Goal: Find specific page/section: Find specific page/section

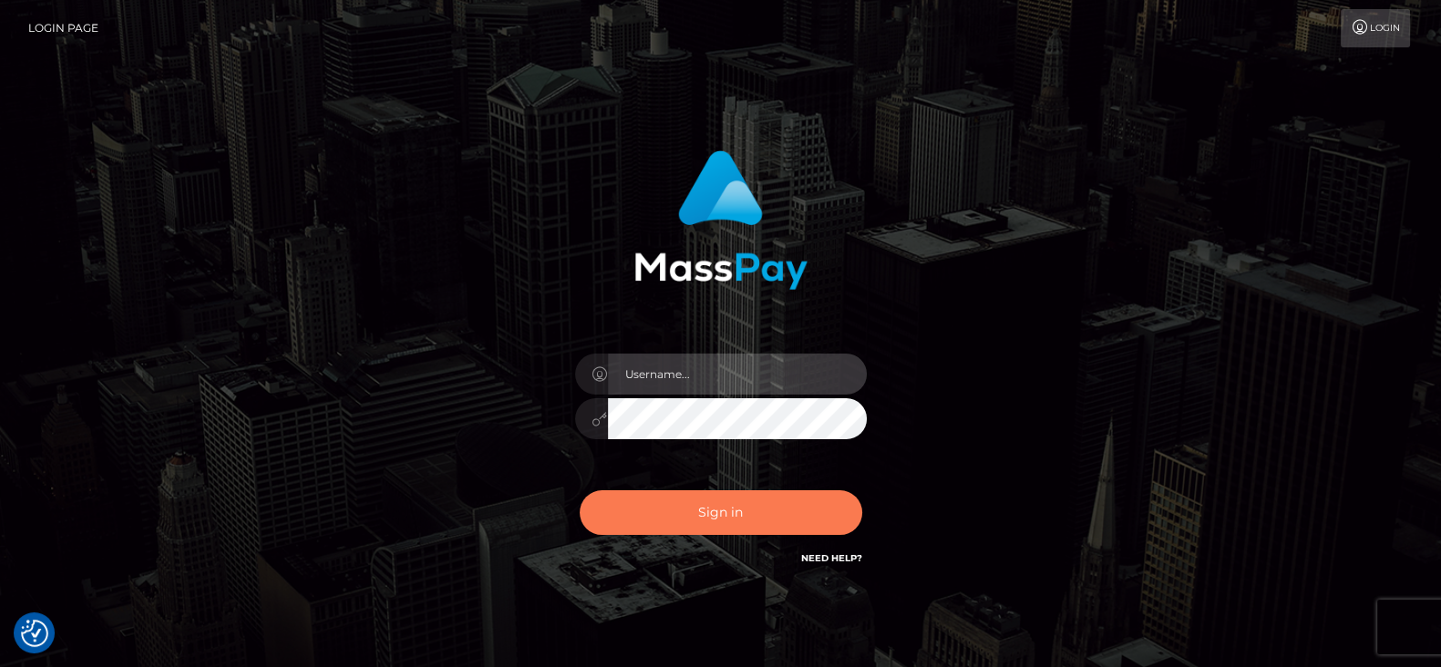
type input "[DOMAIN_NAME]"
click at [752, 522] on button "Sign in" at bounding box center [721, 512] width 282 height 45
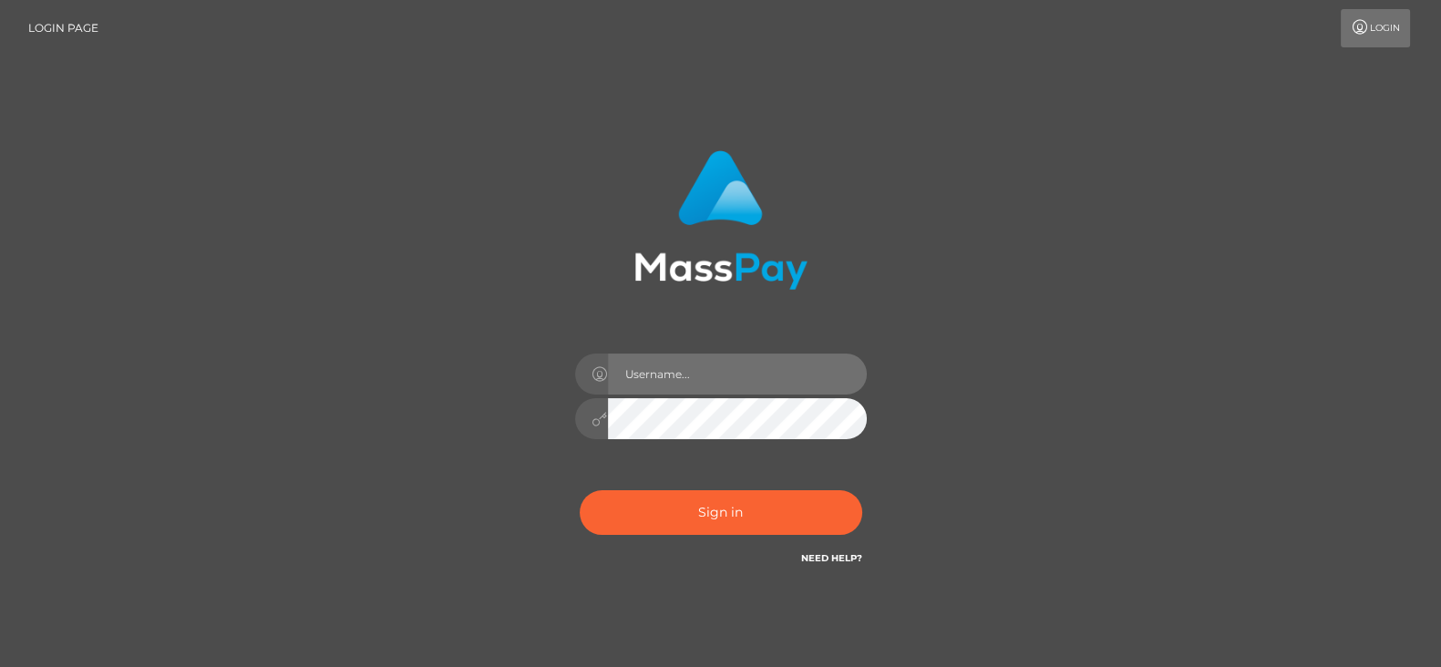
click at [704, 367] on input "text" at bounding box center [737, 374] width 259 height 41
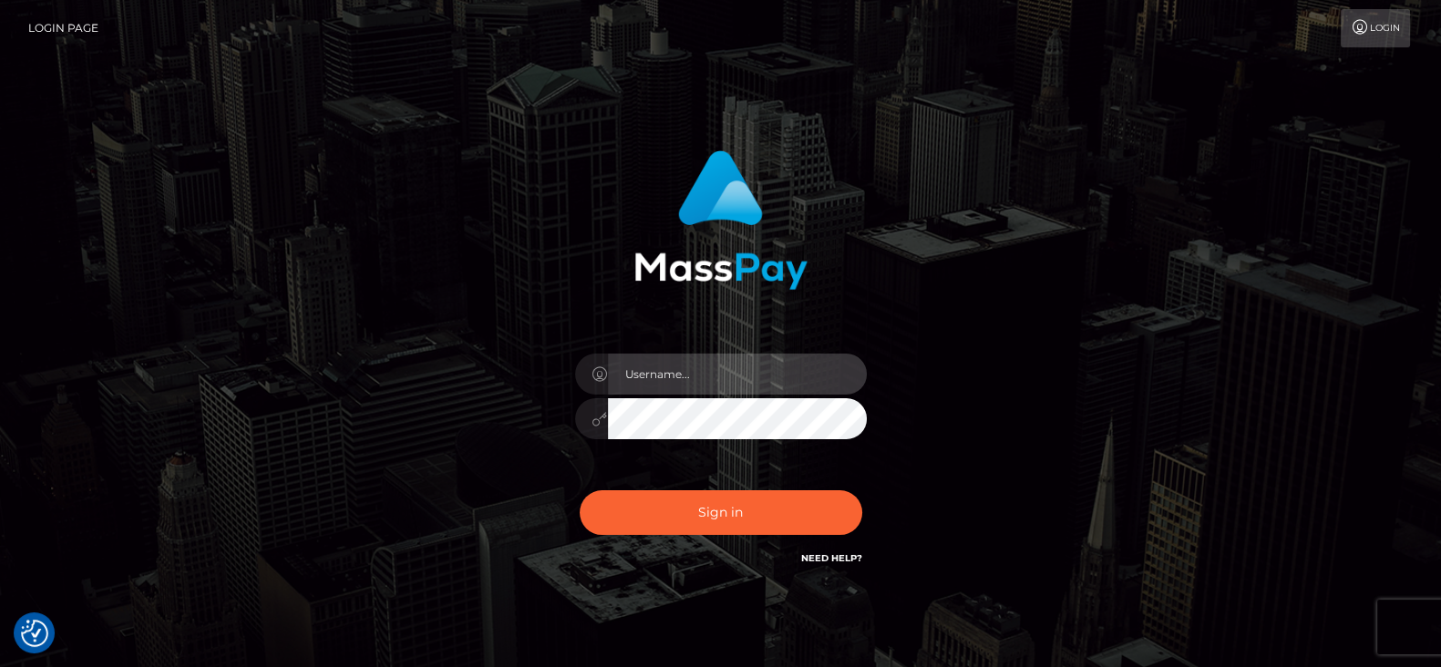
type input "[DOMAIN_NAME]"
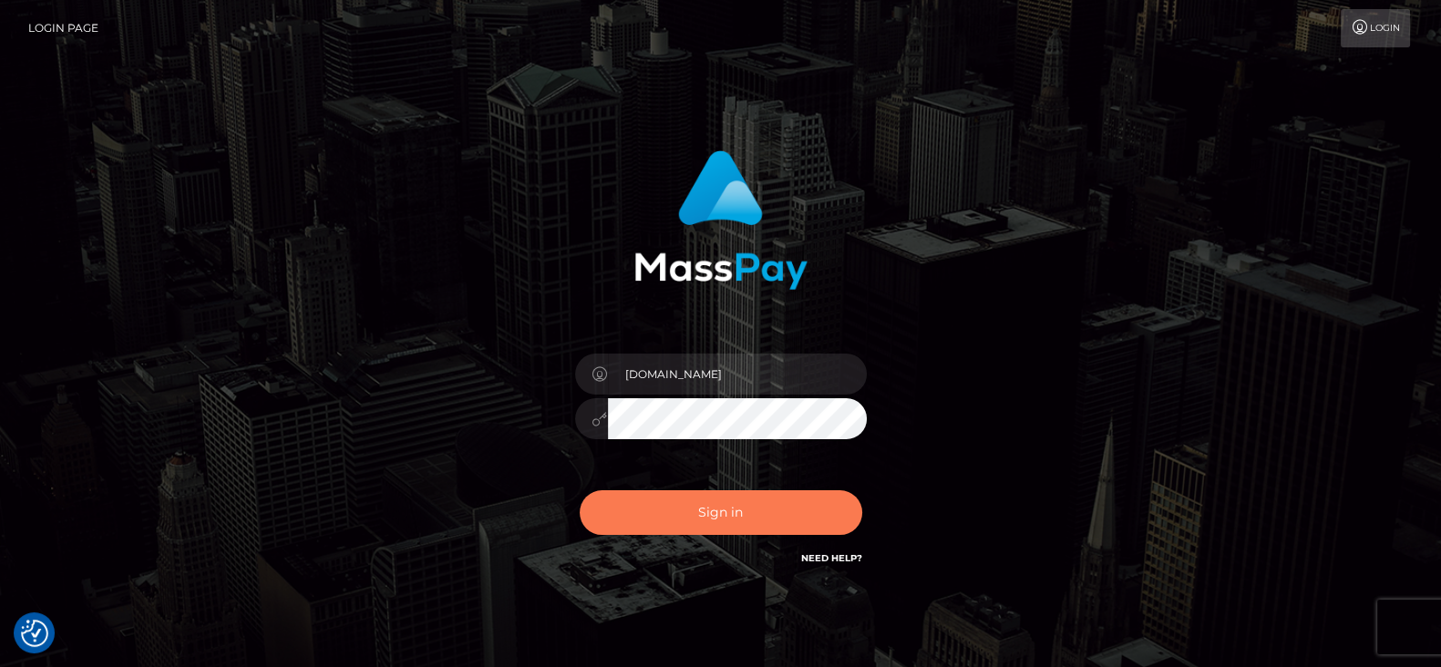
click at [765, 512] on button "Sign in" at bounding box center [721, 512] width 282 height 45
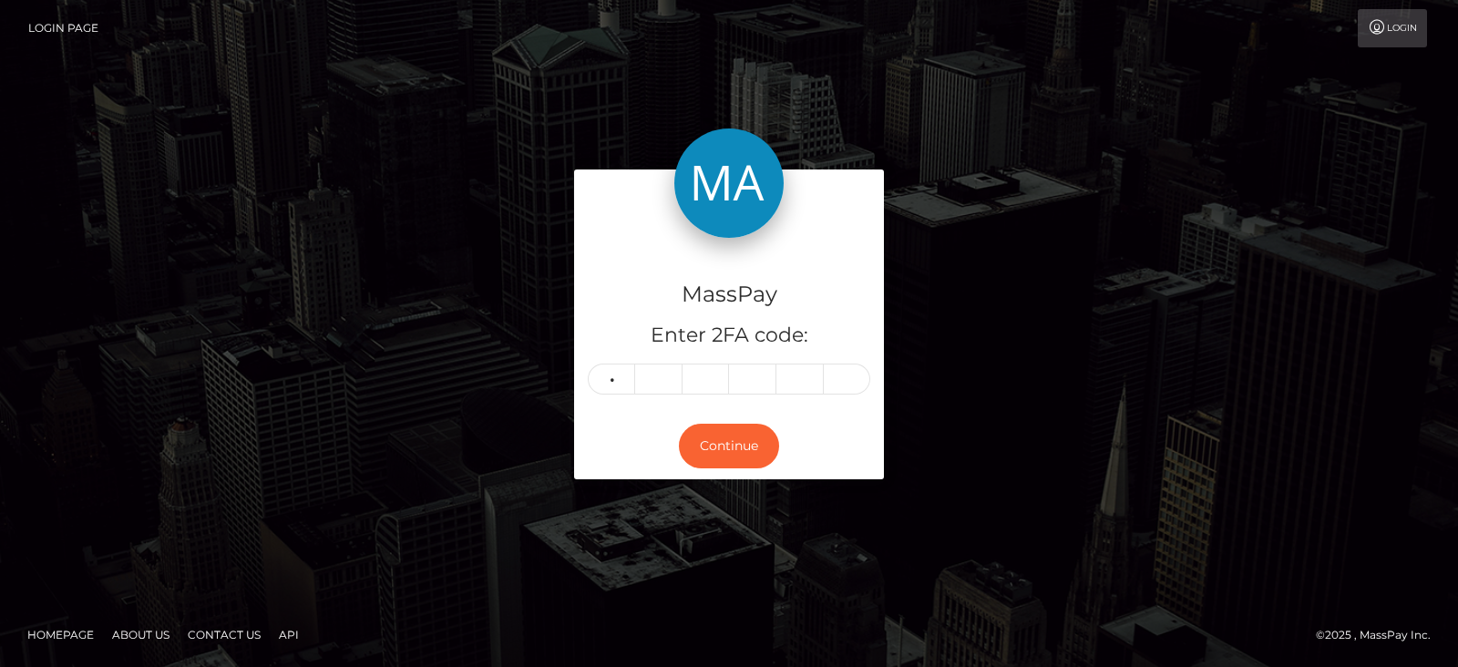
type input "8"
type input "2"
type input "3"
type input "1"
type input "9"
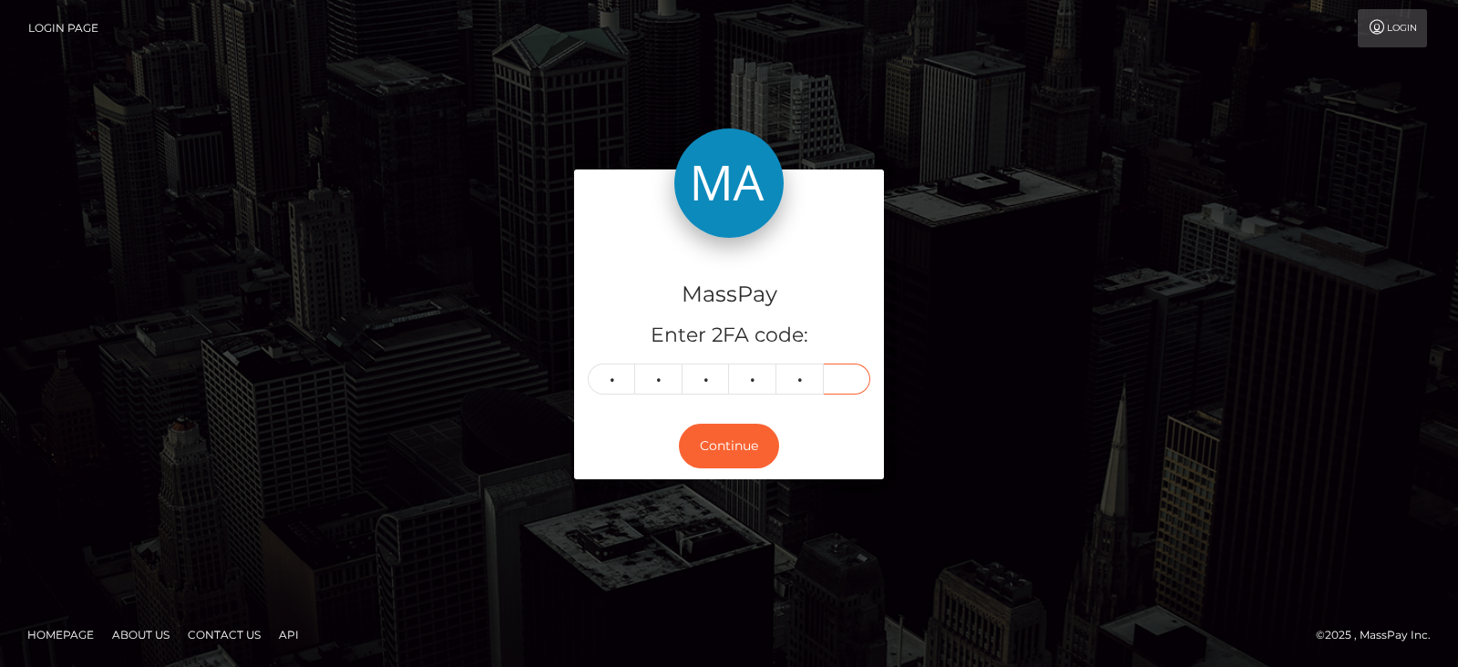
type input "1"
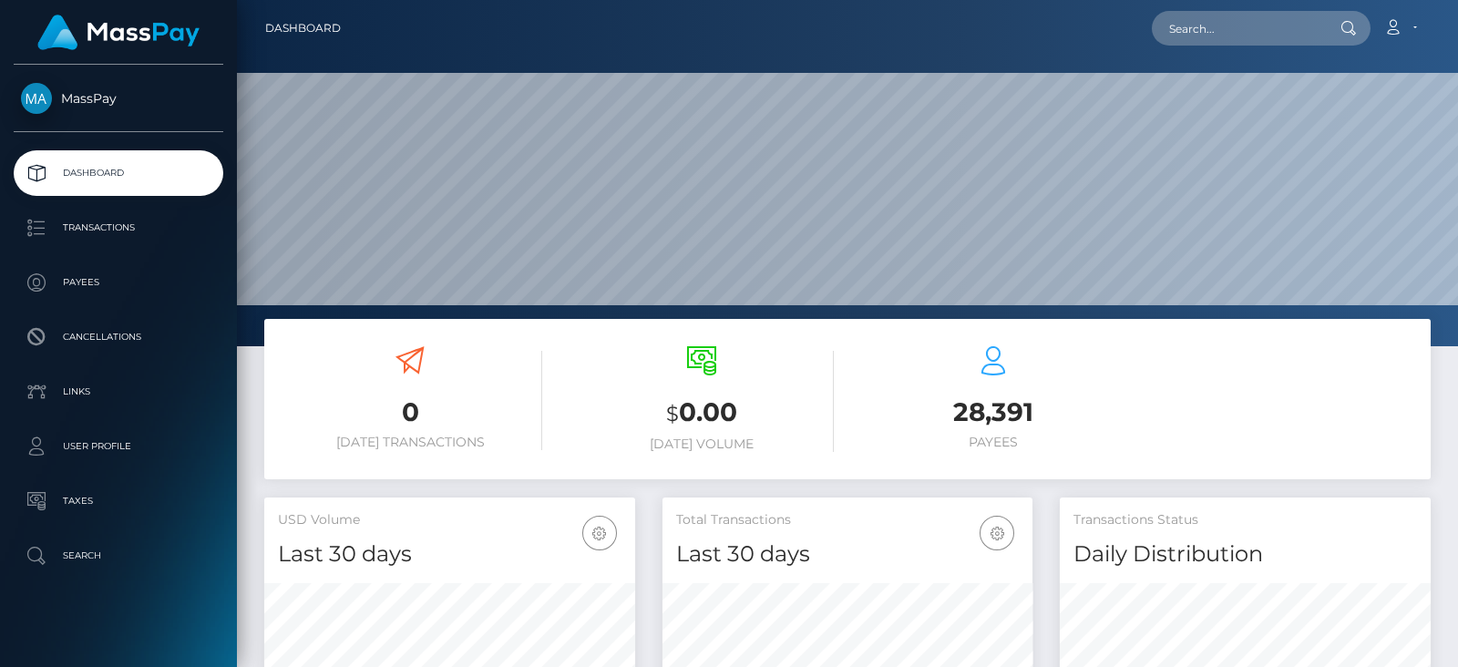
scroll to position [323, 370]
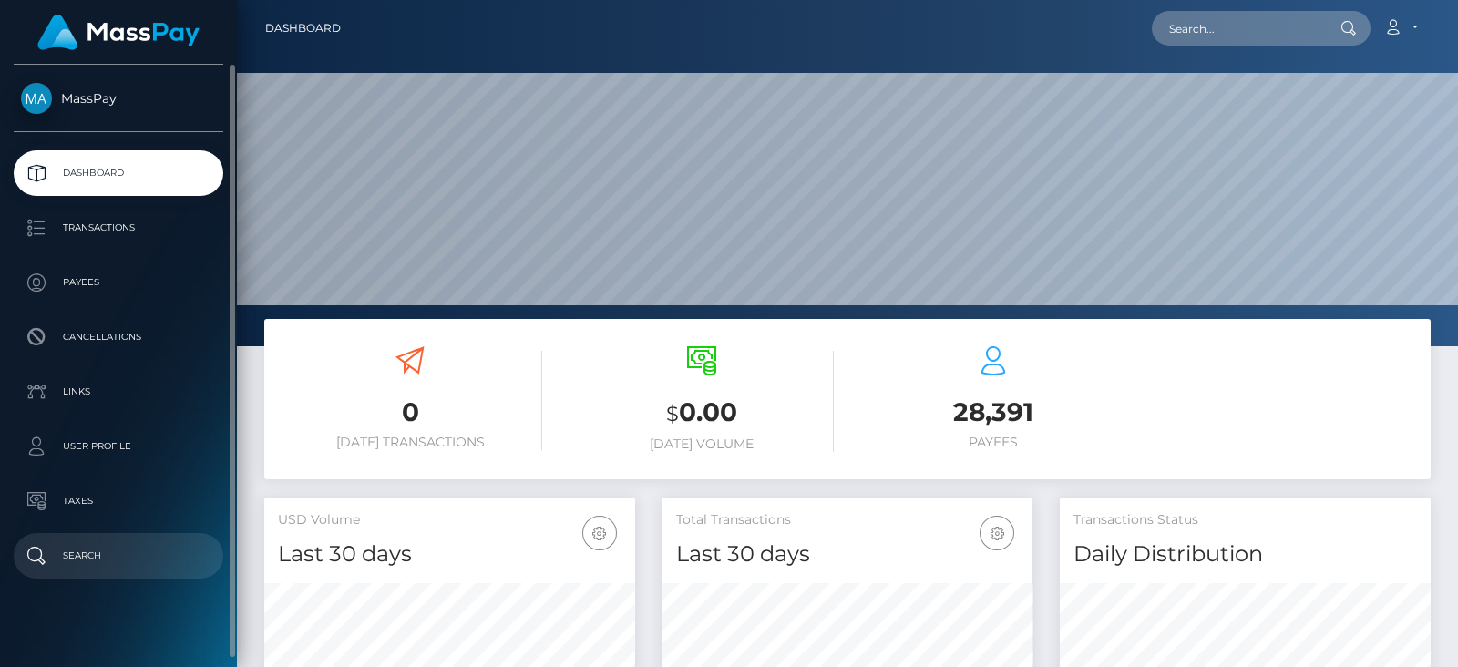
click at [97, 564] on p "Search" at bounding box center [118, 555] width 195 height 27
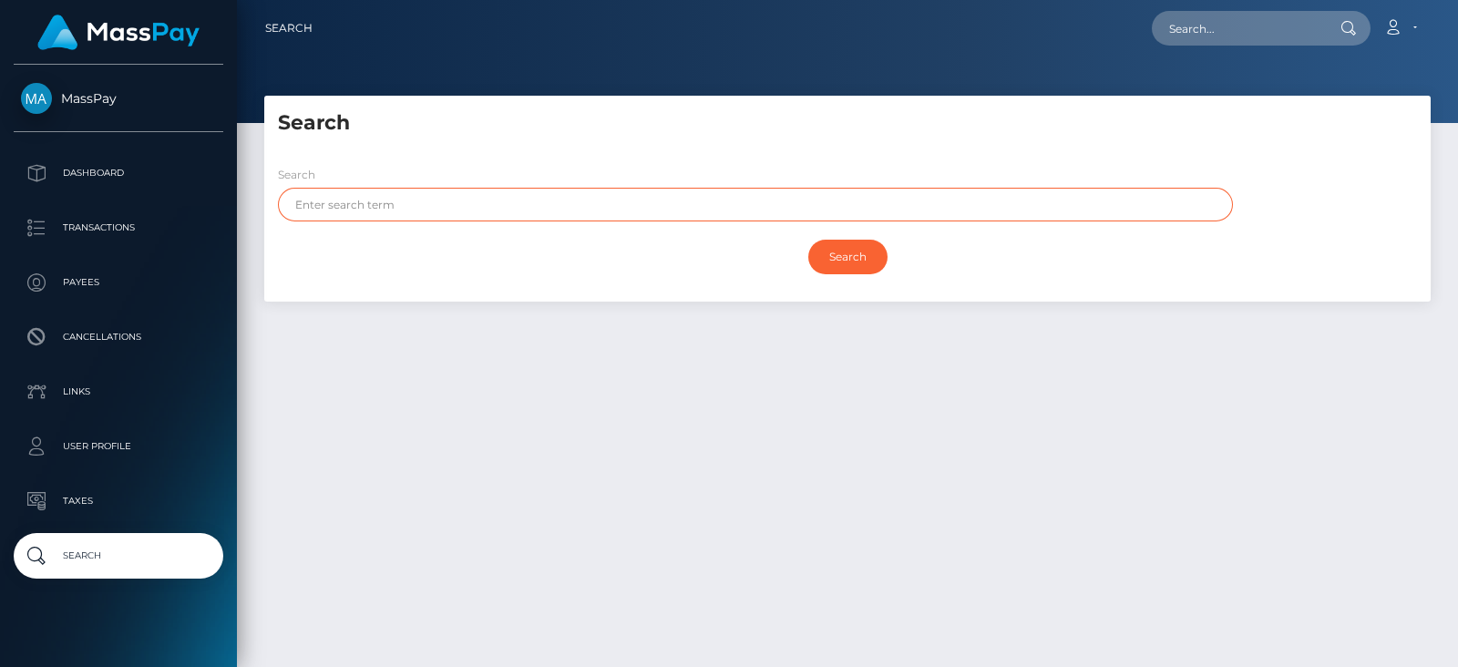
click at [460, 207] on input "text" at bounding box center [755, 205] width 955 height 34
type input "[PERSON_NAME]"
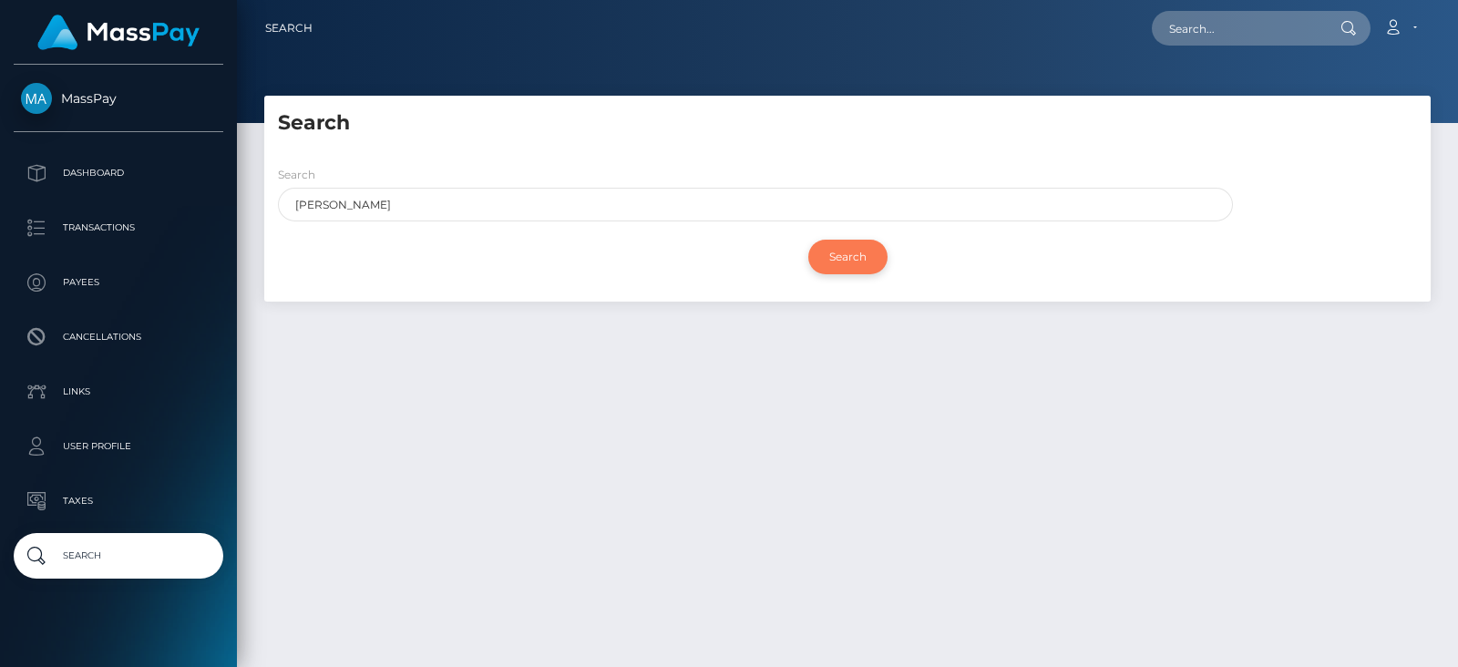
click at [840, 252] on input "Search" at bounding box center [847, 257] width 79 height 35
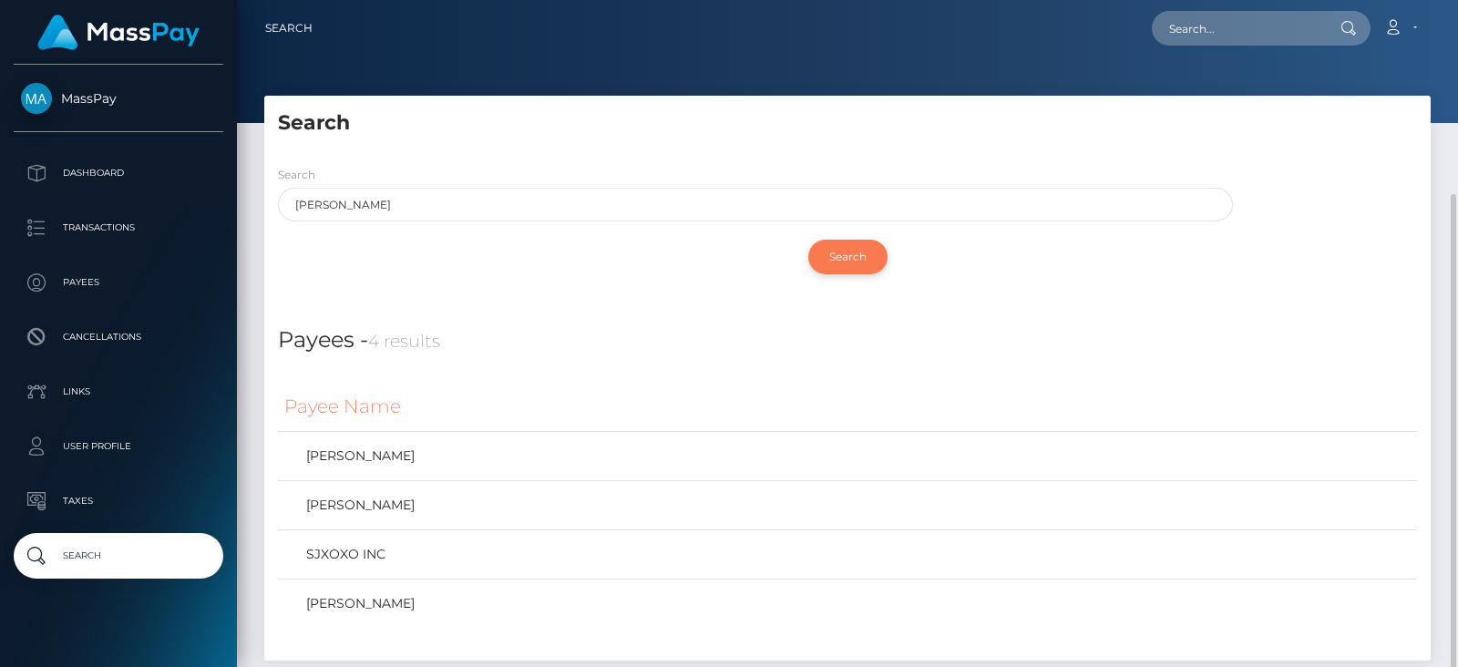
scroll to position [104, 0]
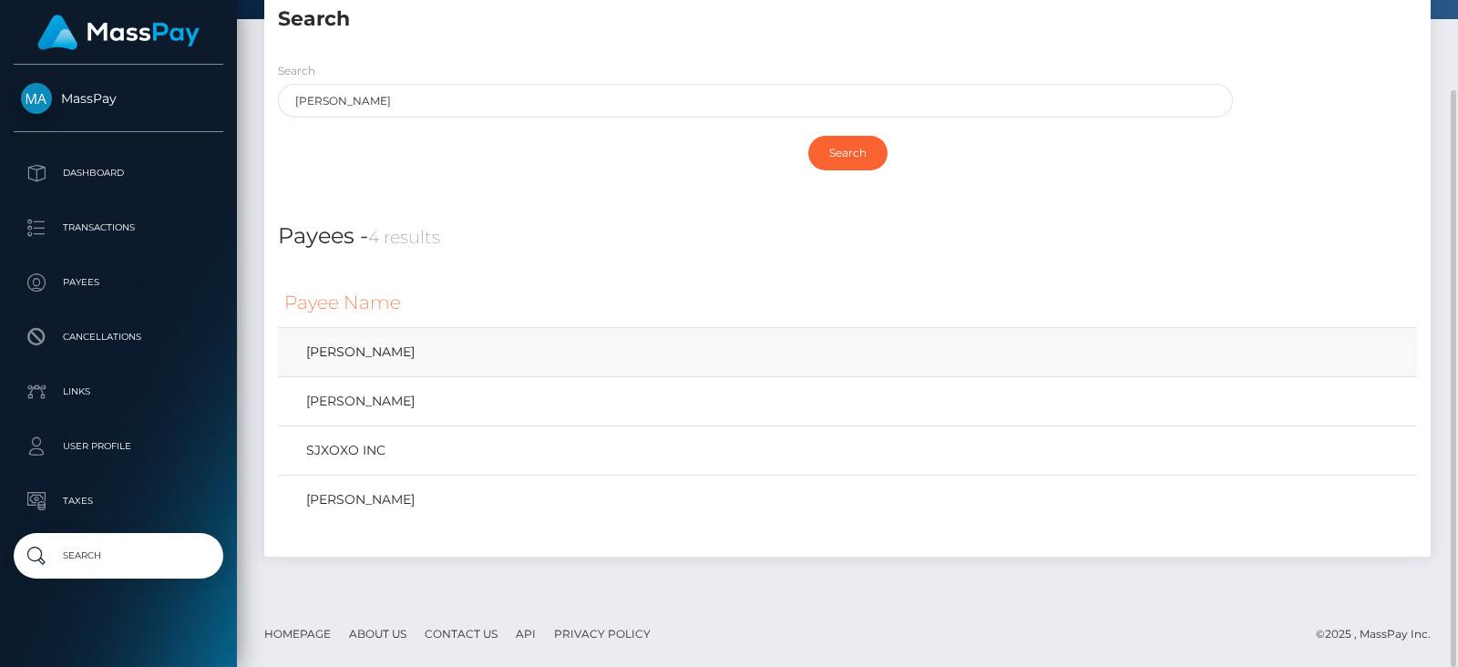
click at [439, 355] on link "[PERSON_NAME]" at bounding box center [847, 352] width 1126 height 26
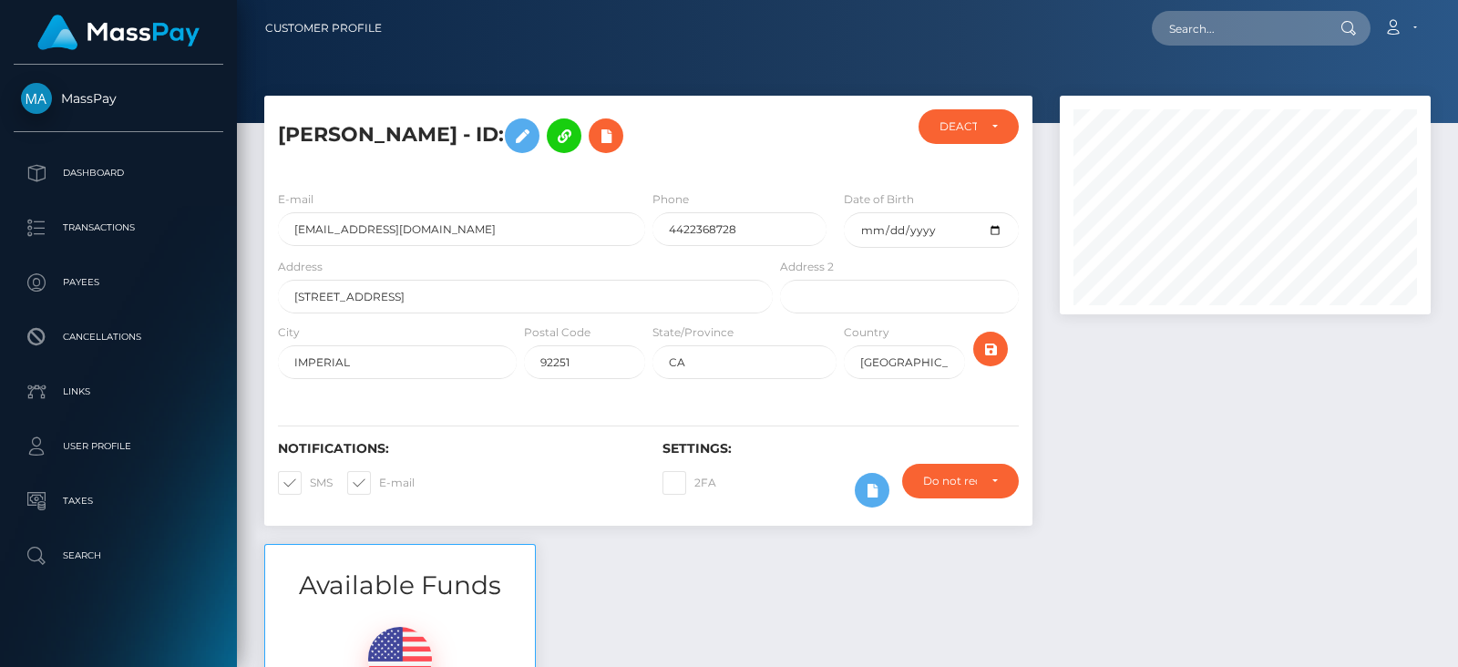
scroll to position [218, 370]
click at [993, 129] on div "DEACTIVE" at bounding box center [968, 126] width 59 height 15
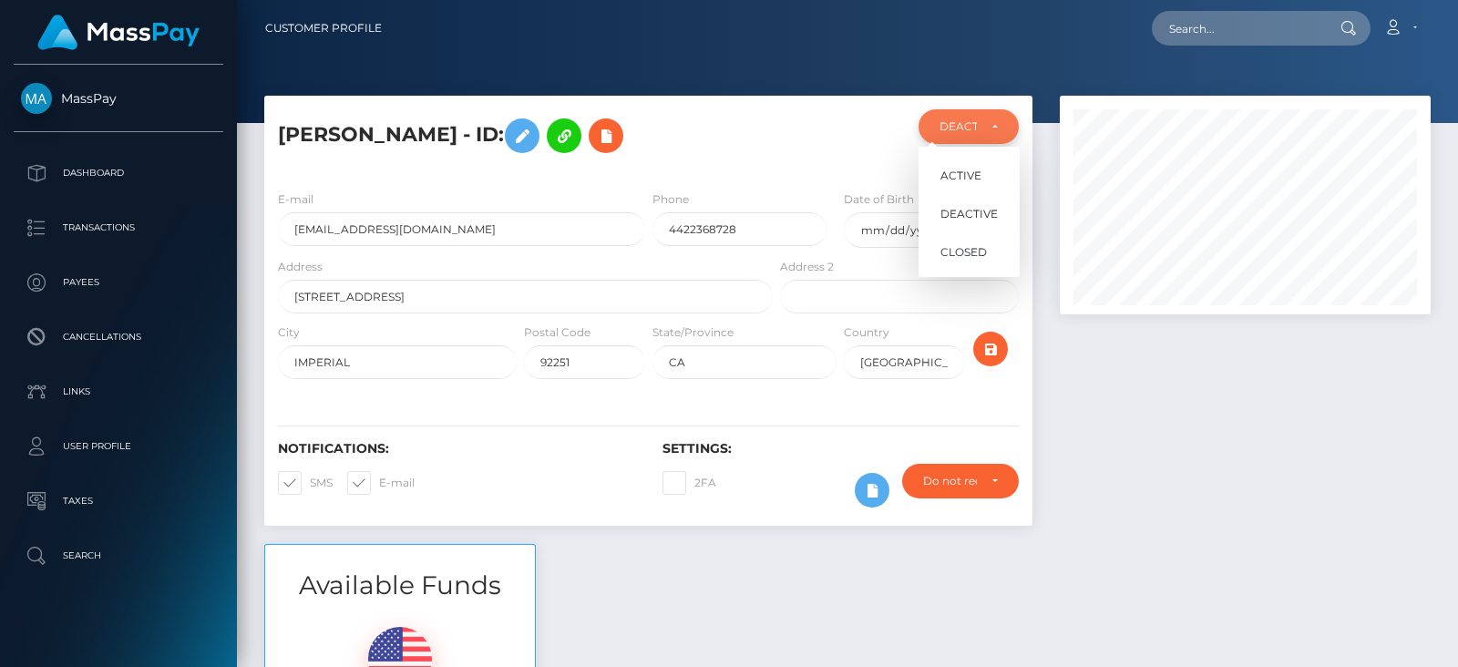
click at [993, 129] on div "DEACTIVE" at bounding box center [968, 126] width 59 height 15
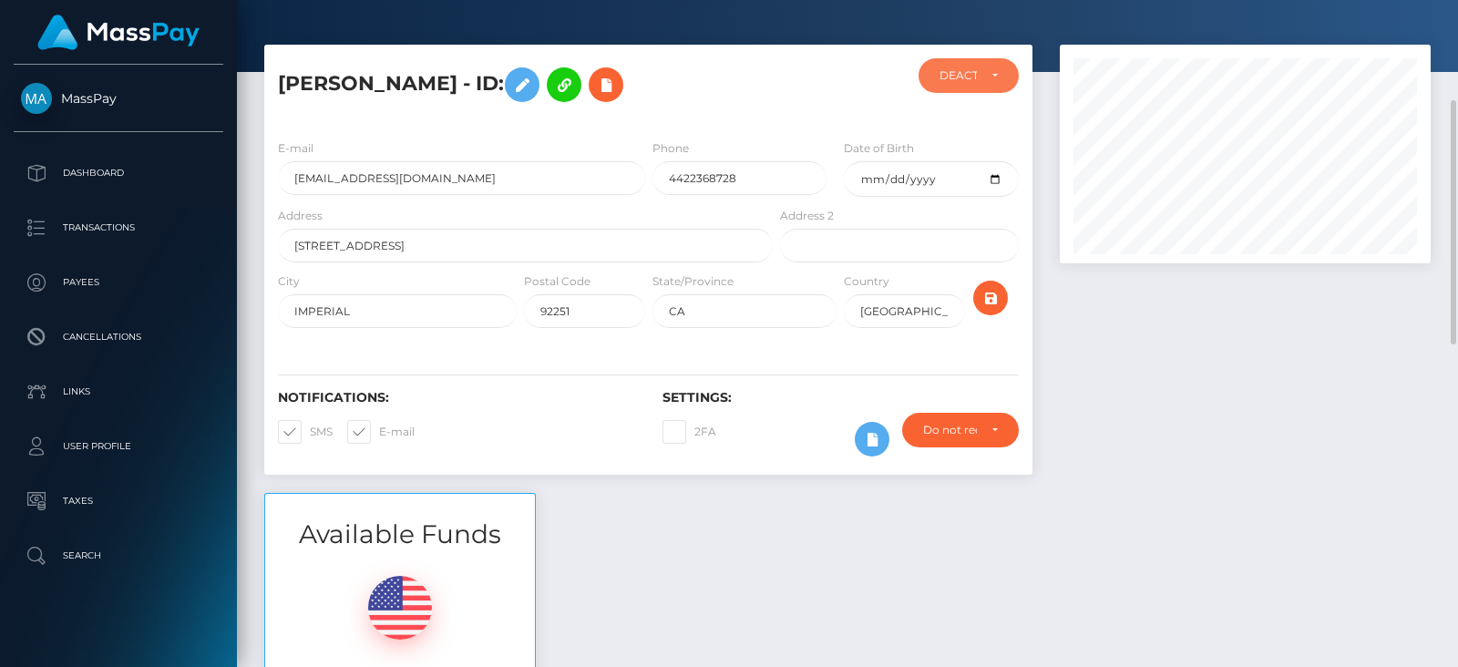
scroll to position [0, 0]
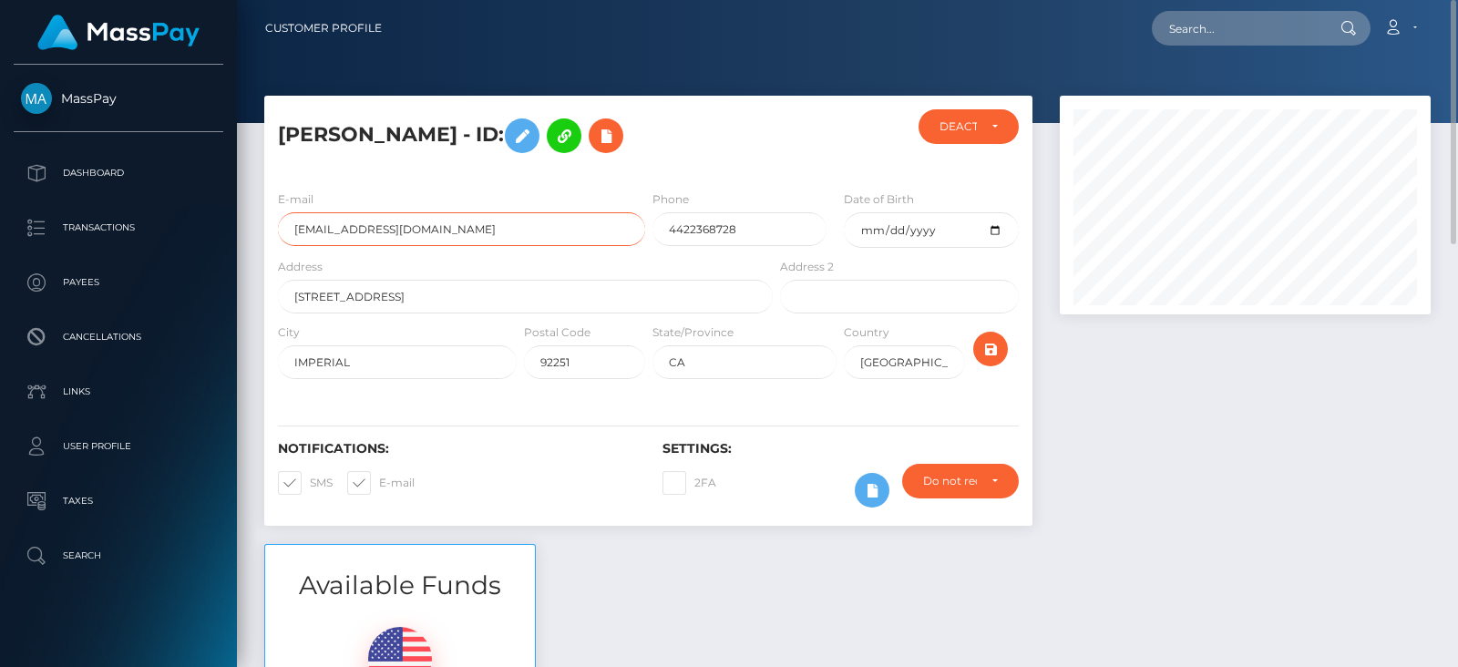
drag, startPoint x: 455, startPoint y: 225, endPoint x: 285, endPoint y: 236, distance: 169.8
click at [285, 236] on input "[EMAIL_ADDRESS][DOMAIN_NAME]" at bounding box center [461, 229] width 367 height 34
click at [1212, 36] on input "text" at bounding box center [1237, 28] width 171 height 35
paste input "[EMAIL_ADDRESS][DOMAIN_NAME]"
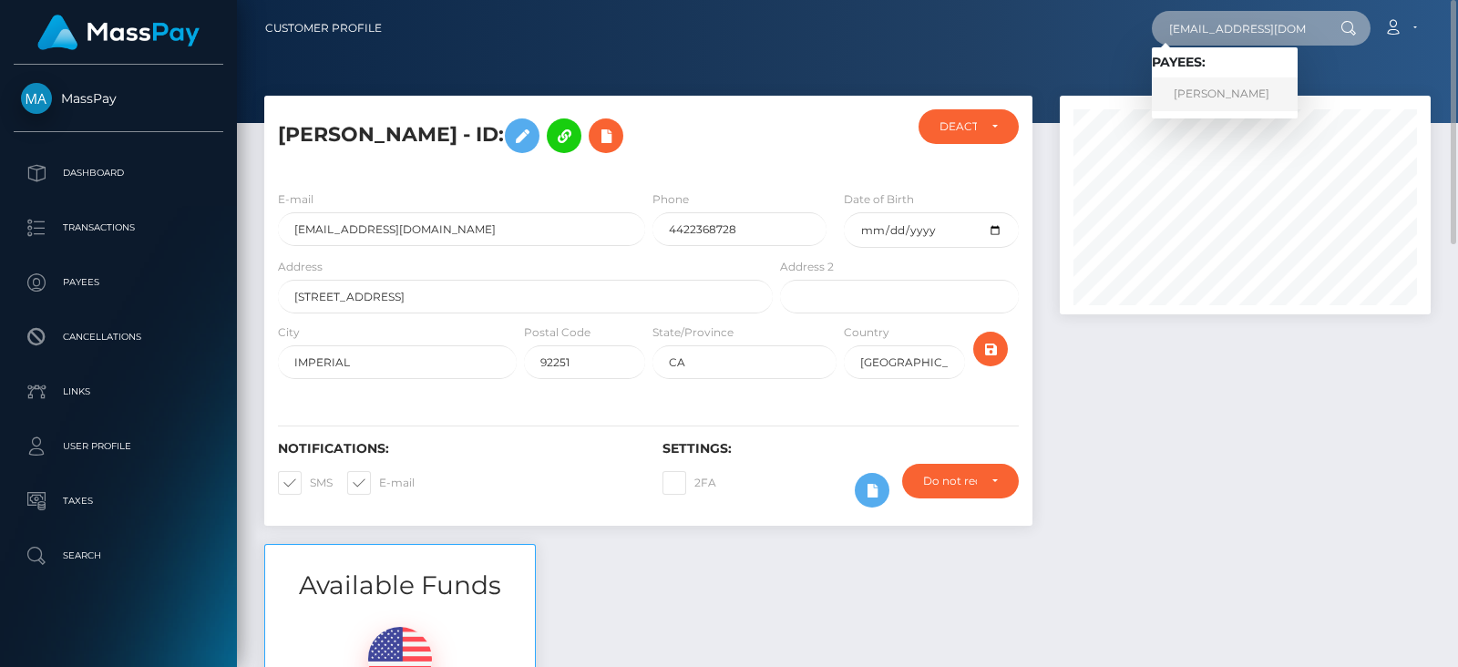
type input "[EMAIL_ADDRESS][DOMAIN_NAME]"
click at [1216, 99] on link "[PERSON_NAME]" at bounding box center [1225, 94] width 146 height 34
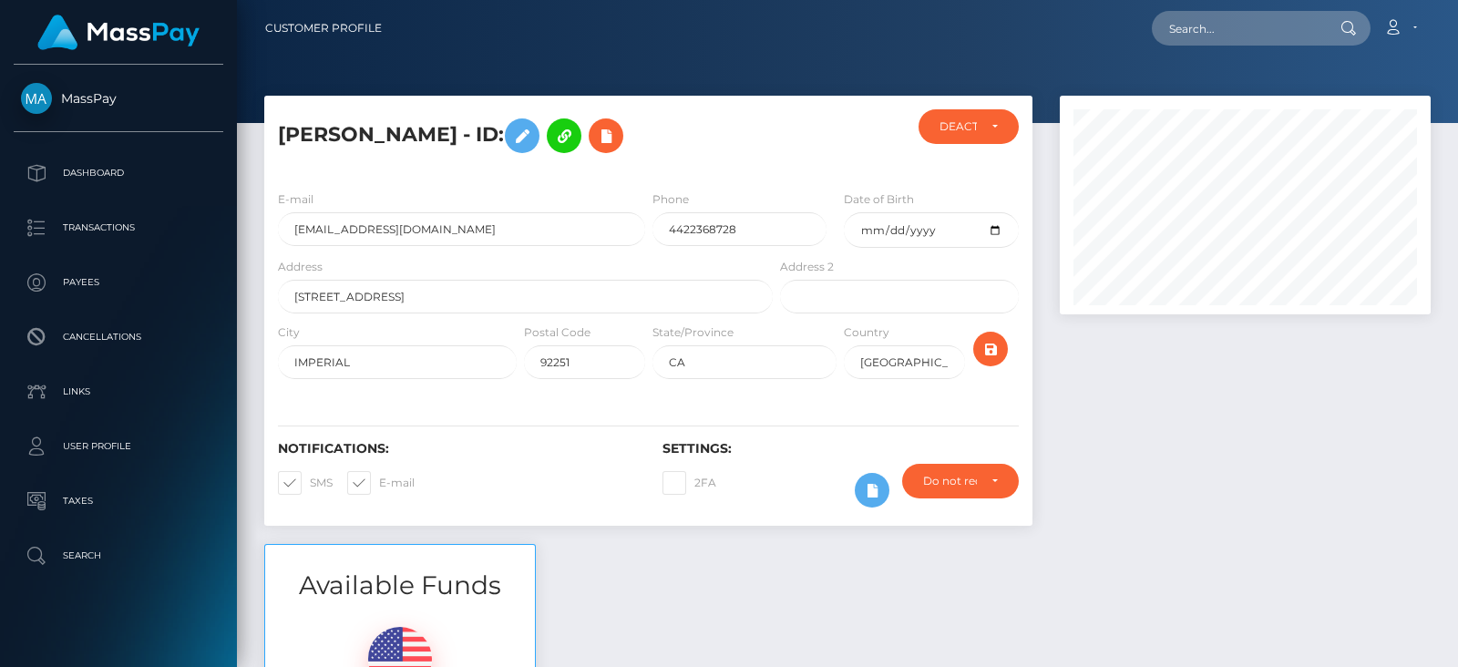
scroll to position [218, 370]
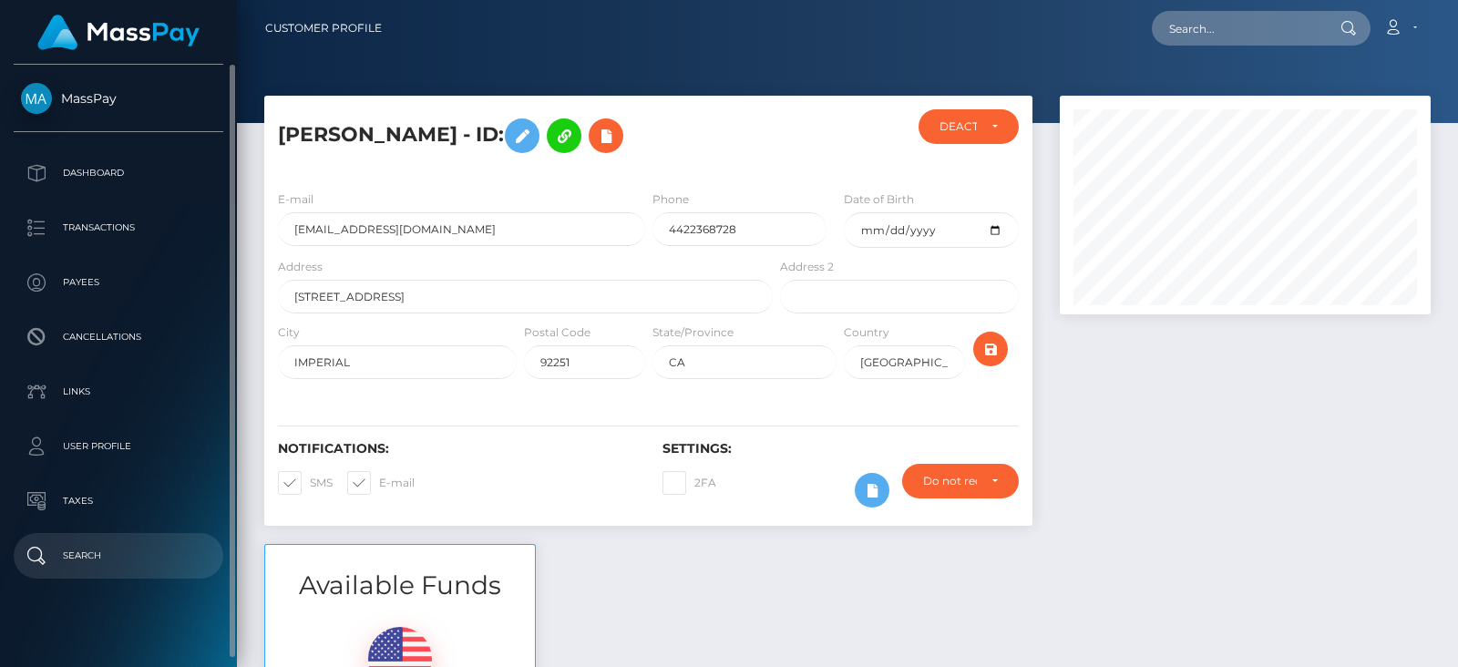
click at [64, 544] on p "Search" at bounding box center [118, 555] width 195 height 27
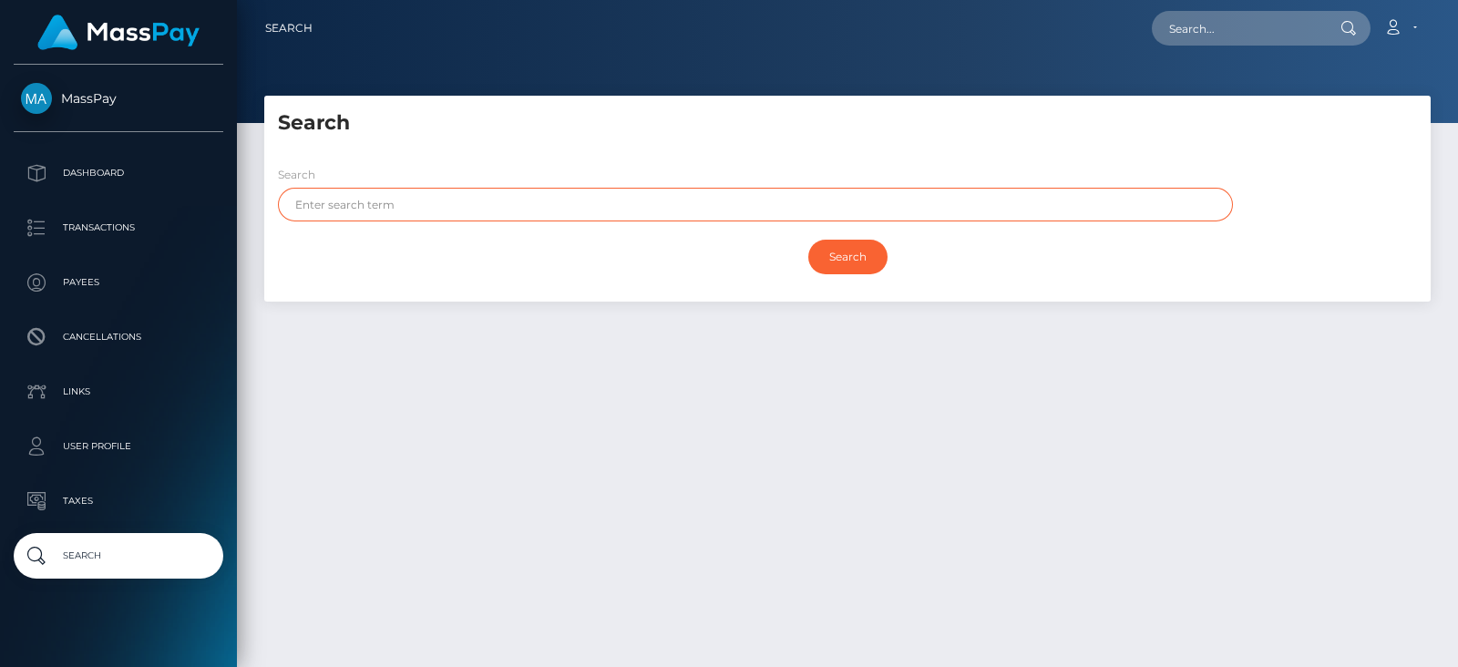
click at [395, 206] on input "text" at bounding box center [755, 205] width 955 height 34
type input "[PERSON_NAME]"
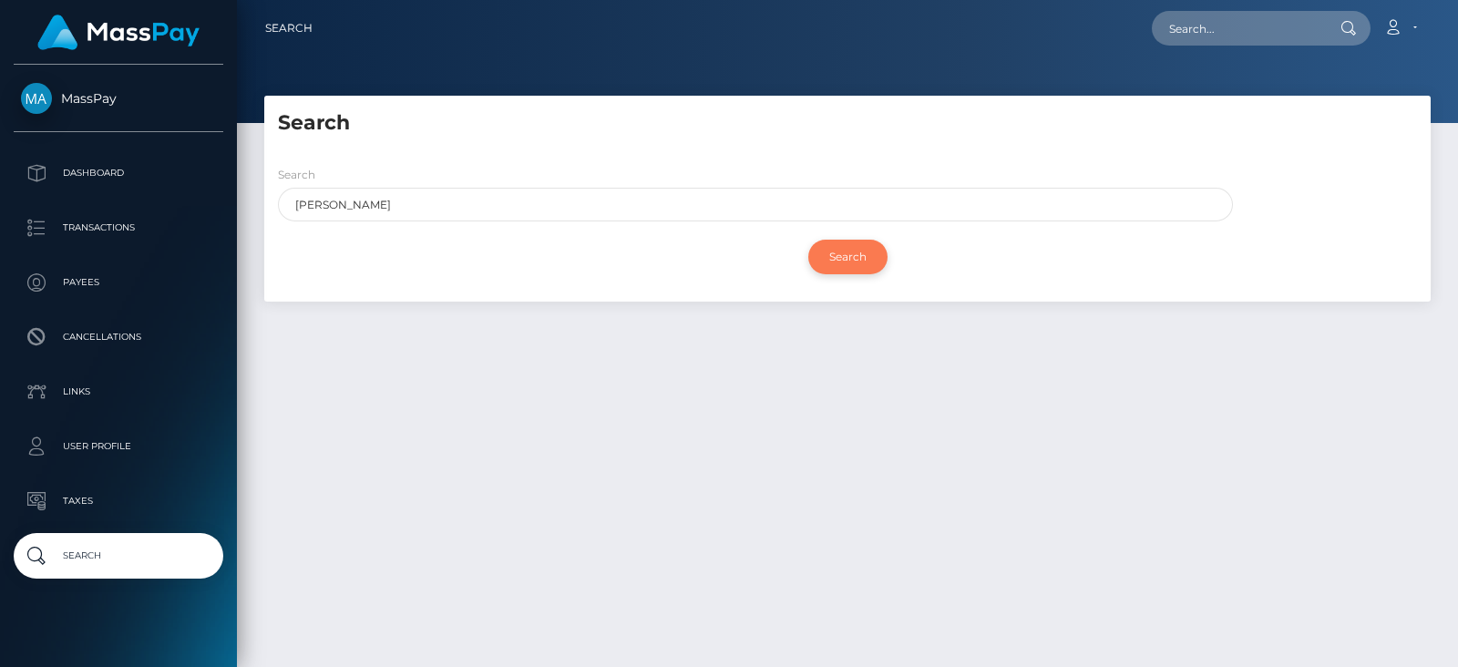
click at [842, 265] on input "Search" at bounding box center [847, 257] width 79 height 35
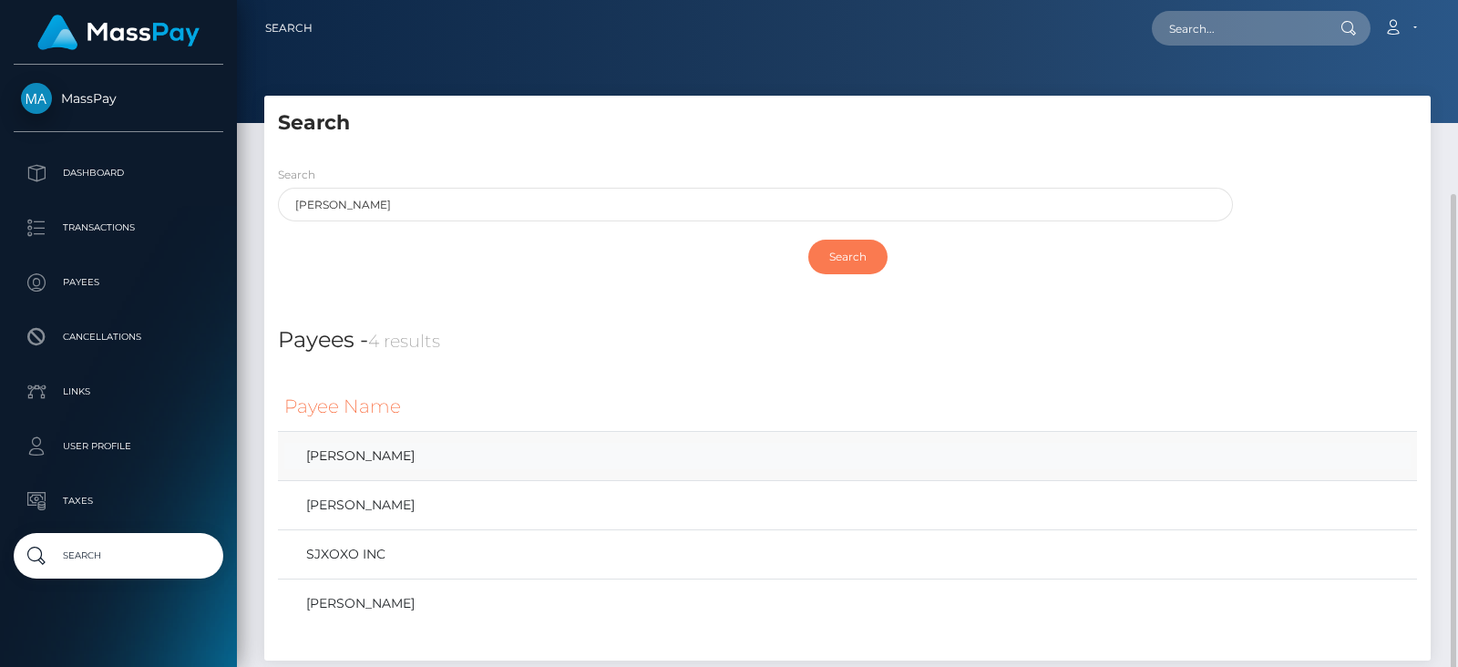
scroll to position [104, 0]
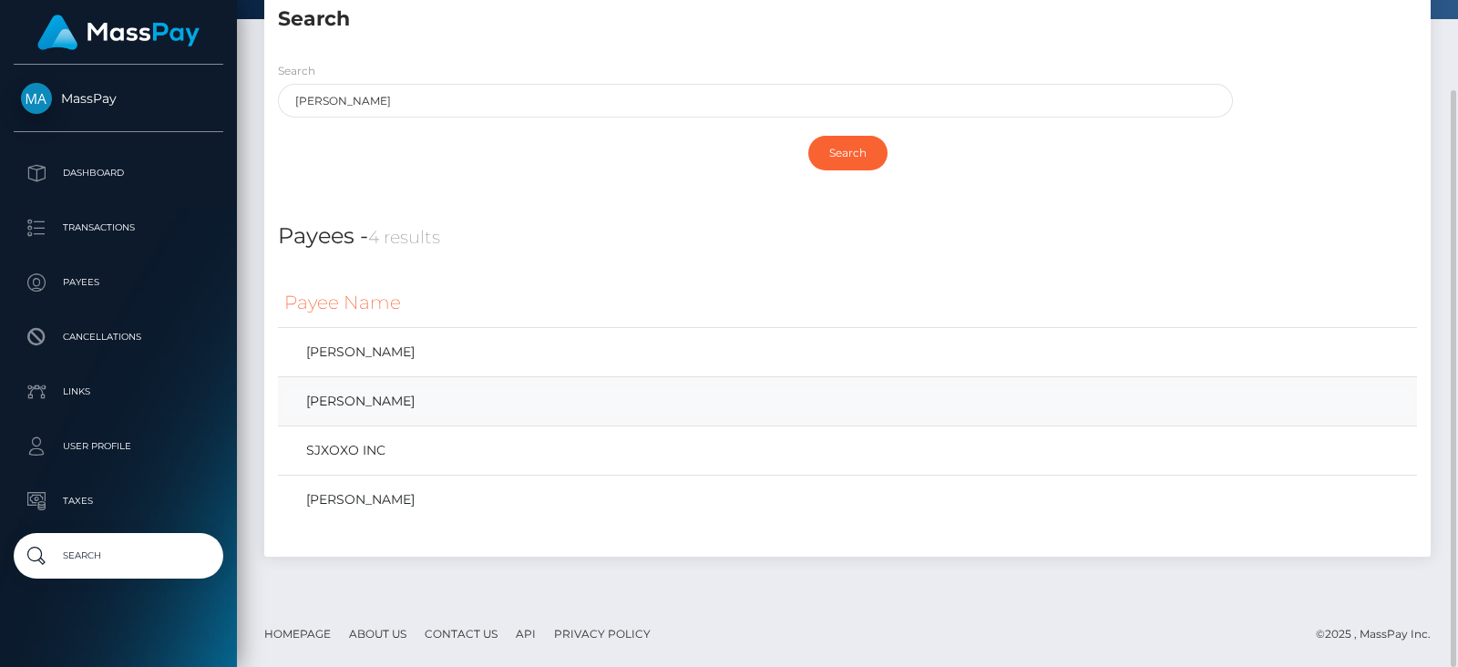
click at [453, 412] on link "Samantha Thews" at bounding box center [847, 401] width 1126 height 26
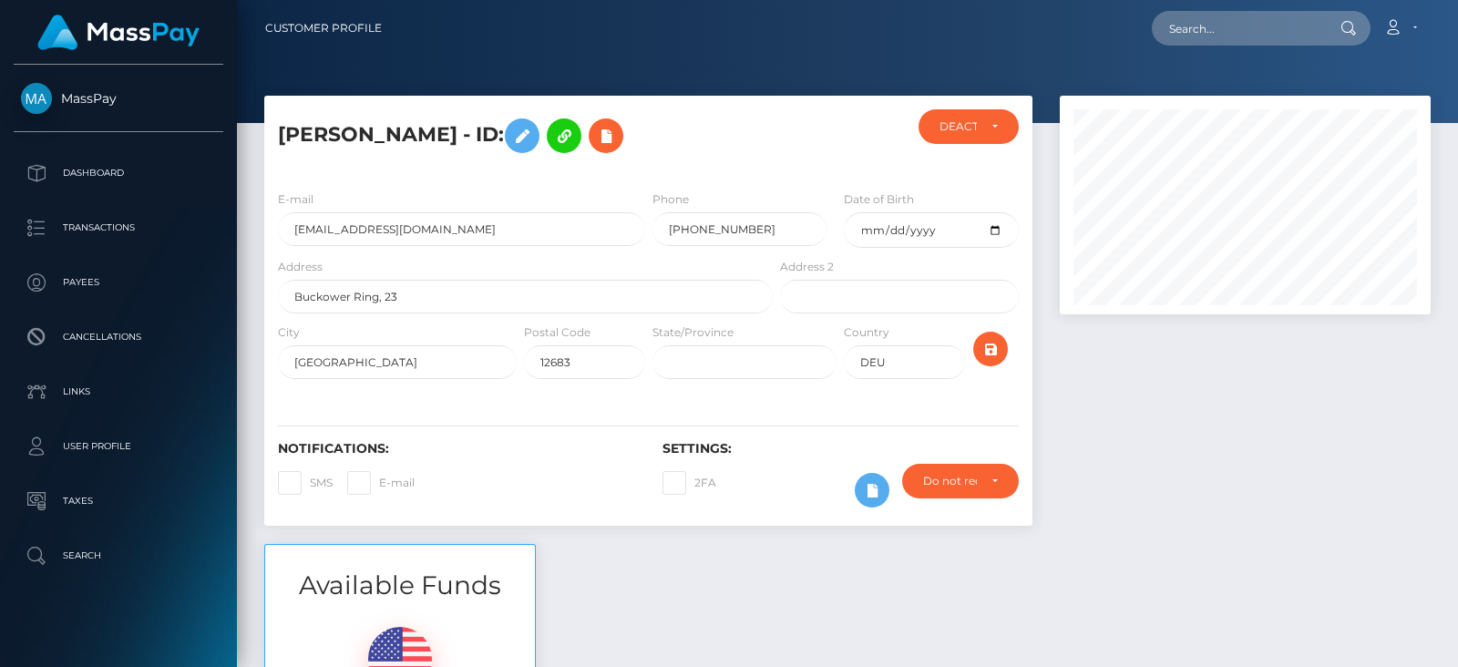
scroll to position [218, 370]
click at [1216, 9] on div "Loading... Loading... Account Edit Profile Logout" at bounding box center [912, 28] width 1033 height 38
paste input "samantha2000@freenet.de"
click at [1207, 31] on input "text" at bounding box center [1237, 28] width 171 height 35
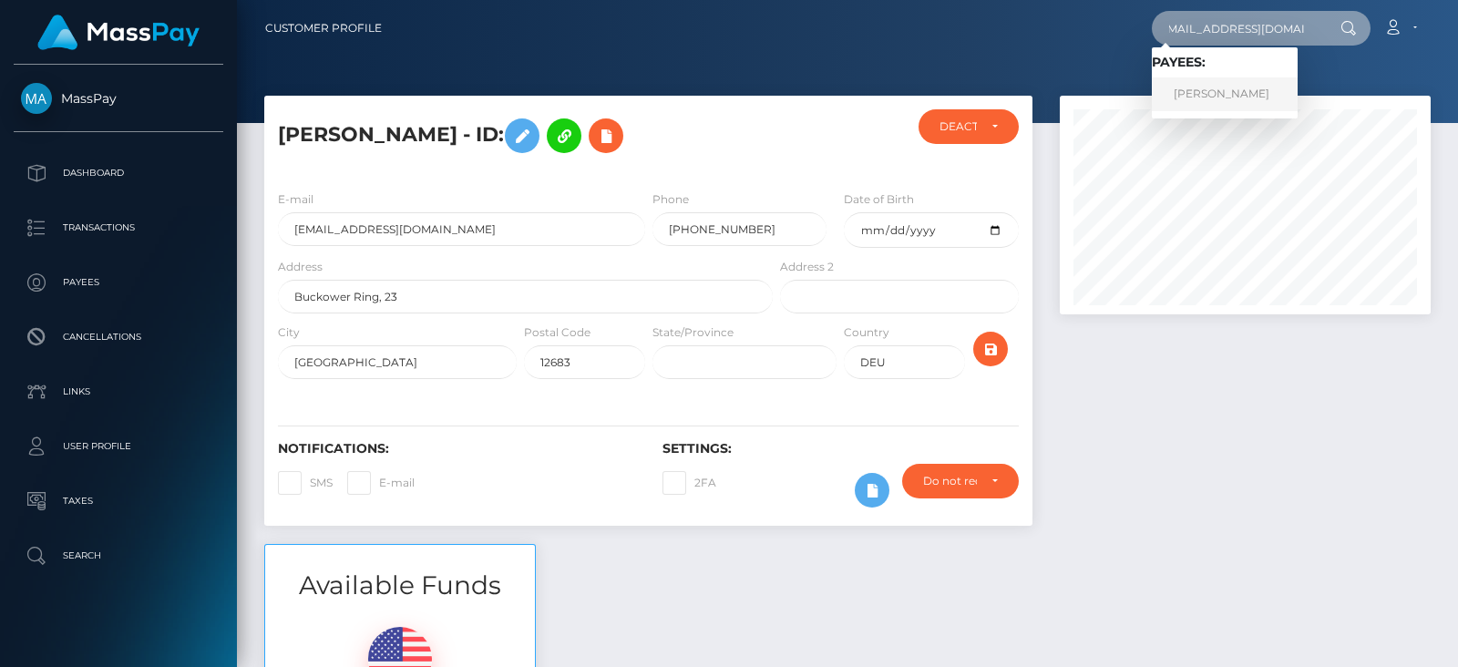
type input "samantha2000@freenet.de"
click at [1219, 90] on link "Samantha Thews" at bounding box center [1225, 94] width 146 height 34
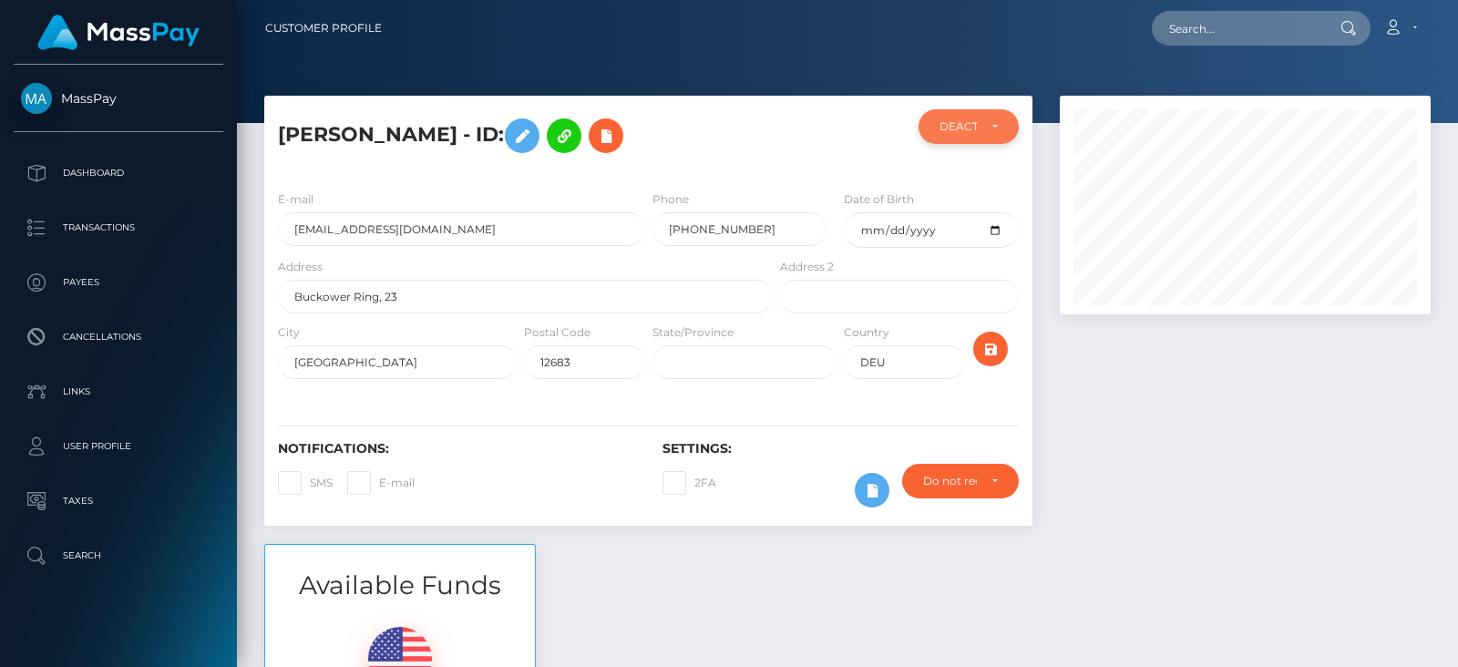
scroll to position [910970, 910819]
click at [988, 143] on div "DEACTIVE" at bounding box center [968, 126] width 101 height 35
click at [986, 139] on div "DEACTIVE" at bounding box center [968, 126] width 101 height 35
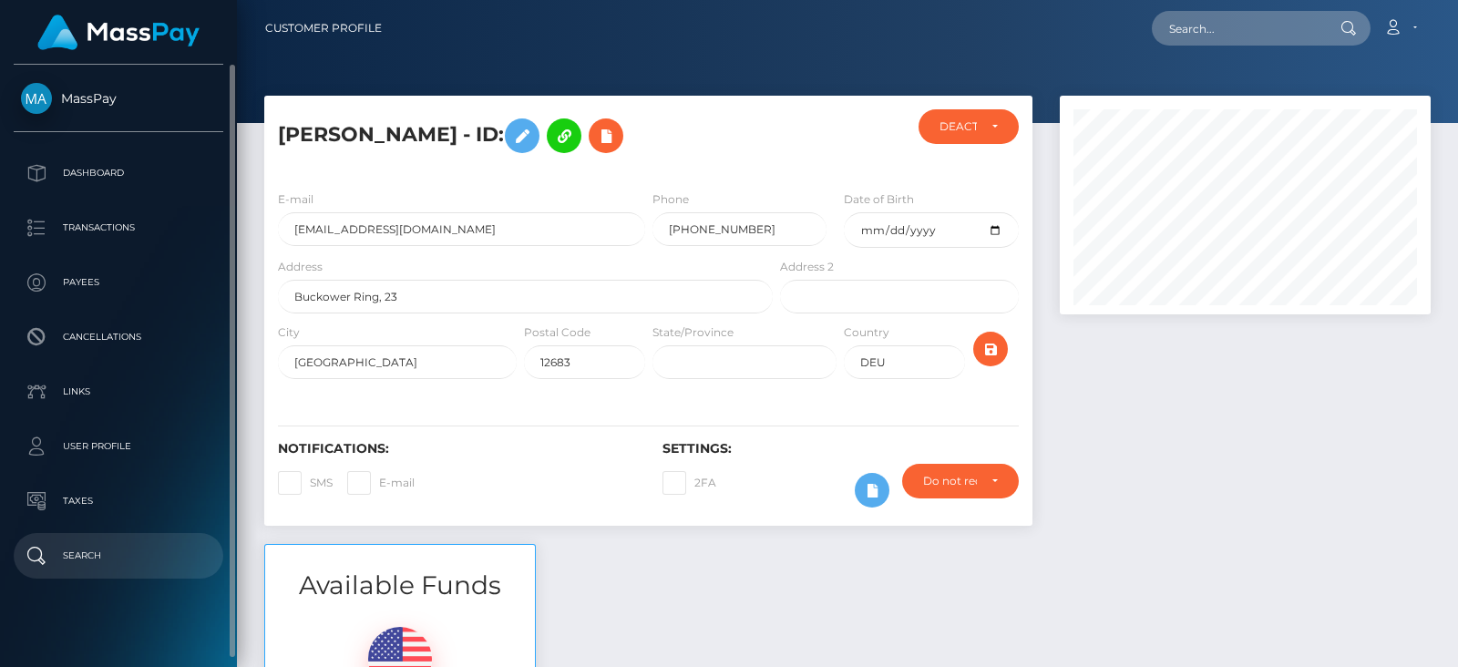
click at [103, 568] on p "Search" at bounding box center [118, 555] width 195 height 27
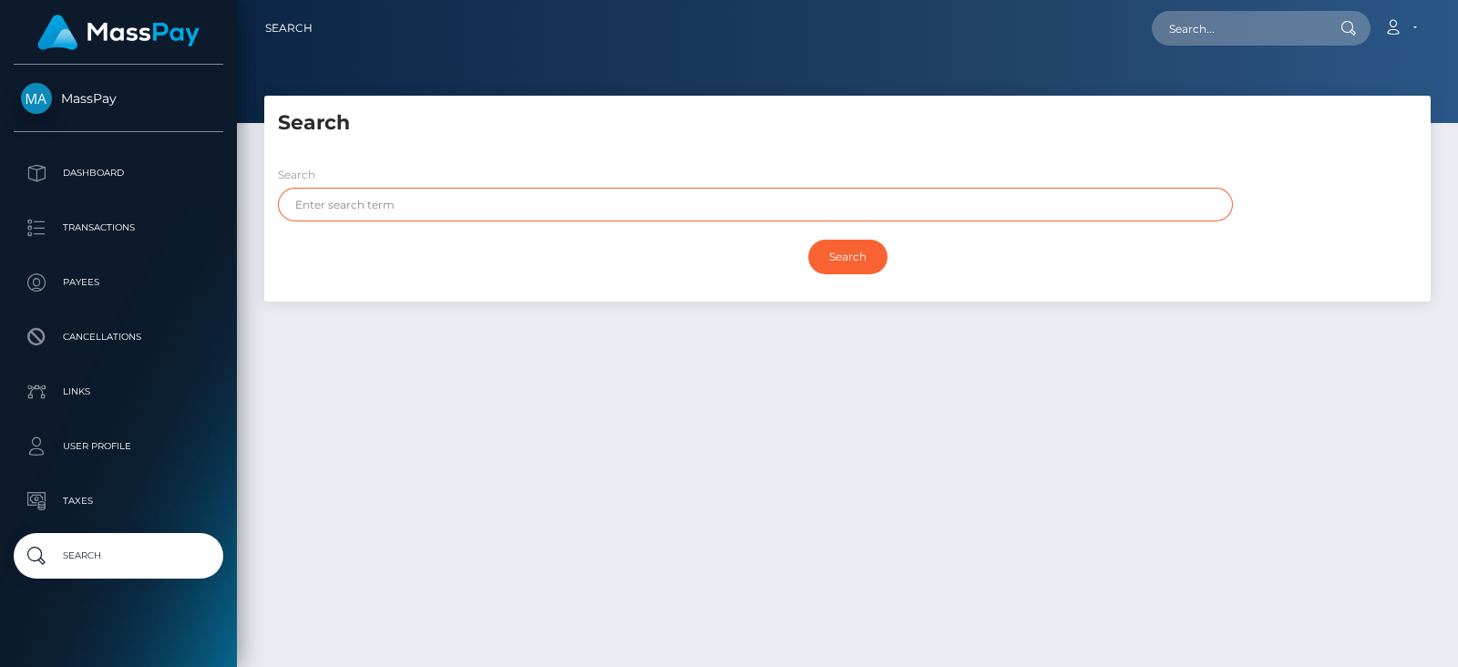
click at [397, 215] on input "text" at bounding box center [755, 205] width 955 height 34
type input "samantha"
click at [808, 240] on input "Search" at bounding box center [847, 257] width 79 height 35
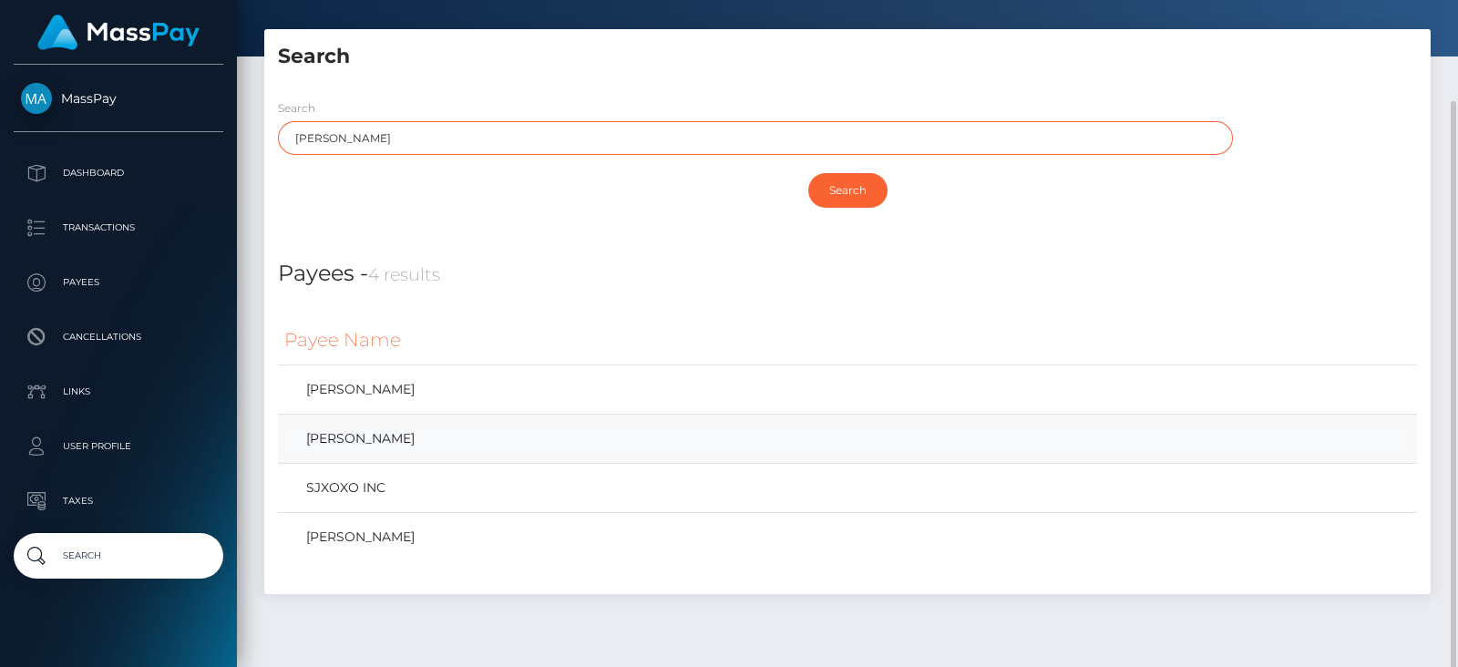
scroll to position [104, 0]
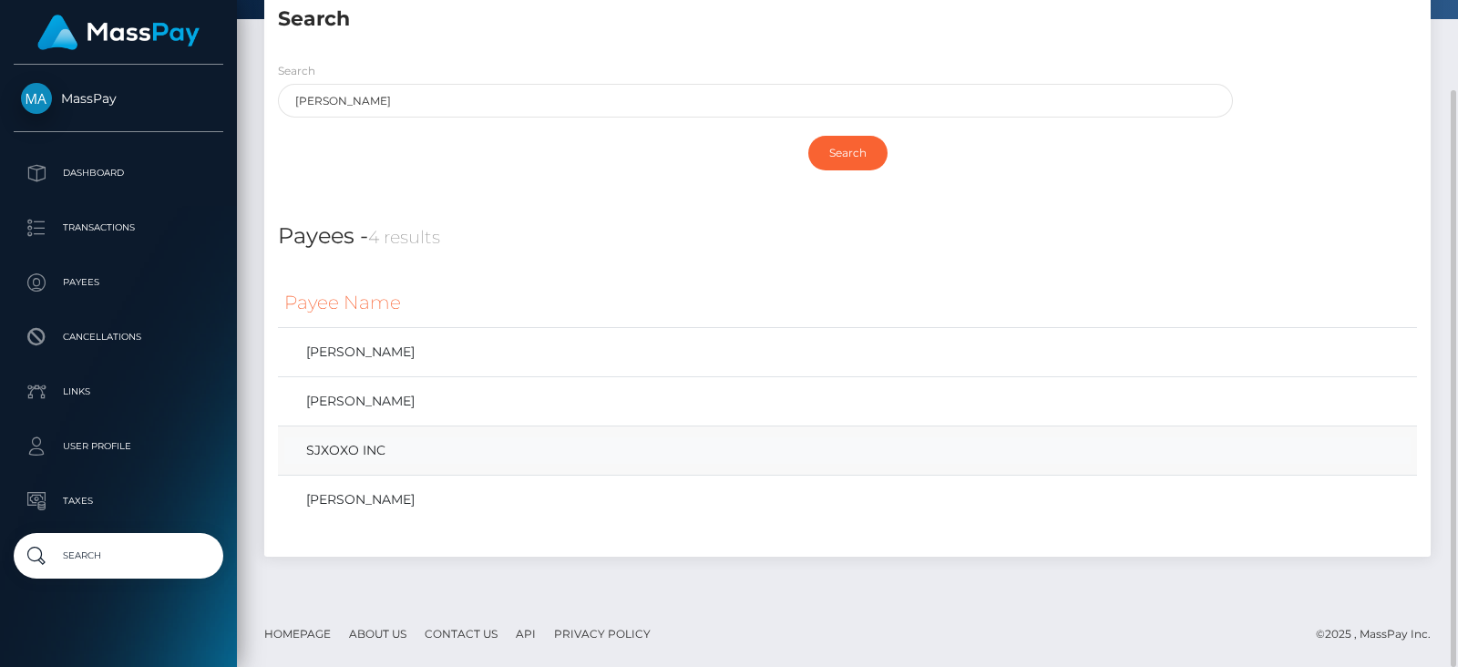
click at [405, 454] on link "SJXOXO INC" at bounding box center [847, 450] width 1126 height 26
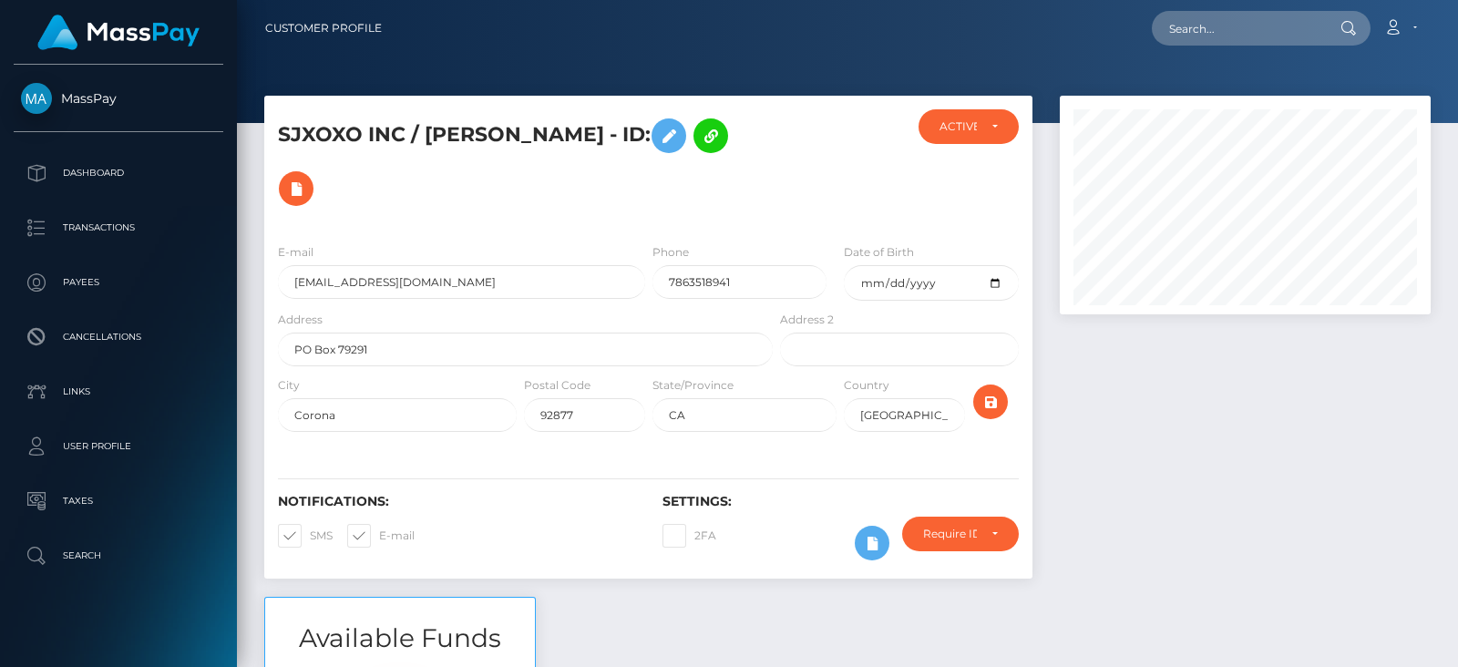
scroll to position [910970, 910819]
click at [998, 132] on div "ACTIVE" at bounding box center [968, 126] width 101 height 35
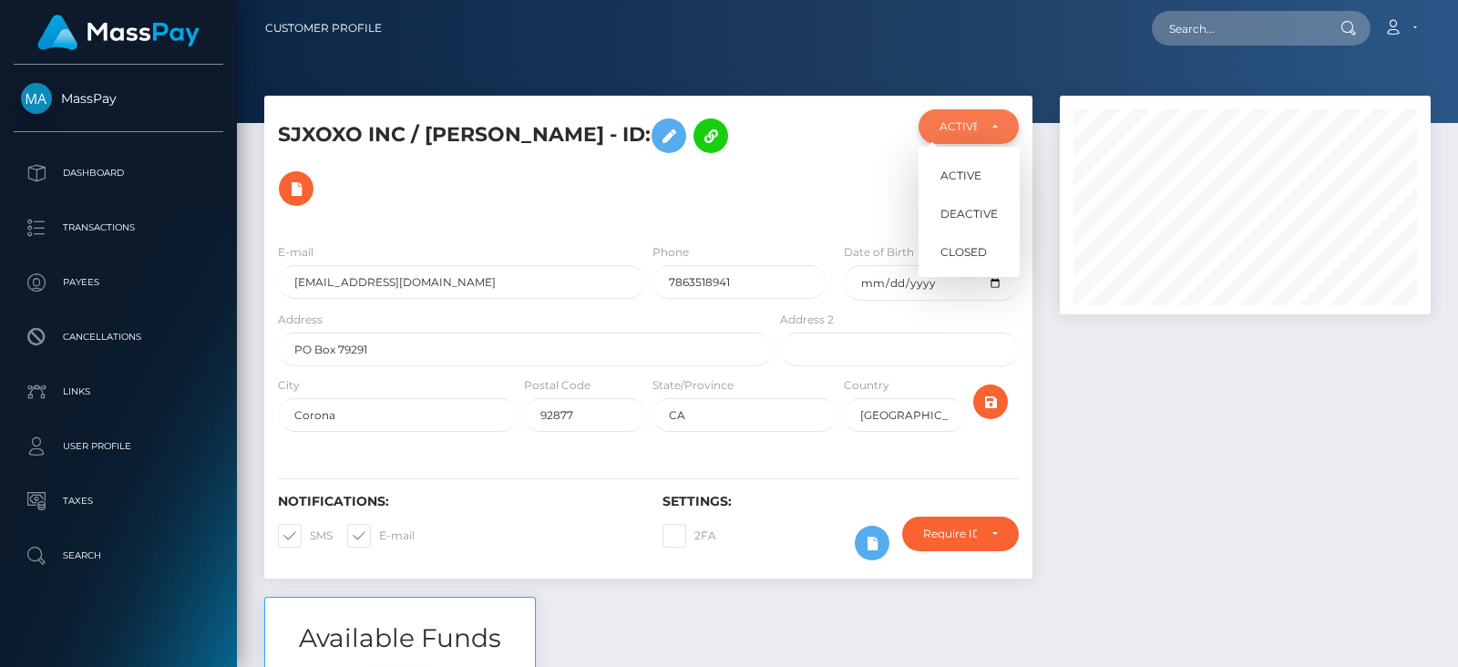
scroll to position [218, 370]
click at [998, 132] on div "ACTIVE" at bounding box center [968, 126] width 101 height 35
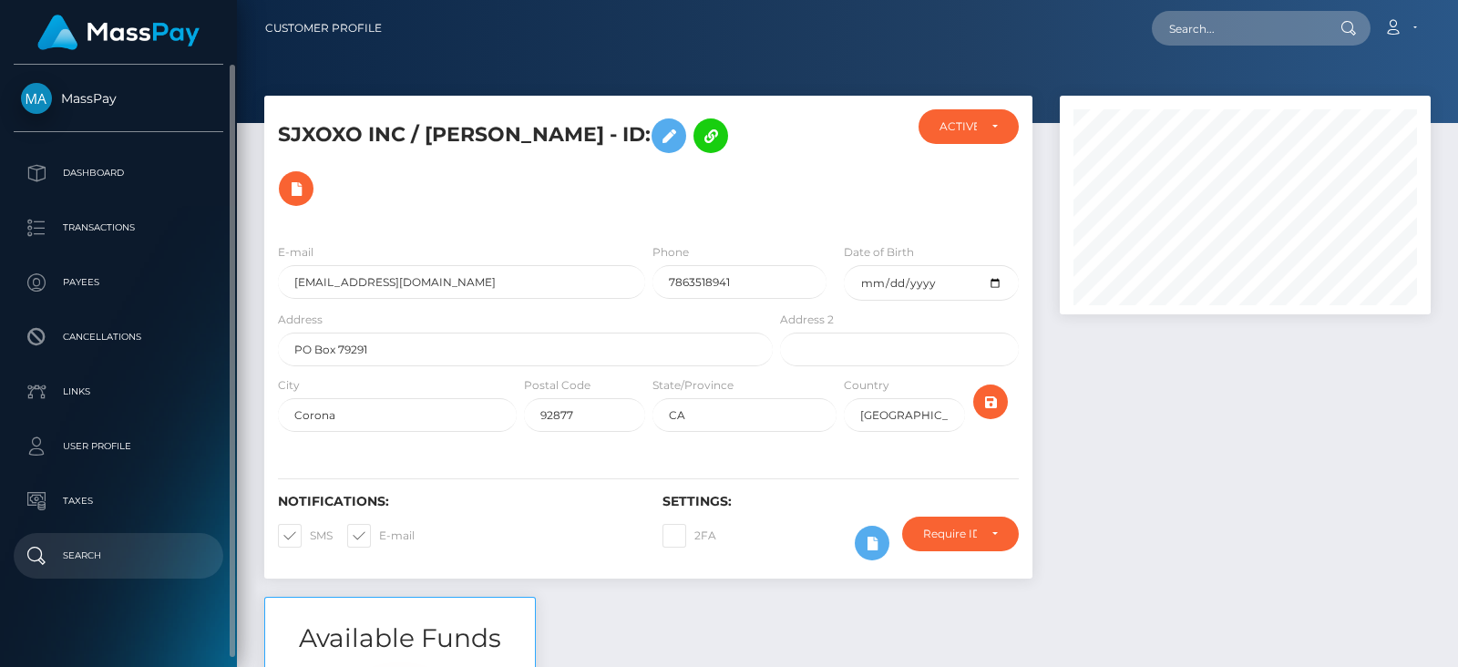
click at [118, 550] on p "Search" at bounding box center [118, 555] width 195 height 27
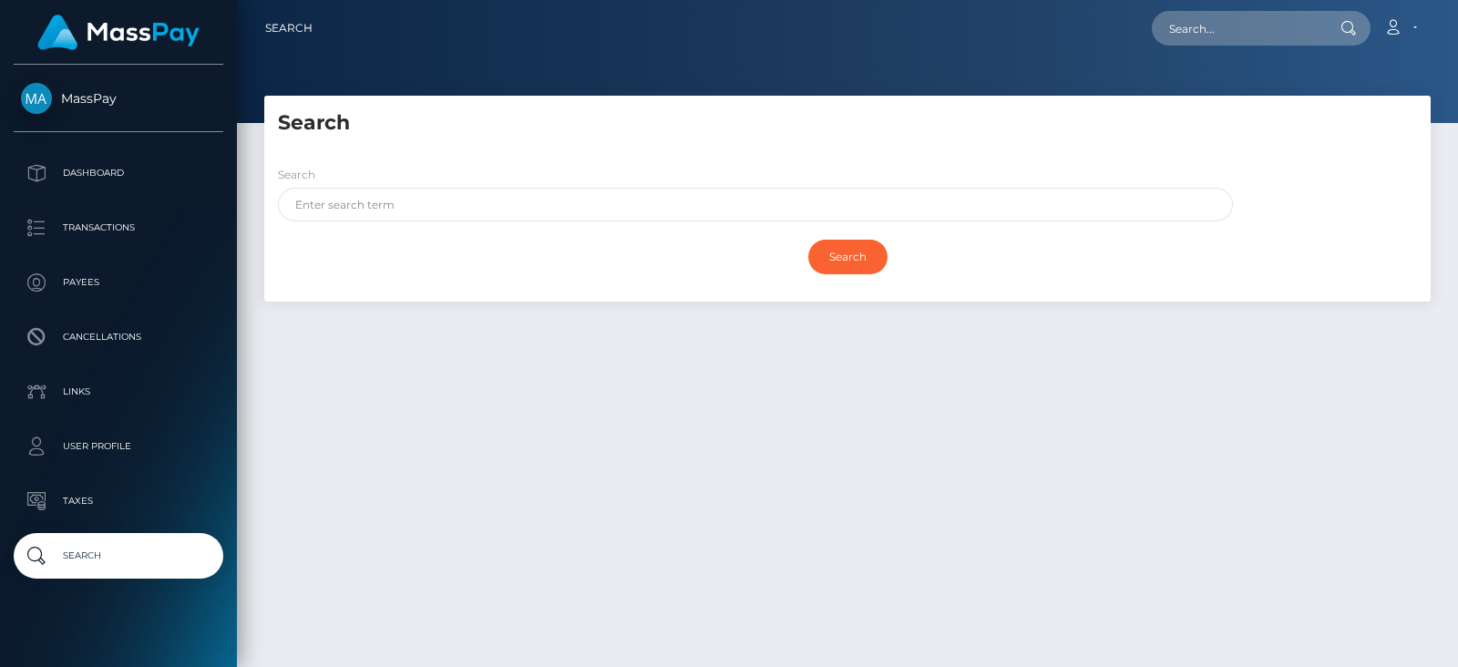
click at [251, 424] on div "Search Search Search Payouts - Payee Name" at bounding box center [847, 373] width 1221 height 555
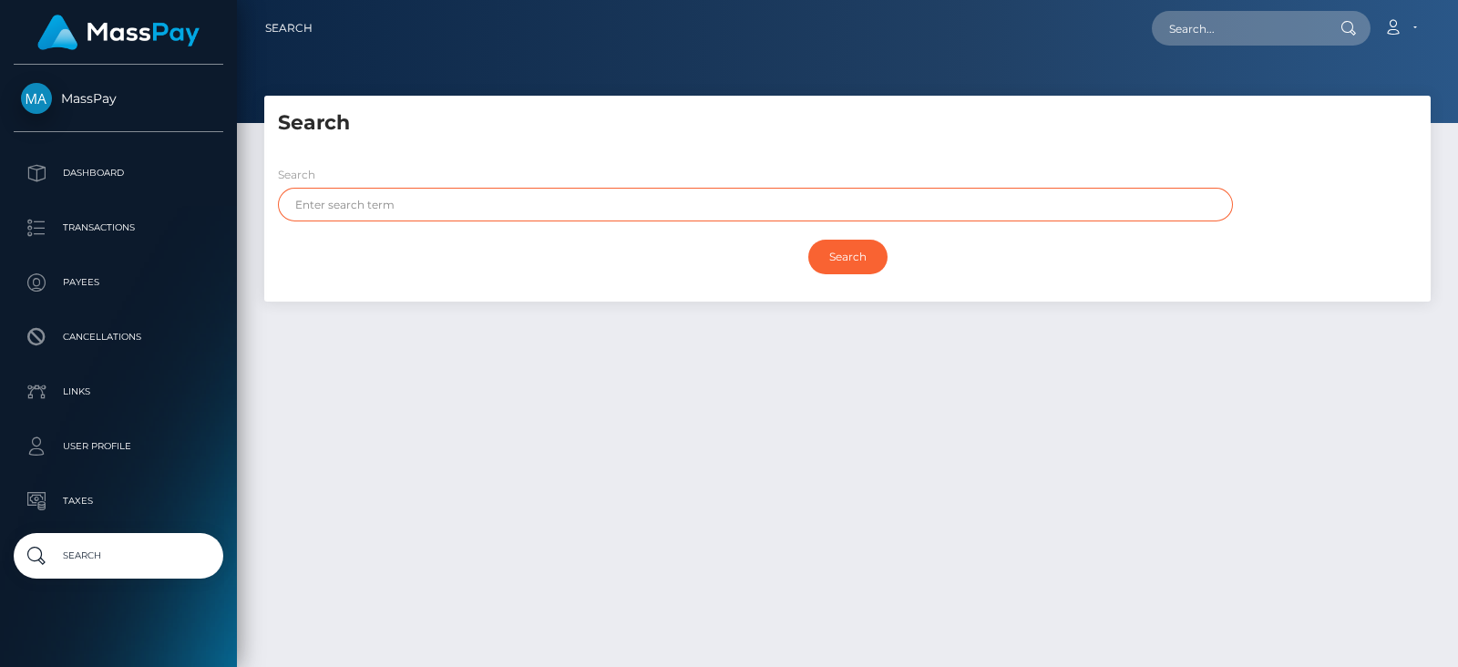
click at [410, 214] on input "text" at bounding box center [755, 205] width 955 height 34
paste input "[PERSON_NAME]"
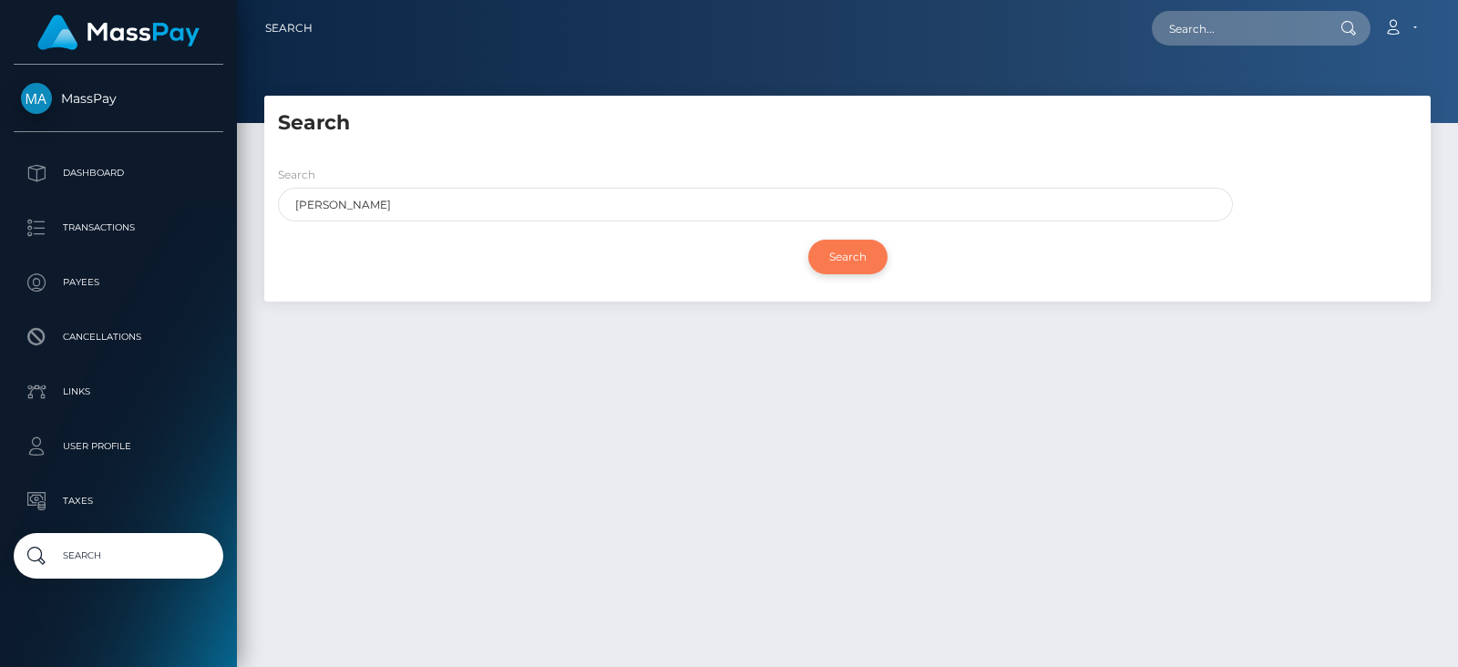
click at [861, 260] on input "Search" at bounding box center [847, 257] width 79 height 35
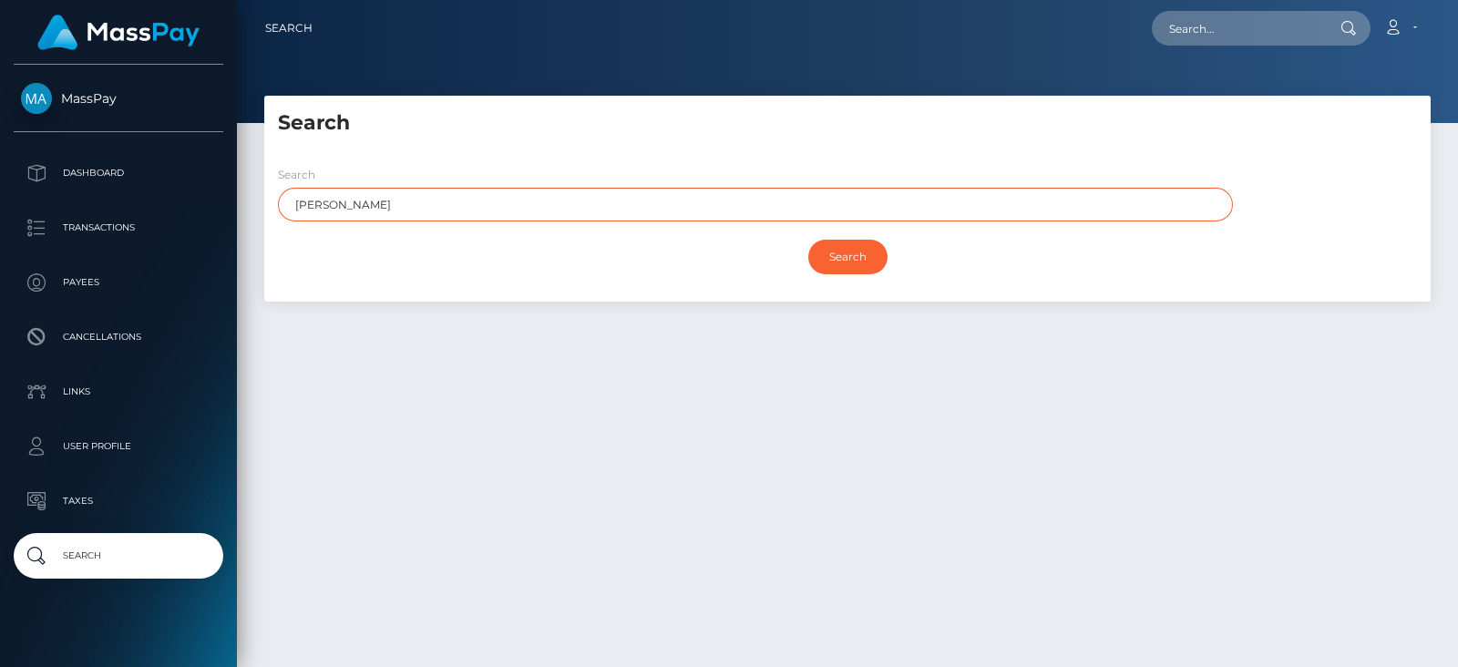
drag, startPoint x: 364, startPoint y: 207, endPoint x: 255, endPoint y: 211, distance: 108.5
click at [255, 211] on div "Search Search [PERSON_NAME] Search Payouts - 0 results Payee Name" at bounding box center [848, 208] width 1194 height 224
type input "[PERSON_NAME]"
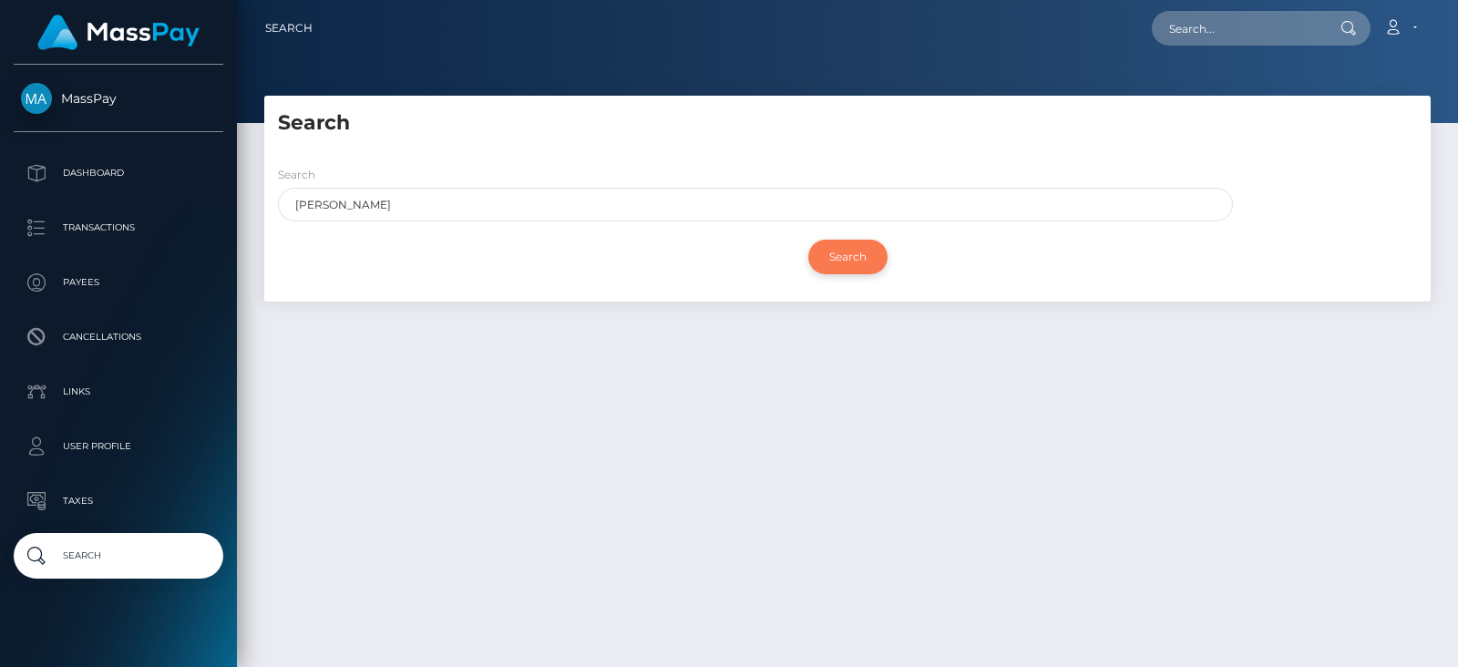
click at [857, 266] on input "Search" at bounding box center [847, 257] width 79 height 35
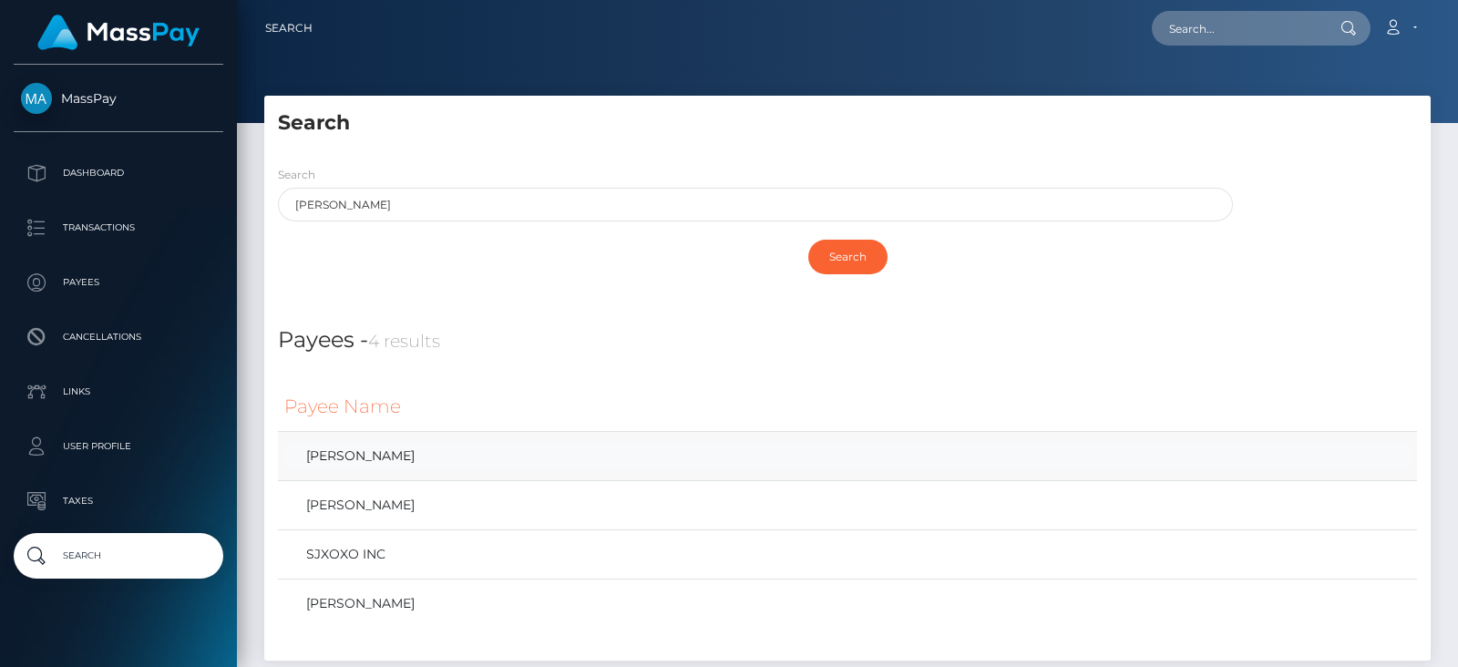
click at [418, 446] on link "[PERSON_NAME]" at bounding box center [847, 456] width 1126 height 26
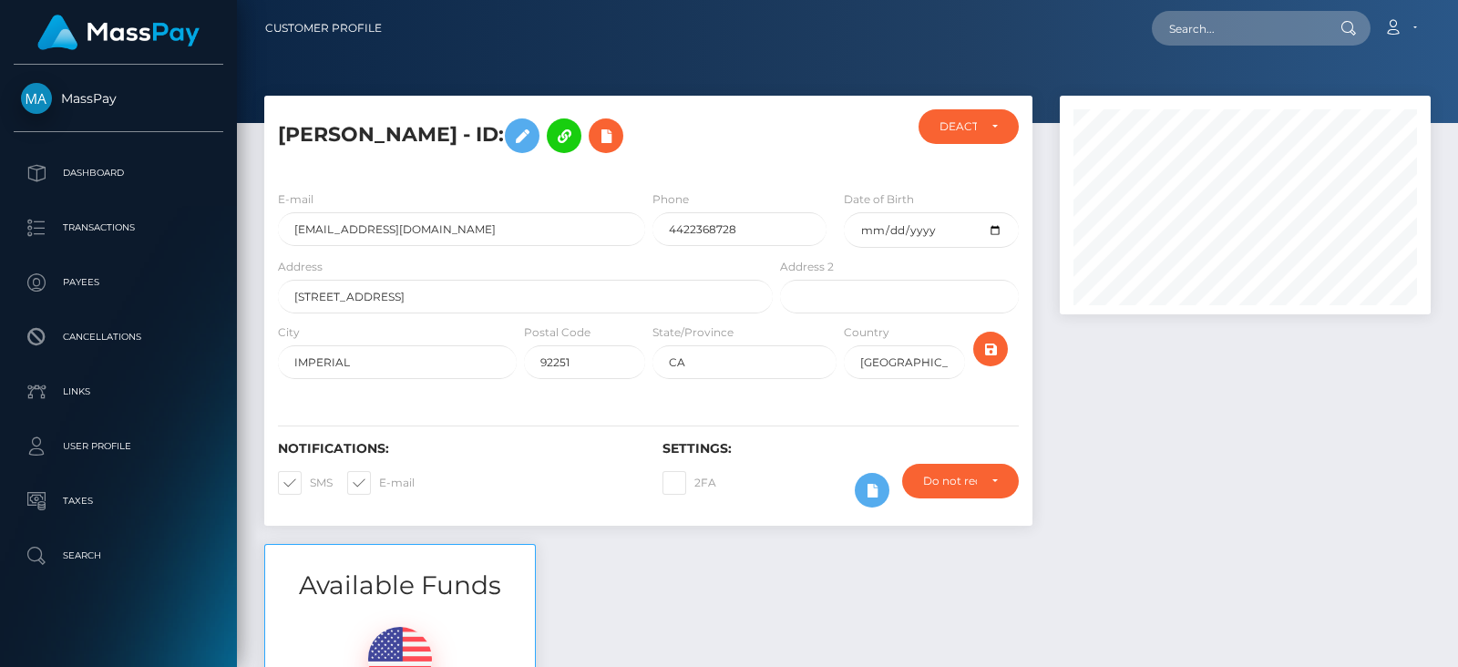
scroll to position [218, 370]
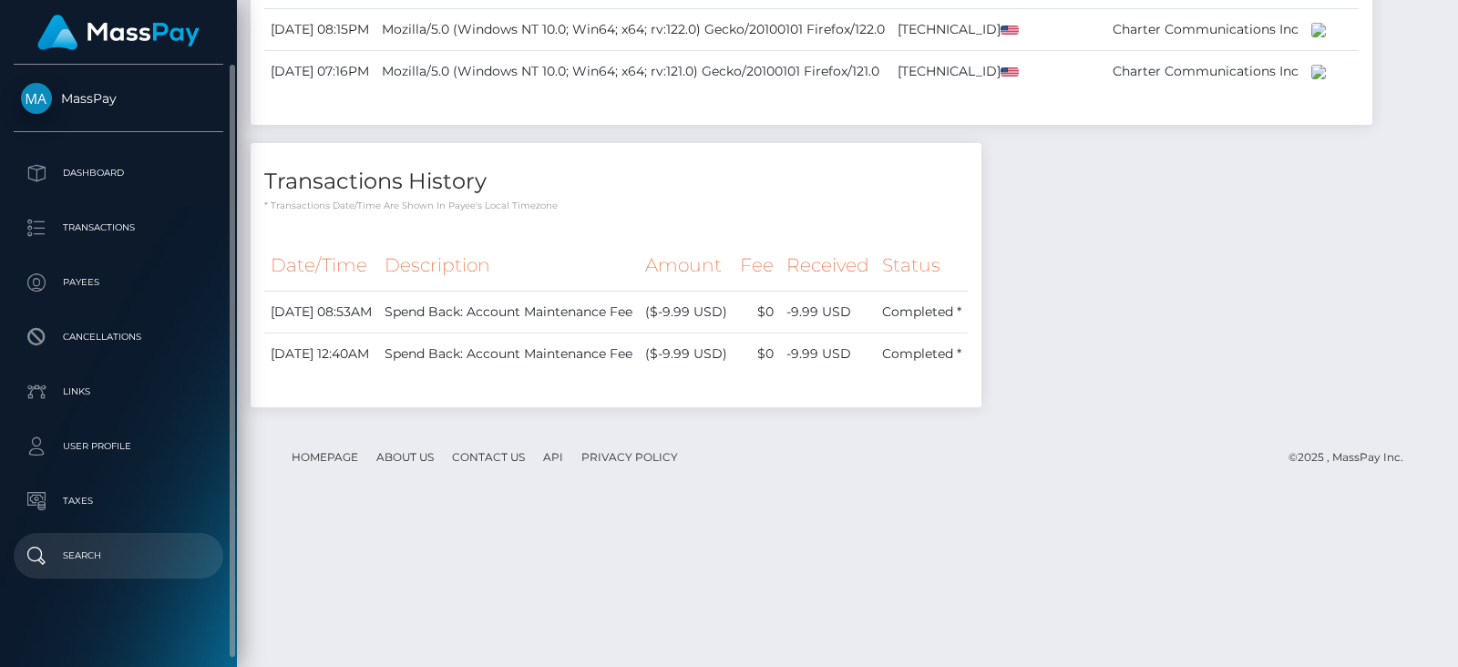
click at [135, 544] on p "Search" at bounding box center [118, 555] width 195 height 27
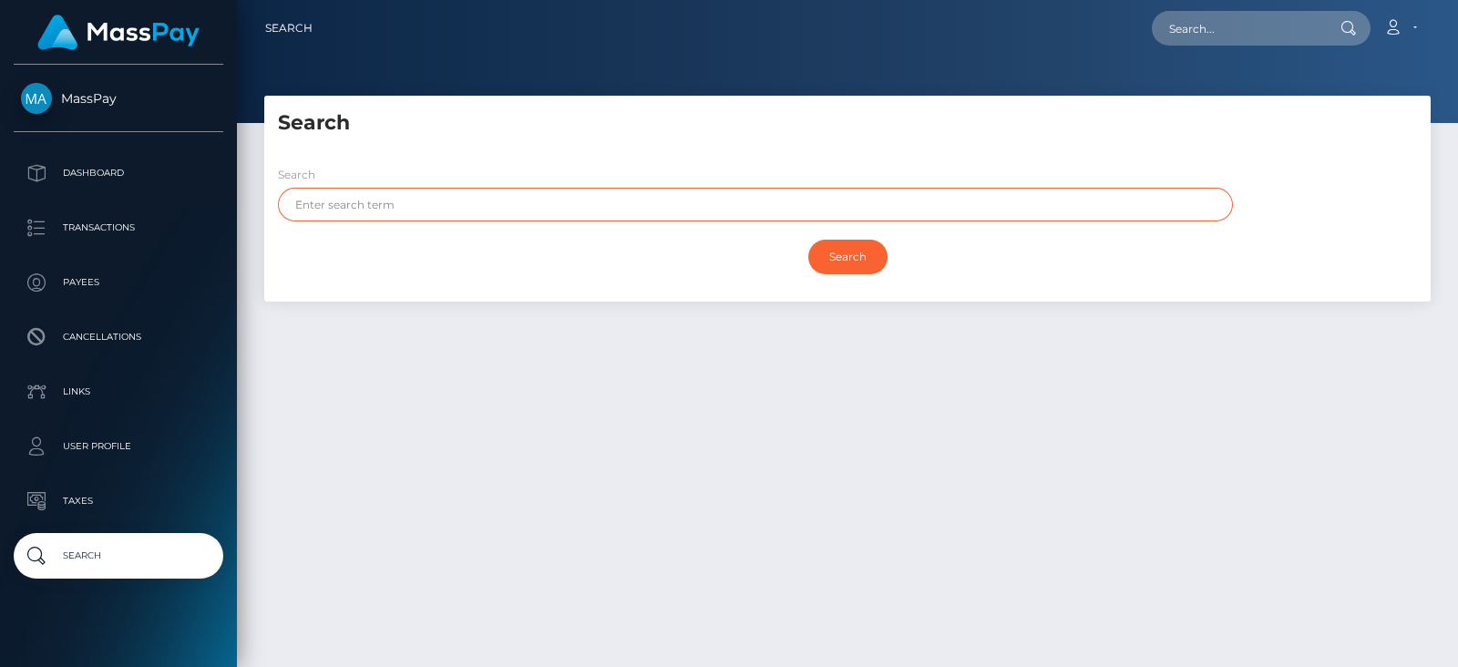
click at [425, 210] on input "text" at bounding box center [755, 205] width 955 height 34
type input "[PERSON_NAME]"
click at [808, 240] on input "Search" at bounding box center [847, 257] width 79 height 35
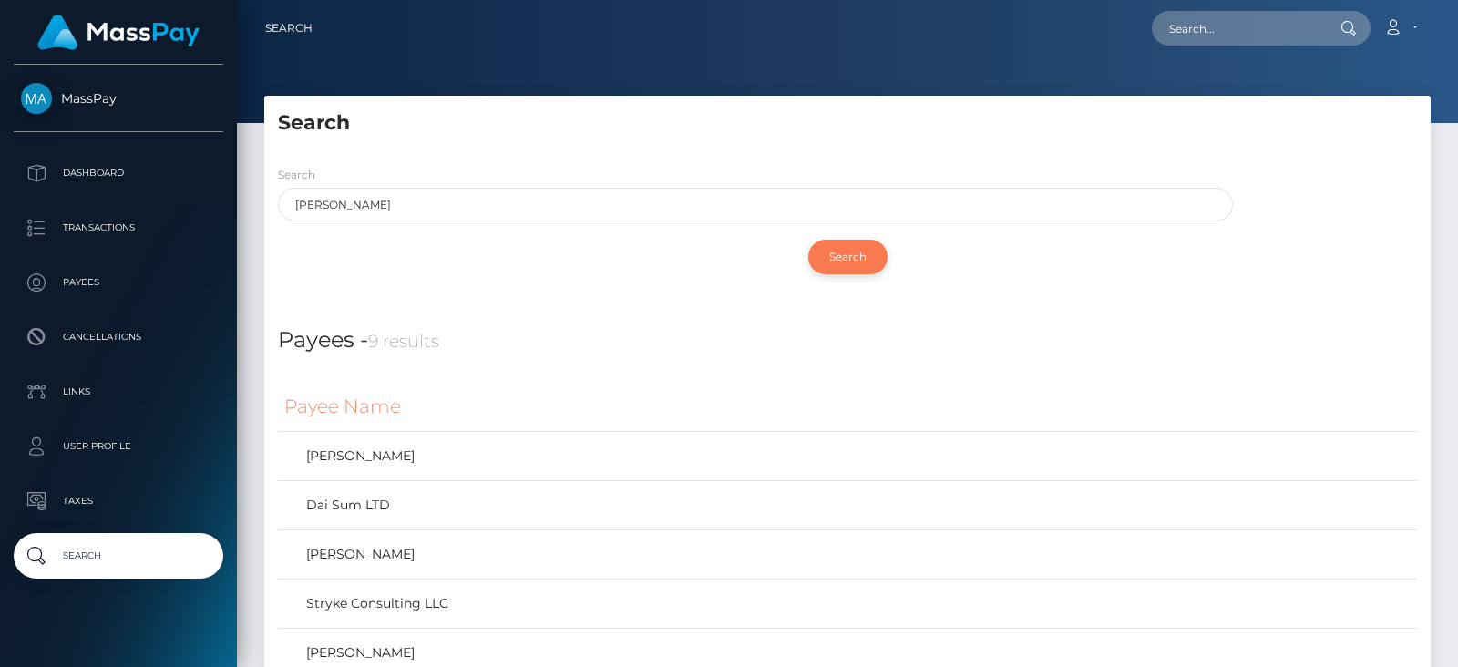
click at [849, 261] on input "Search" at bounding box center [847, 257] width 79 height 35
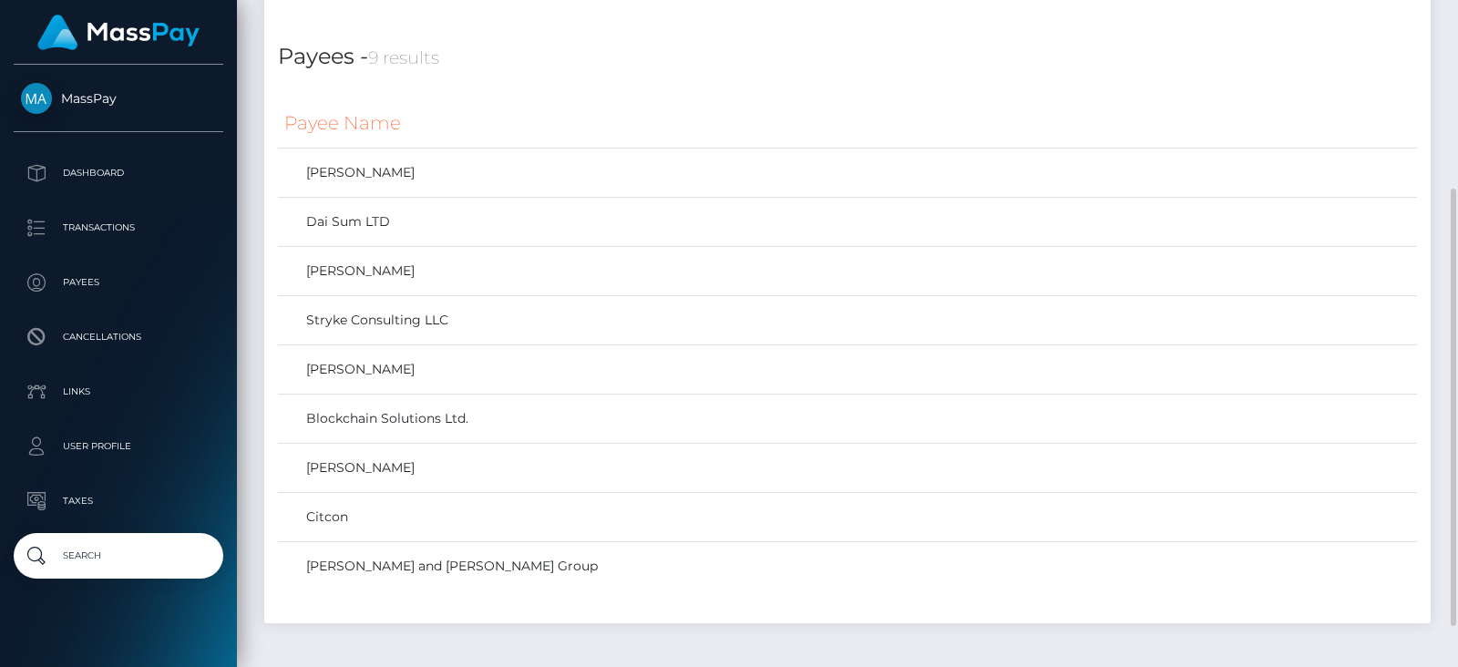
scroll to position [349, 0]
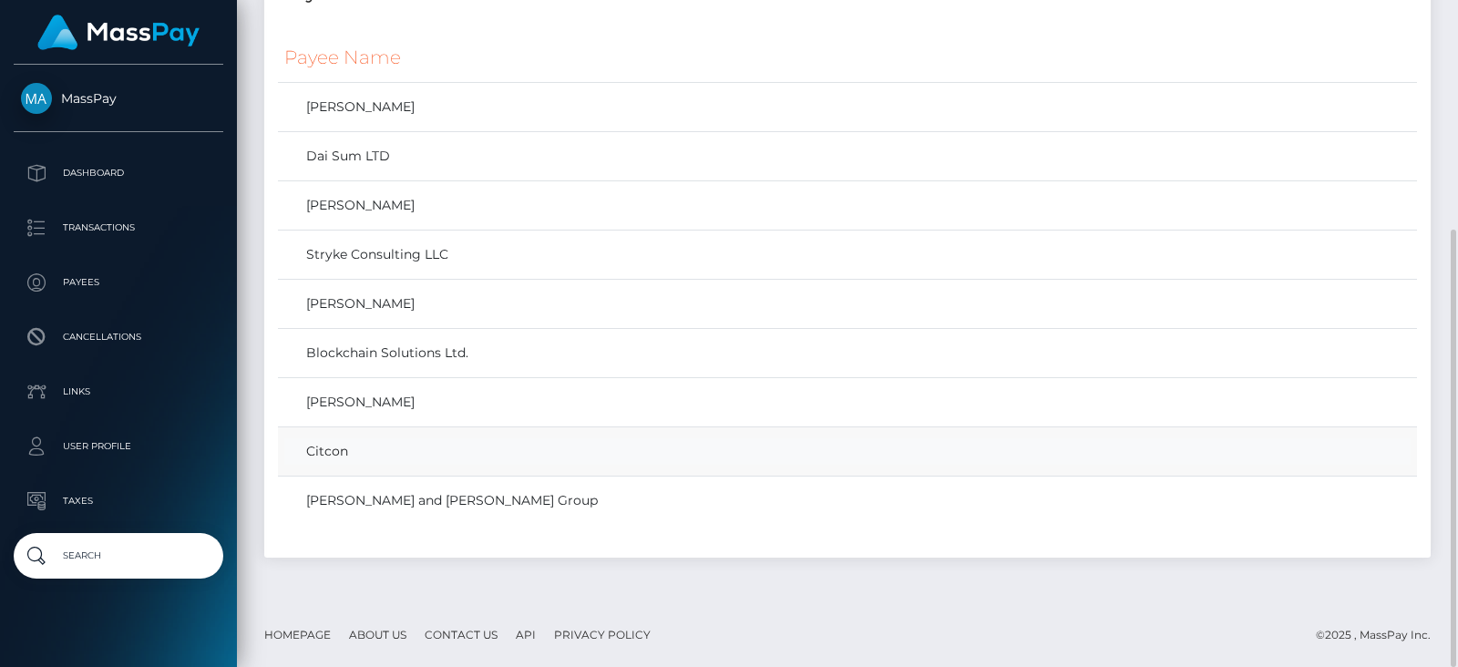
click at [410, 453] on link "Citcon" at bounding box center [847, 451] width 1126 height 26
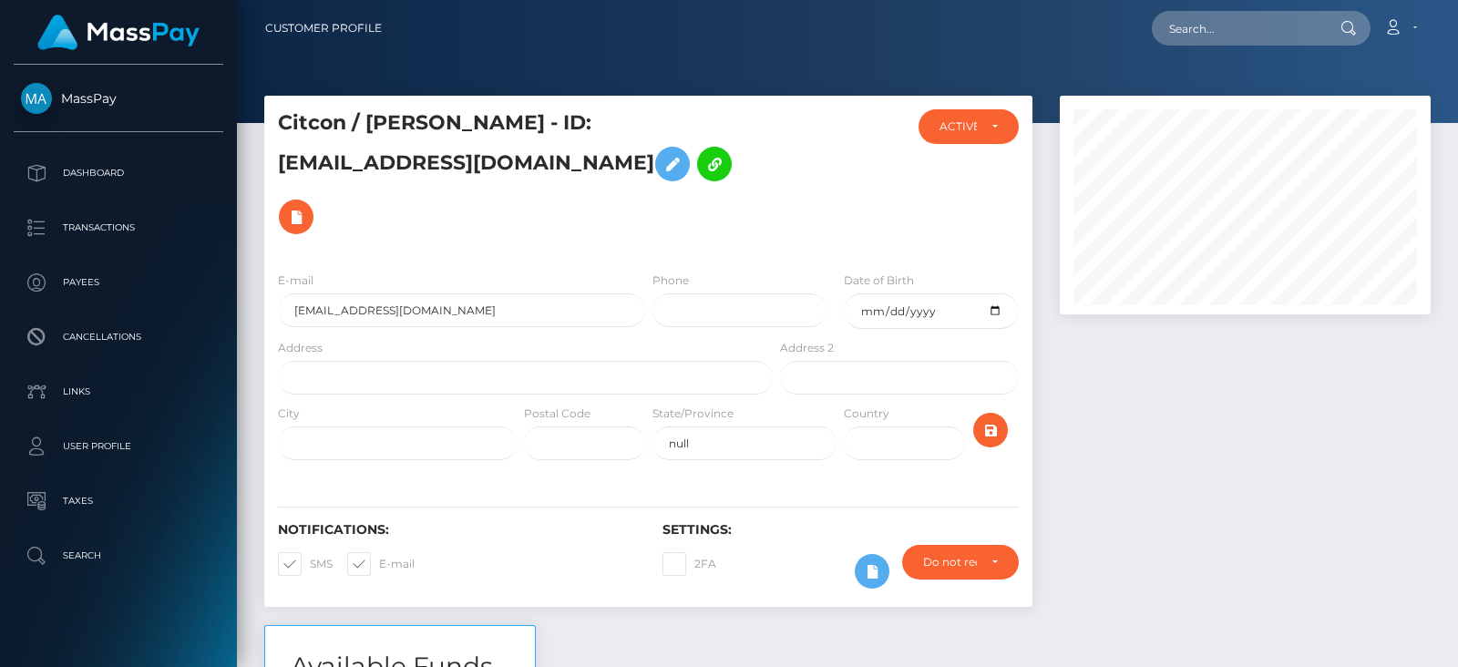
scroll to position [910970, 910819]
click at [967, 128] on div "ACTIVE" at bounding box center [958, 126] width 38 height 15
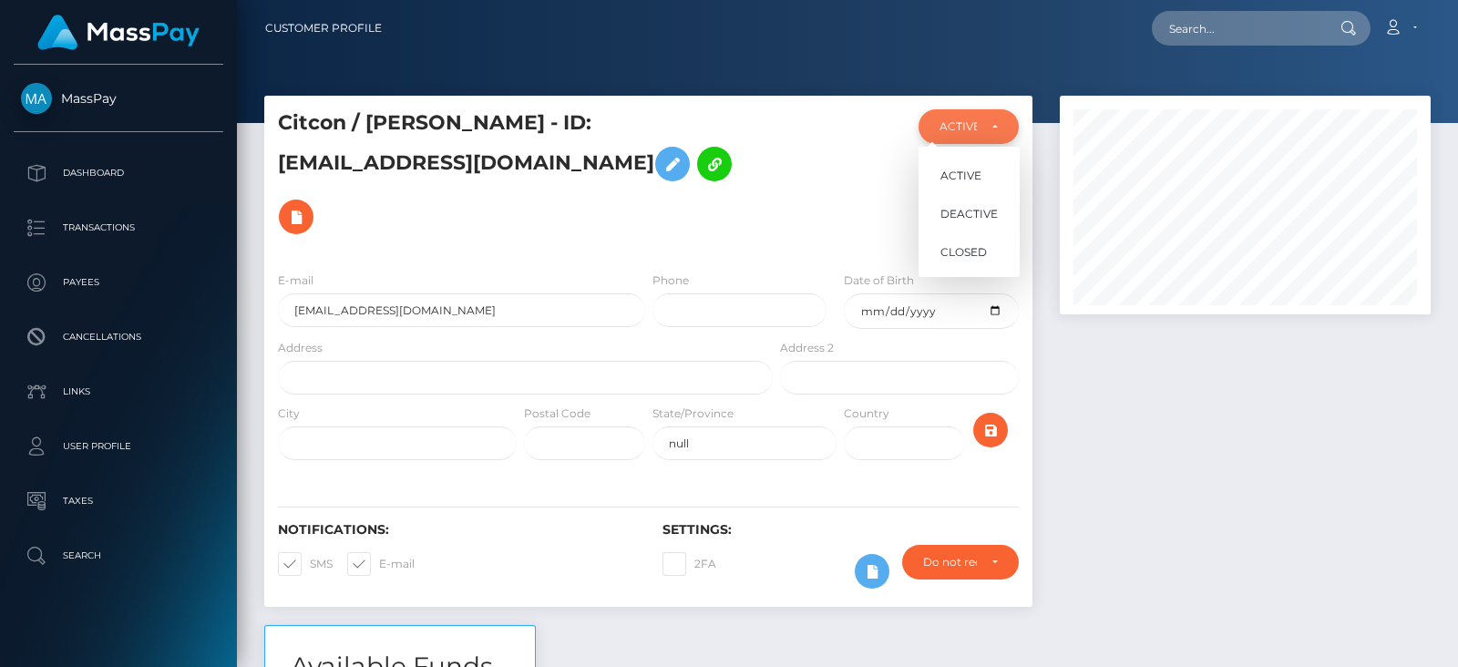
click at [967, 128] on div "ACTIVE" at bounding box center [958, 126] width 38 height 15
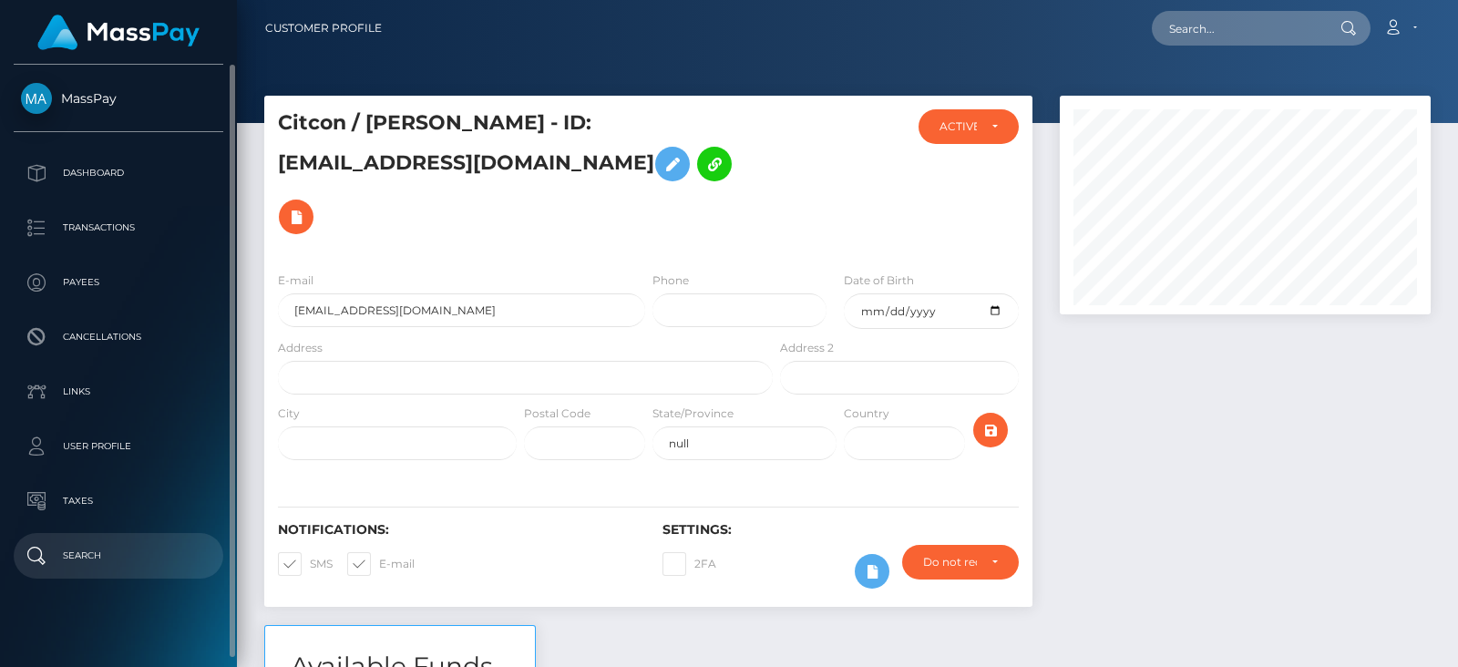
click at [73, 555] on p "Search" at bounding box center [118, 555] width 195 height 27
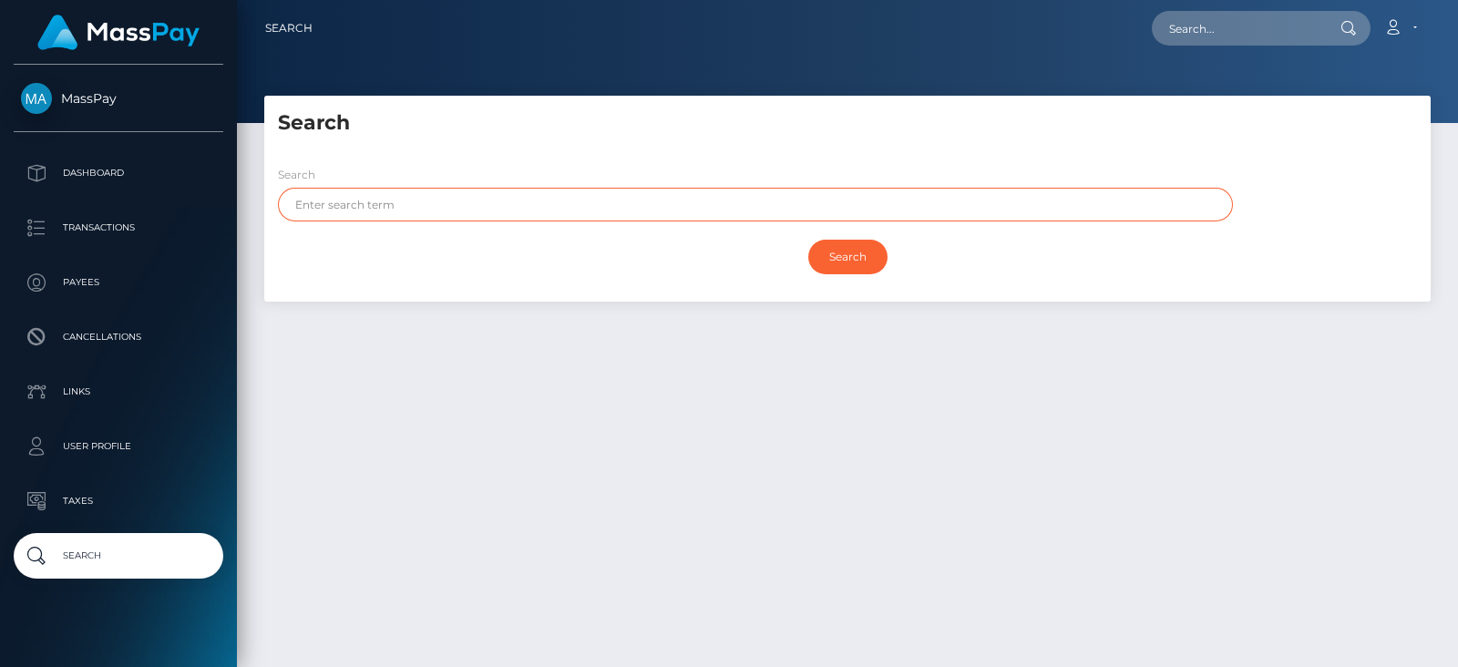
click at [418, 197] on input "text" at bounding box center [755, 205] width 955 height 34
type input "david"
click at [808, 240] on input "Search" at bounding box center [847, 257] width 79 height 35
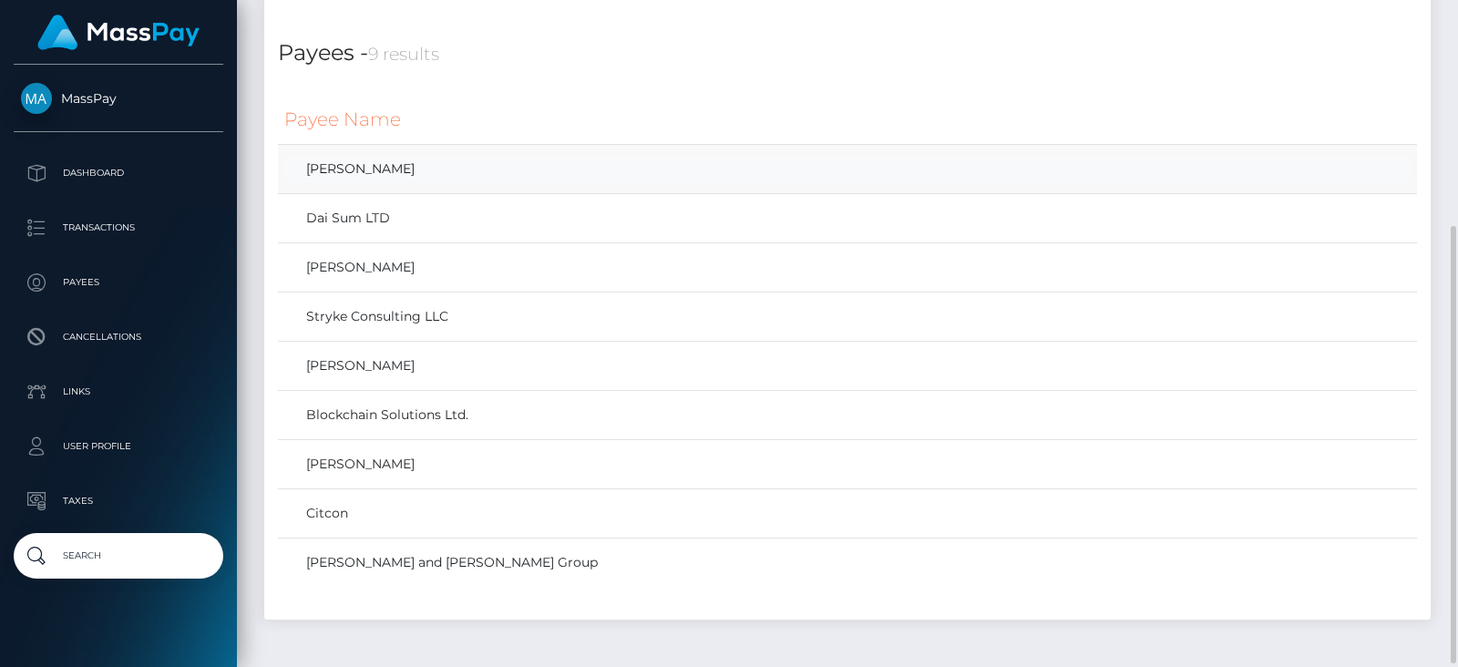
scroll to position [349, 0]
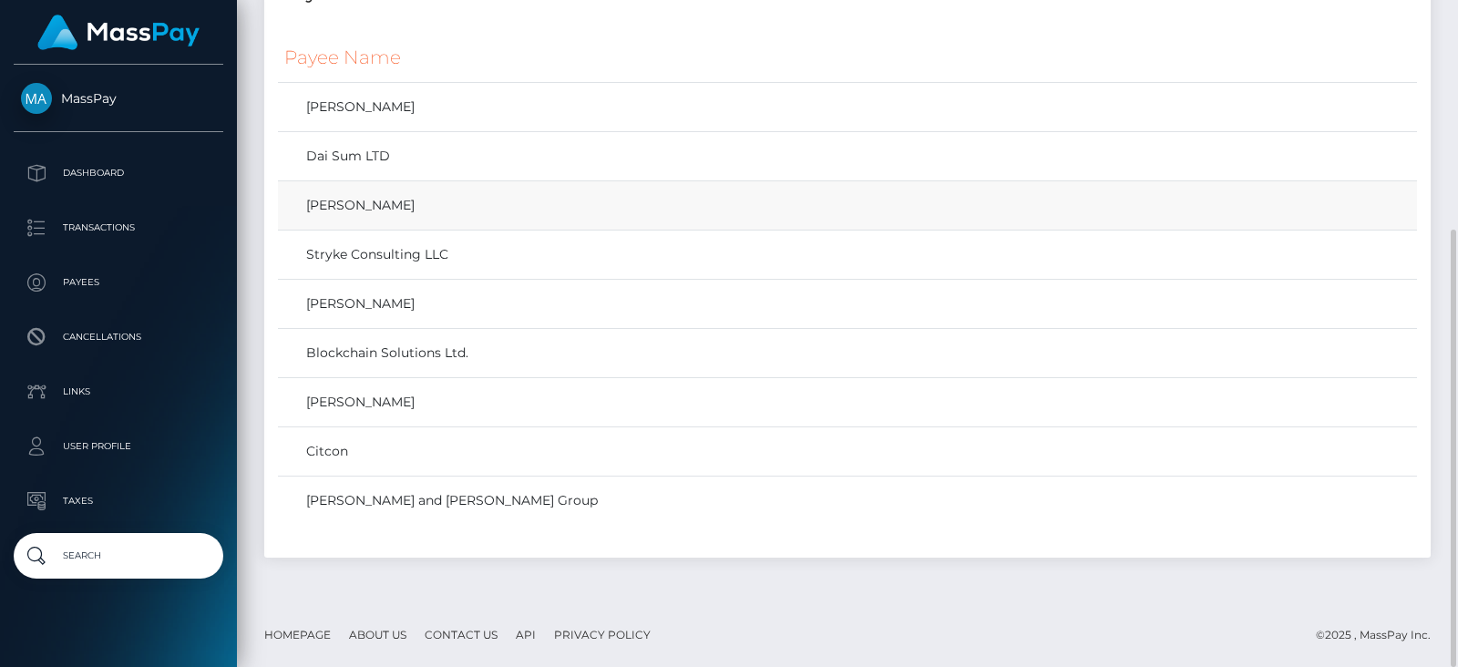
click at [413, 187] on td "David Wells" at bounding box center [847, 205] width 1139 height 49
click at [405, 195] on link "David Wells" at bounding box center [847, 205] width 1126 height 26
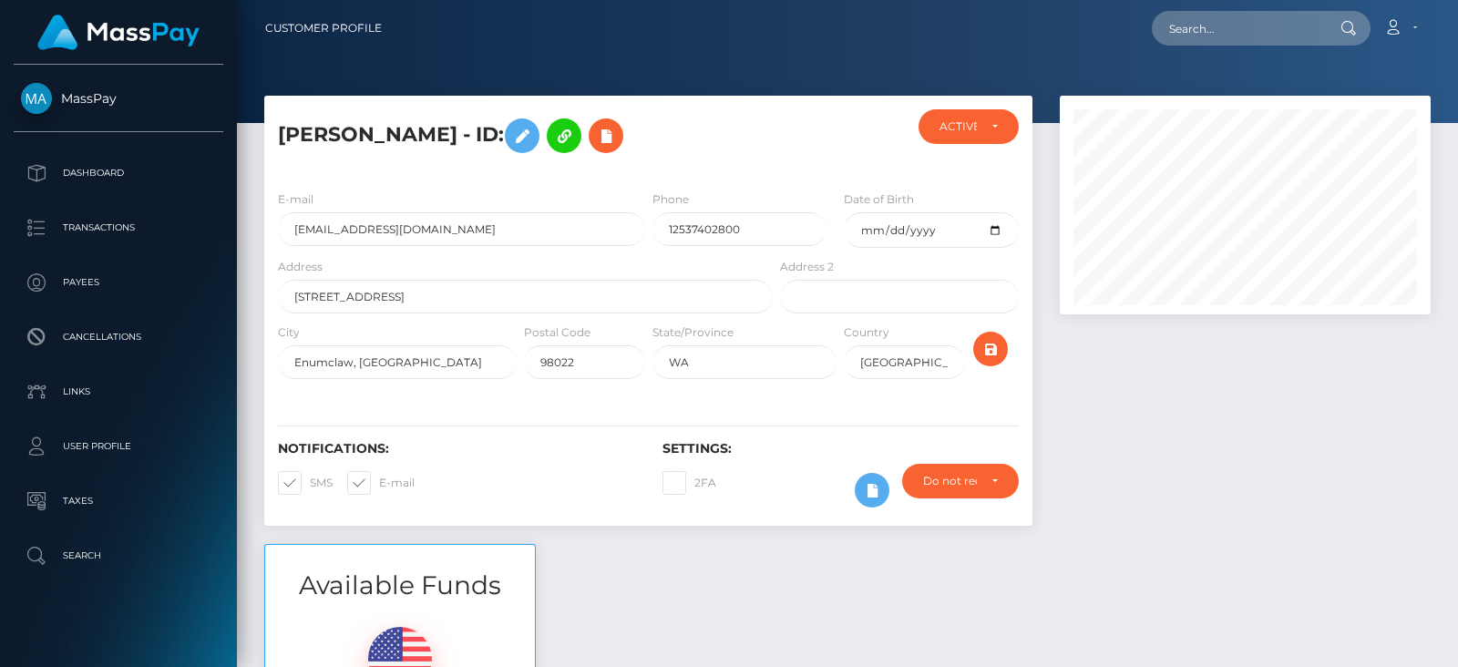
scroll to position [218, 370]
click at [943, 125] on div "ACTIVE" at bounding box center [958, 126] width 38 height 15
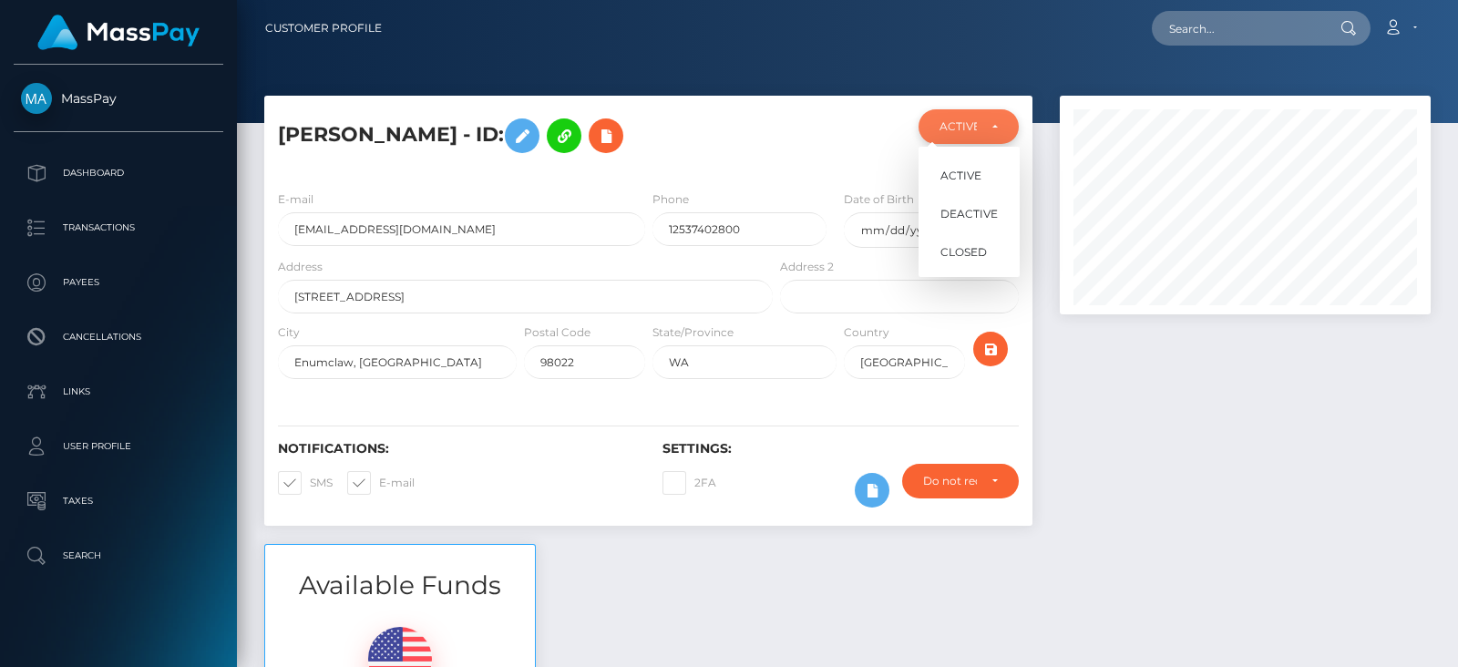
click at [943, 125] on div "ACTIVE" at bounding box center [958, 126] width 38 height 15
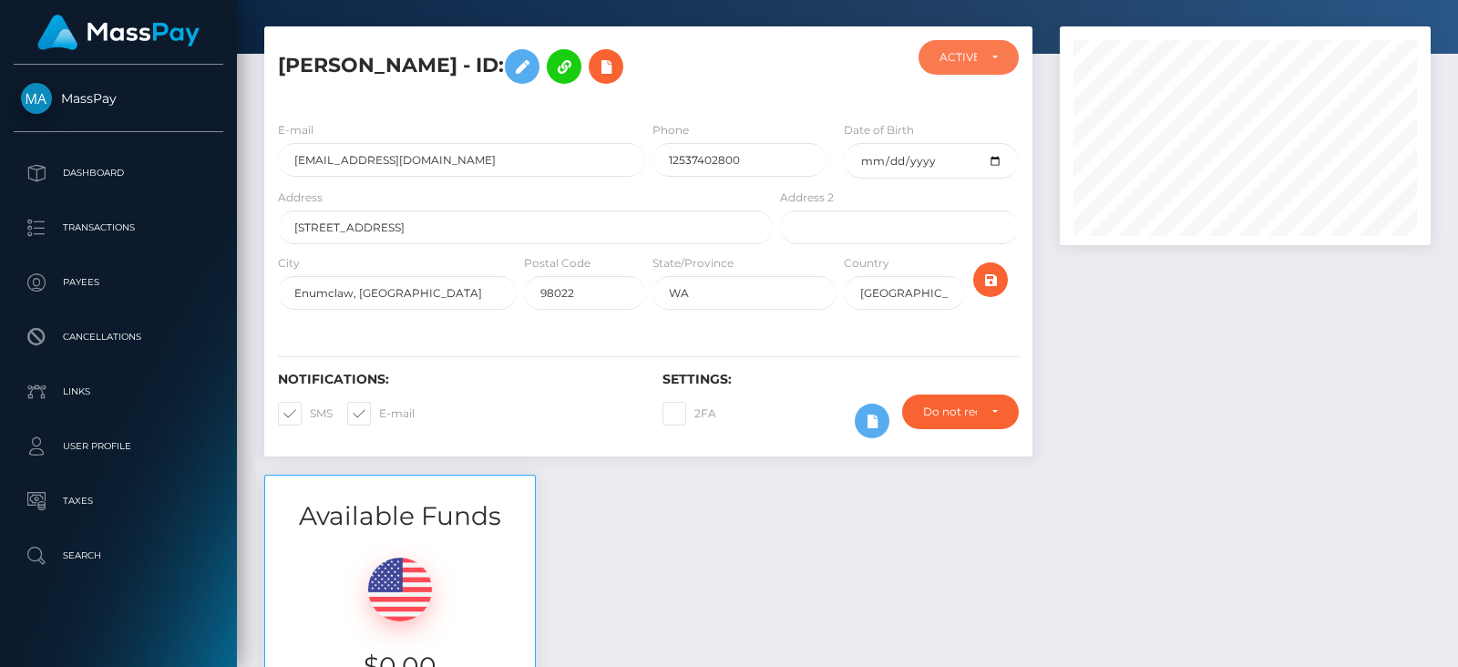
scroll to position [0, 0]
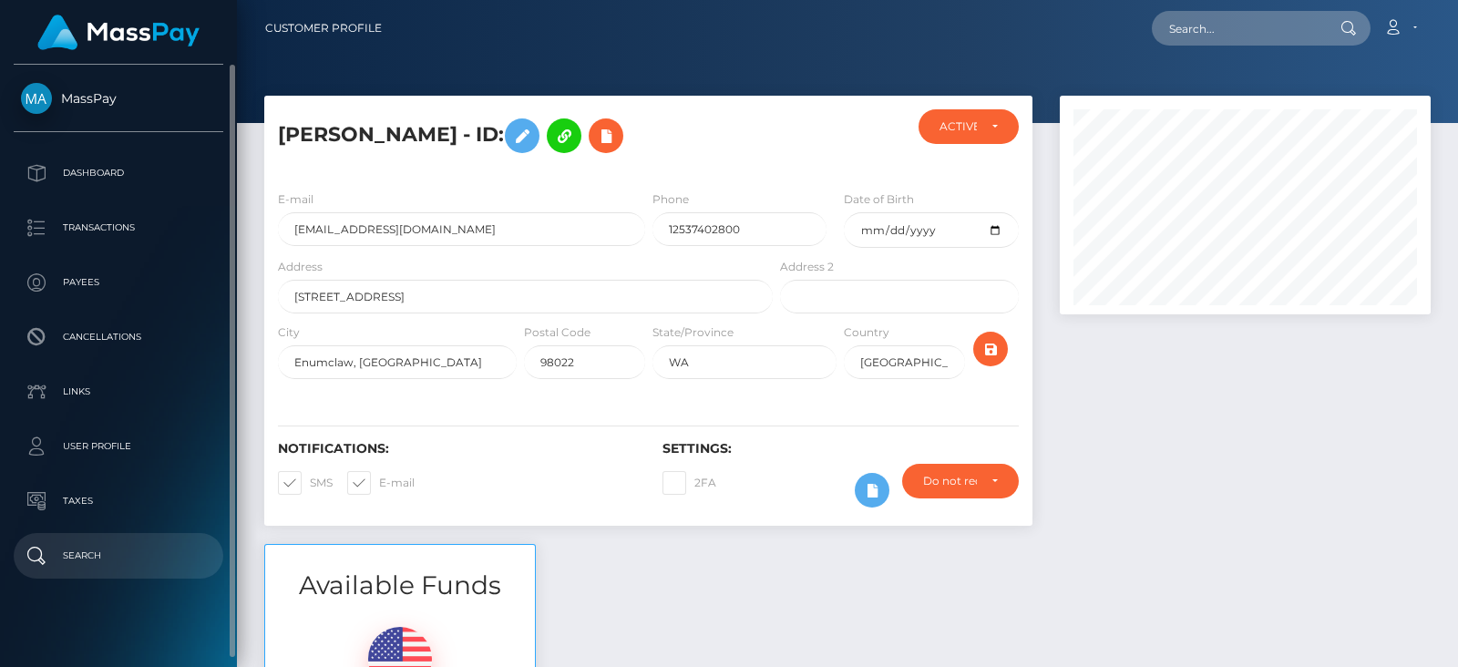
click at [82, 552] on p "Search" at bounding box center [118, 555] width 195 height 27
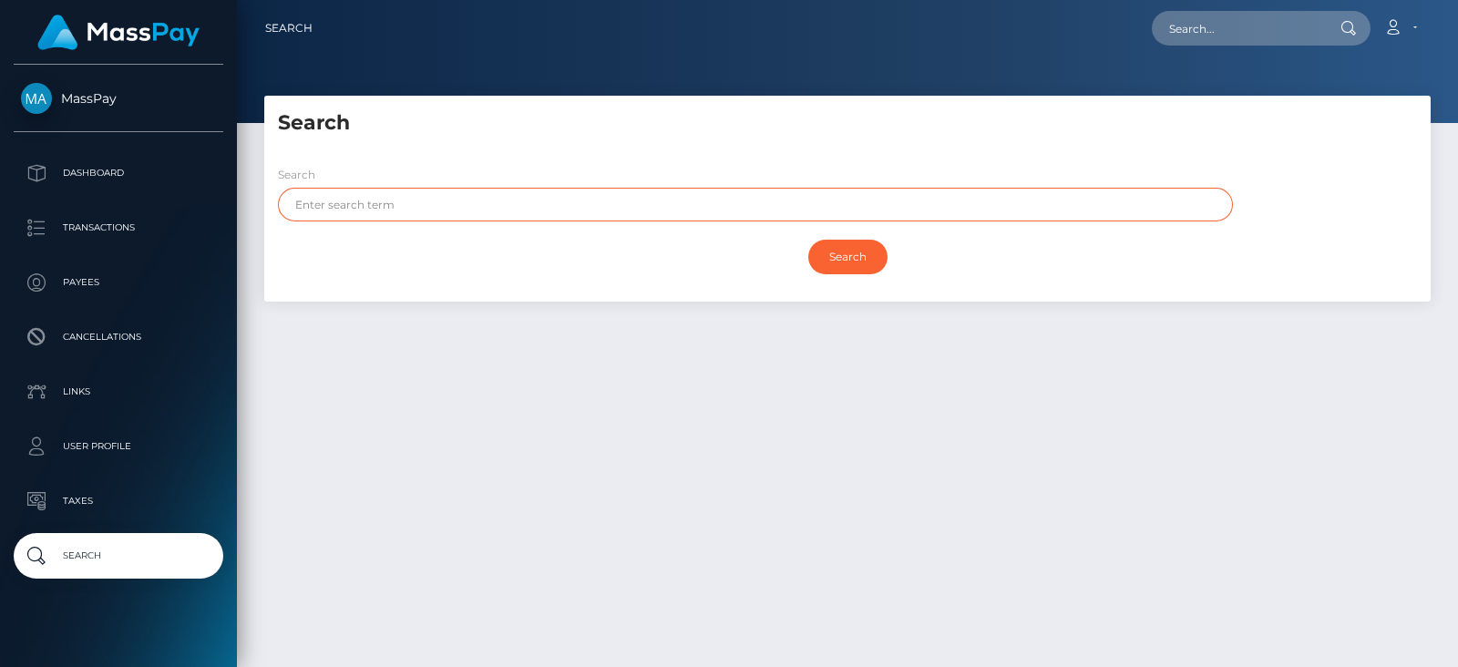
click at [474, 221] on input "text" at bounding box center [755, 205] width 955 height 34
type input "melissa"
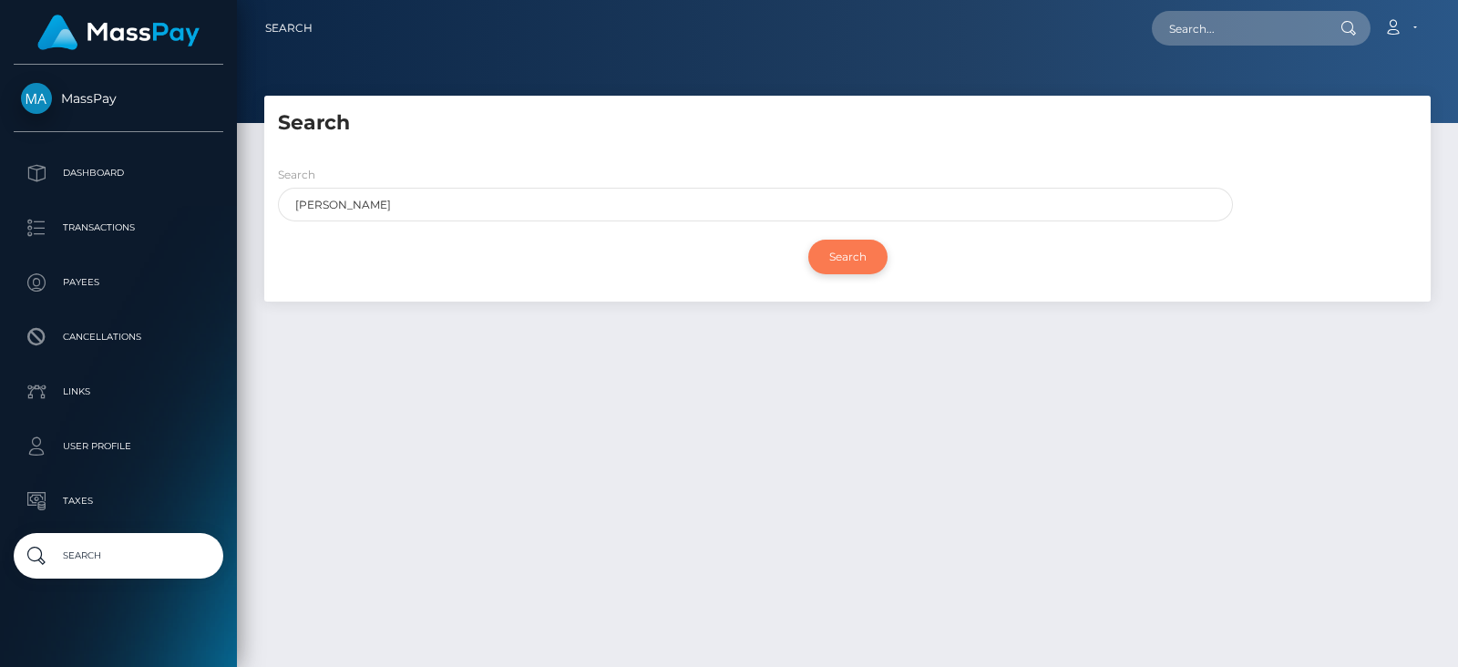
click at [846, 253] on input "Search" at bounding box center [847, 257] width 79 height 35
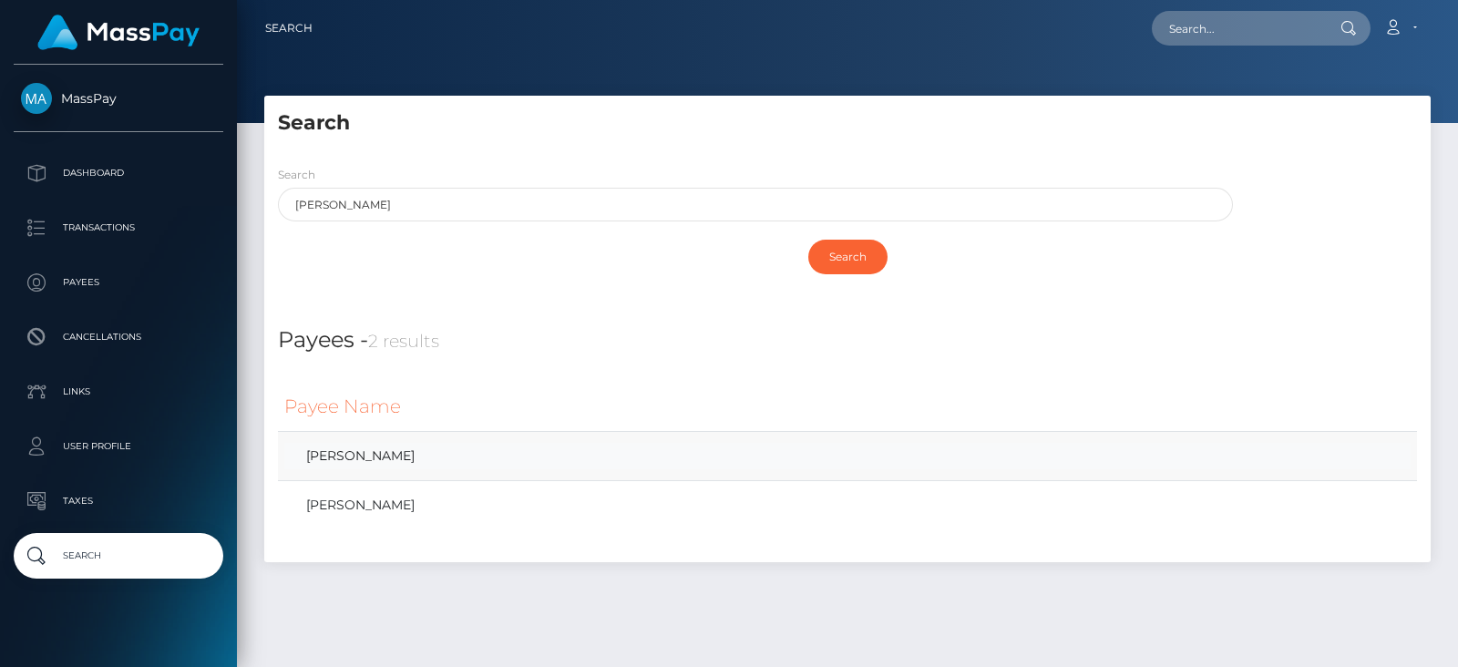
click at [458, 453] on link "Melissa Richardson" at bounding box center [847, 456] width 1126 height 26
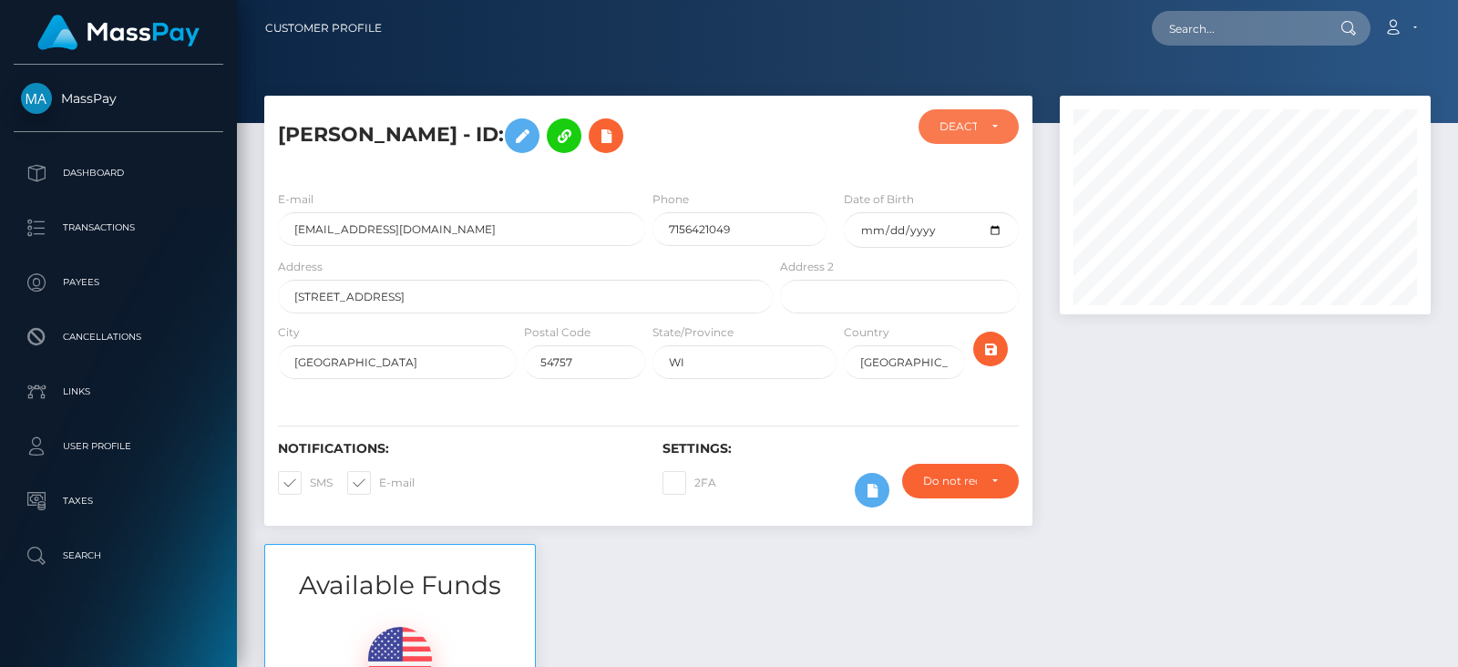
scroll to position [910970, 910819]
click at [957, 120] on div "DEACTIVE" at bounding box center [958, 126] width 38 height 15
click at [959, 120] on div "DEACTIVE" at bounding box center [958, 126] width 38 height 15
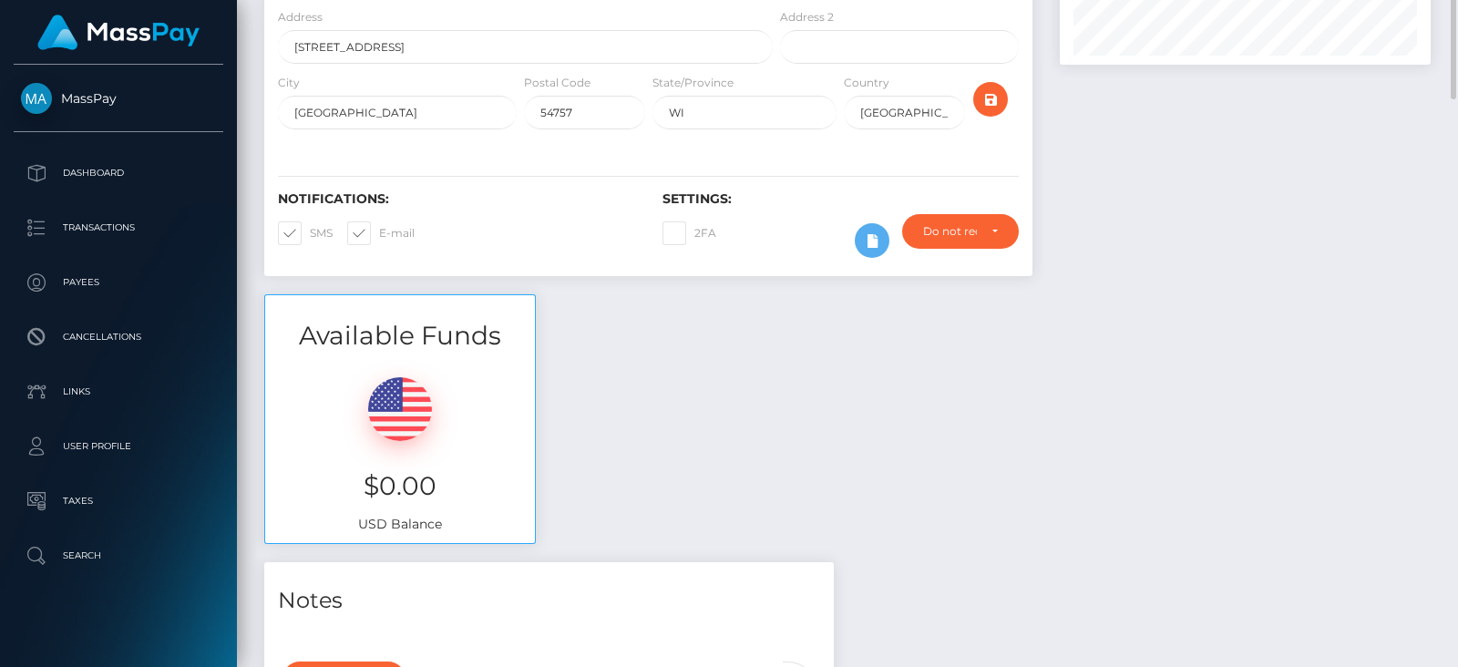
scroll to position [0, 0]
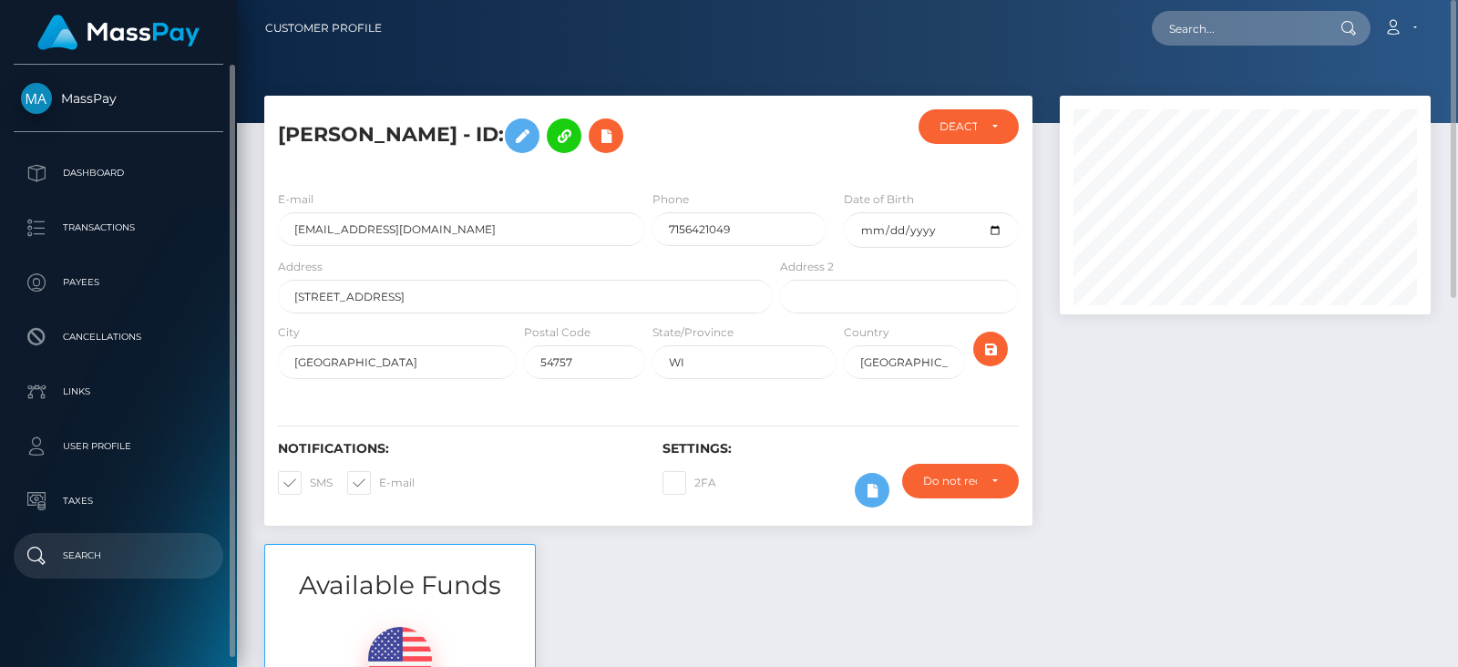
click at [68, 556] on p "Search" at bounding box center [118, 555] width 195 height 27
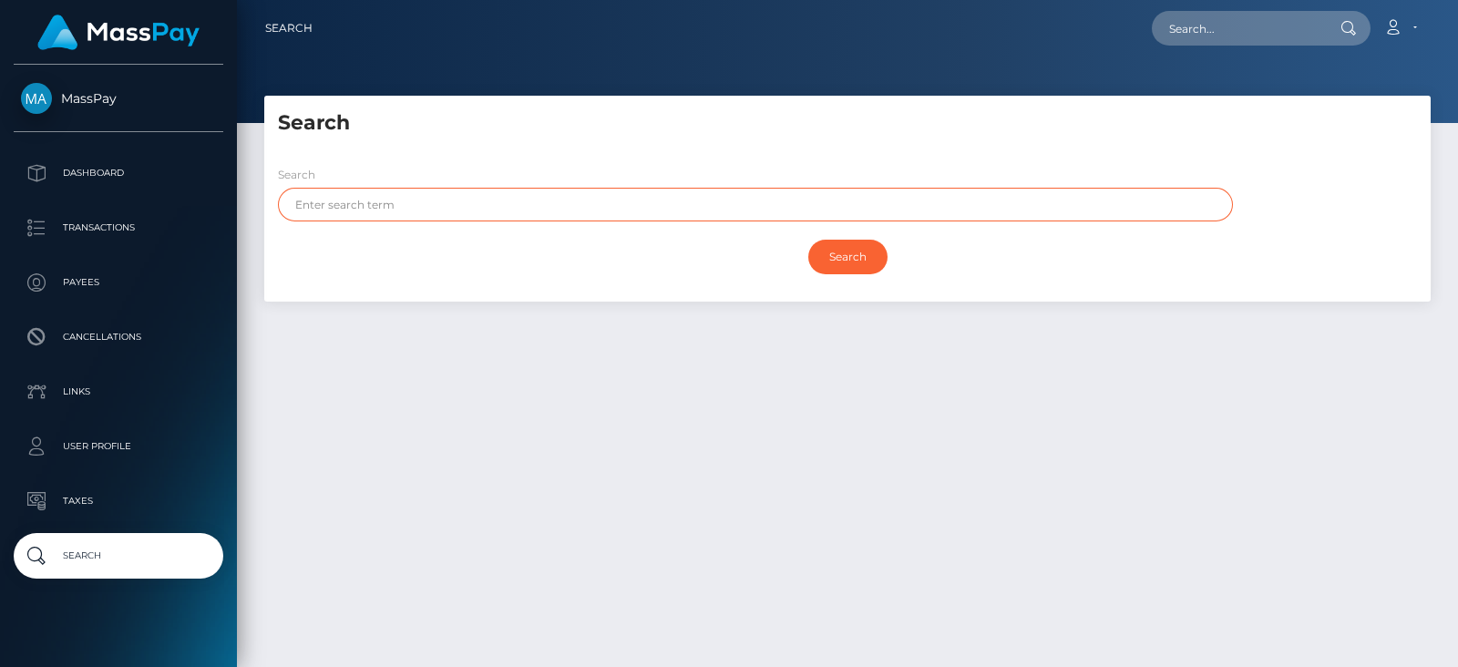
click at [464, 207] on input "text" at bounding box center [755, 205] width 955 height 34
type input "s"
type input "david"
click at [808, 240] on input "Search" at bounding box center [847, 257] width 79 height 35
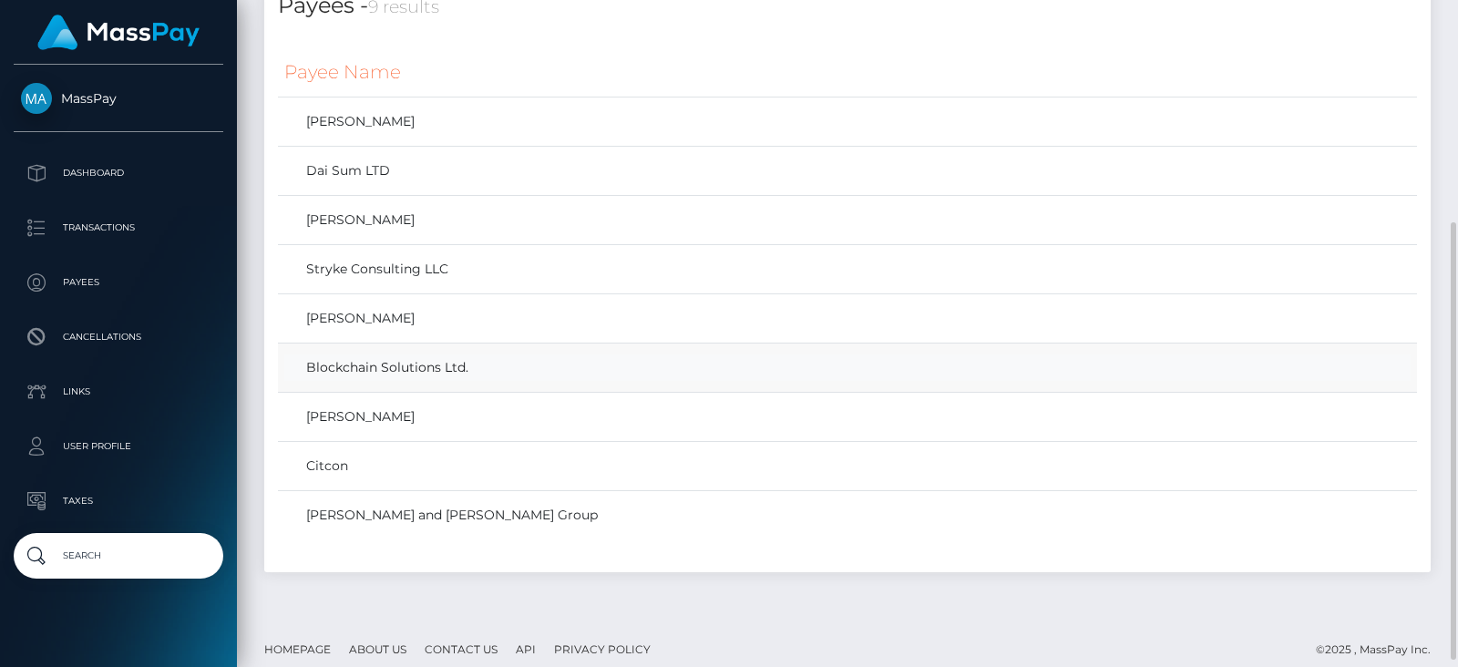
scroll to position [336, 0]
click at [483, 517] on link "David and Donni Group" at bounding box center [847, 513] width 1126 height 26
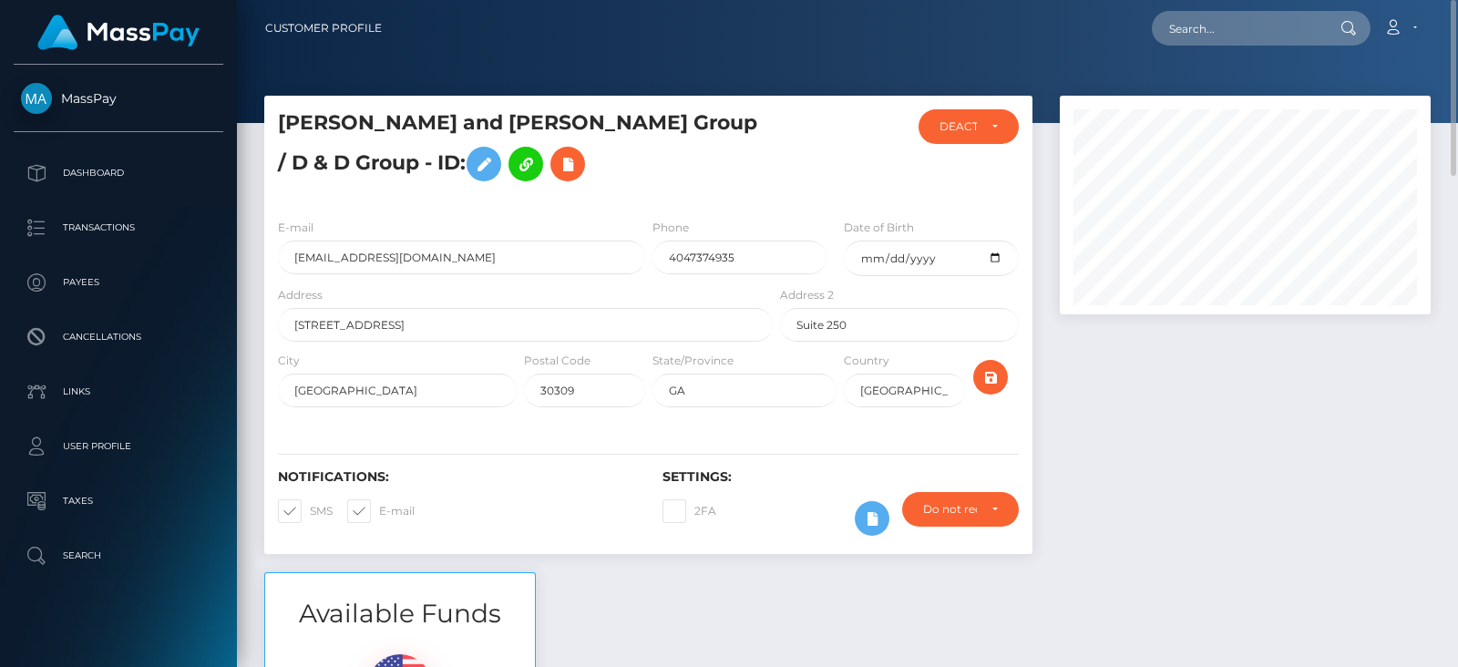
scroll to position [218, 370]
drag, startPoint x: 415, startPoint y: 288, endPoint x: 288, endPoint y: 292, distance: 126.7
click at [288, 274] on input "[EMAIL_ADDRESS][DOMAIN_NAME]" at bounding box center [461, 258] width 367 height 34
click at [1005, 133] on div "DEACTIVE" at bounding box center [968, 126] width 101 height 35
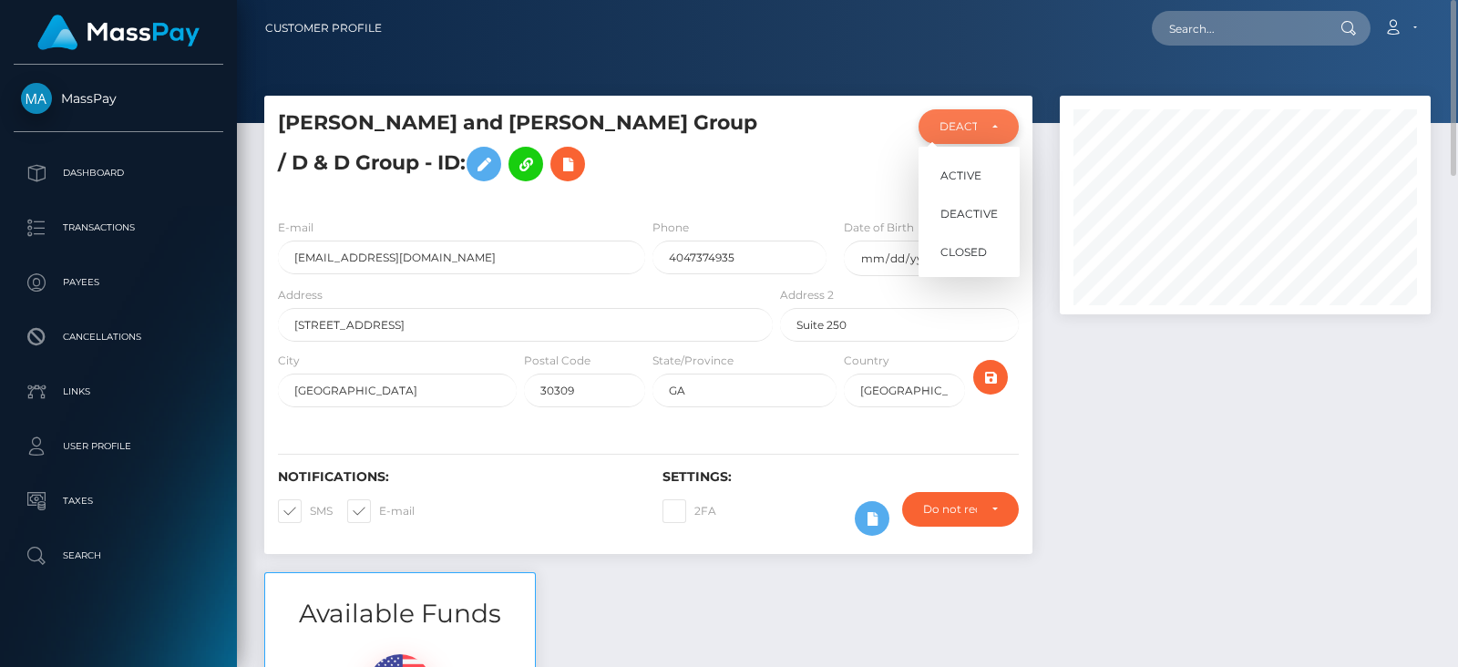
click at [1000, 133] on div "DEACTIVE" at bounding box center [968, 126] width 101 height 35
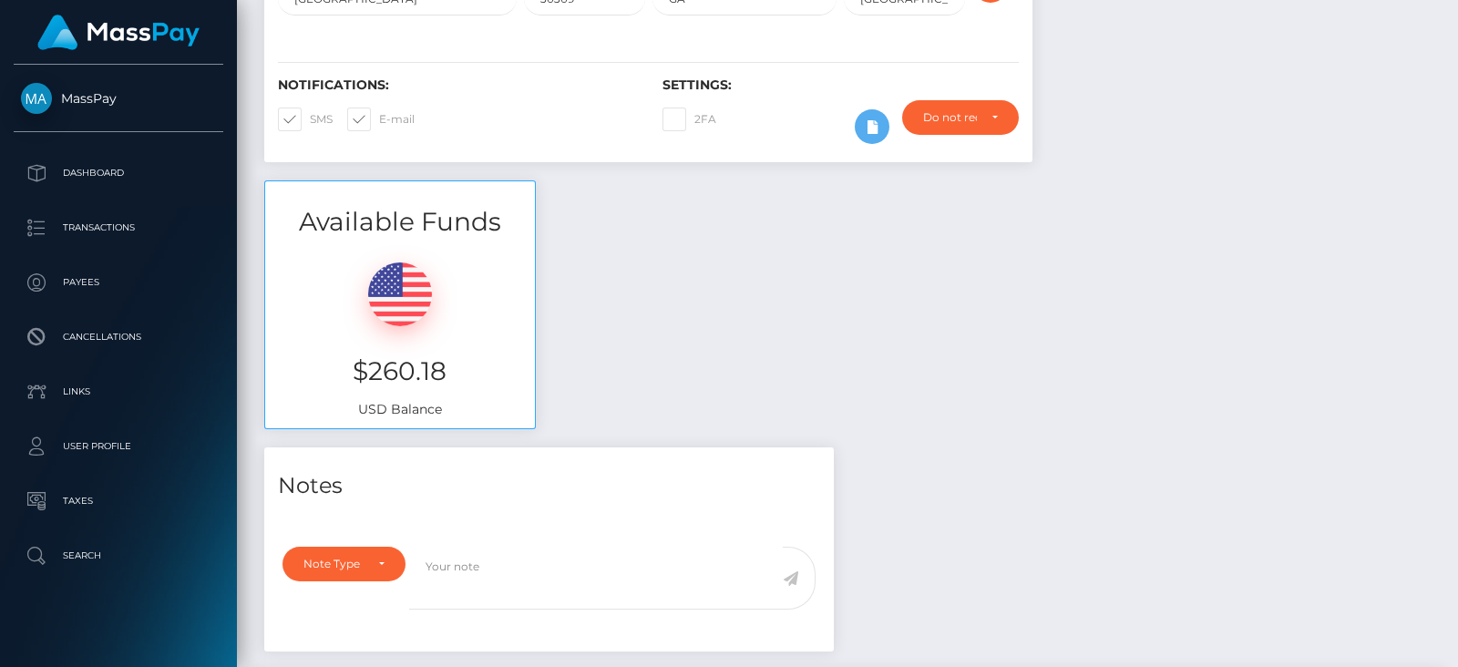
scroll to position [0, 0]
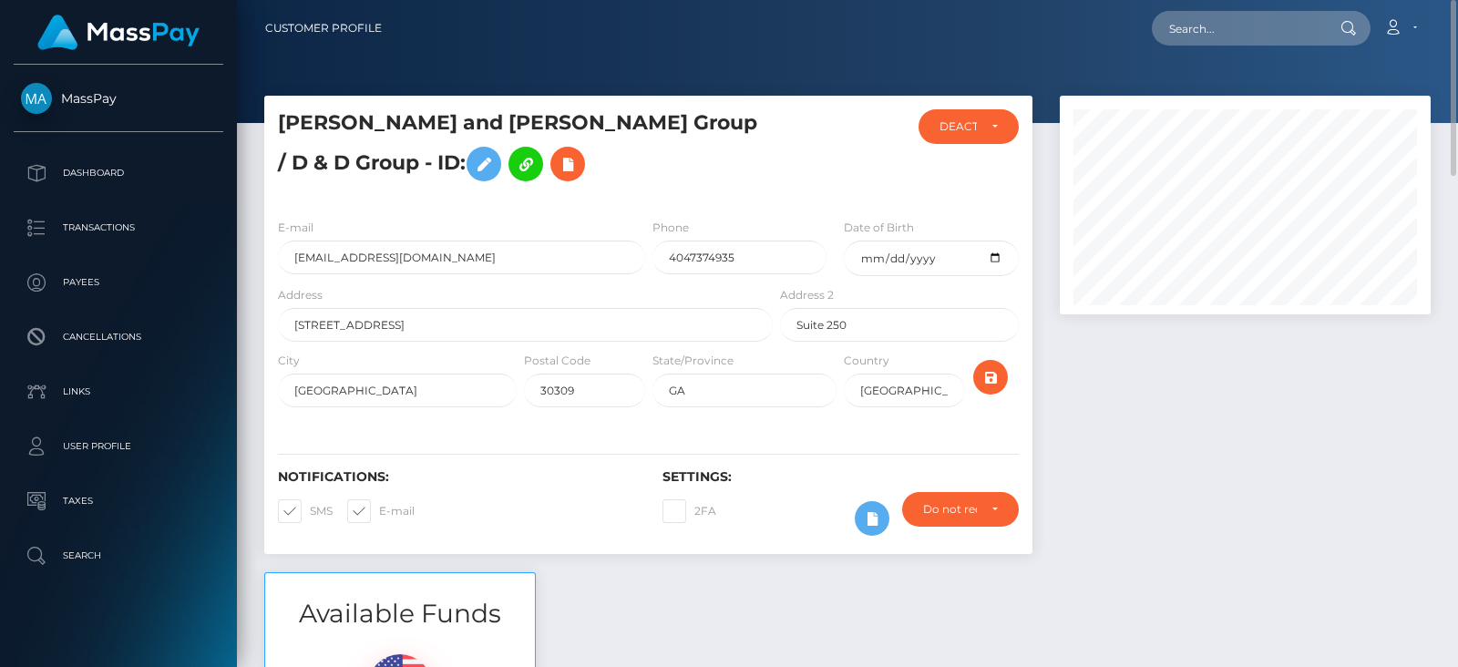
click at [1256, 413] on div at bounding box center [1245, 334] width 398 height 477
click at [960, 119] on div "DEACTIVE" at bounding box center [958, 126] width 38 height 15
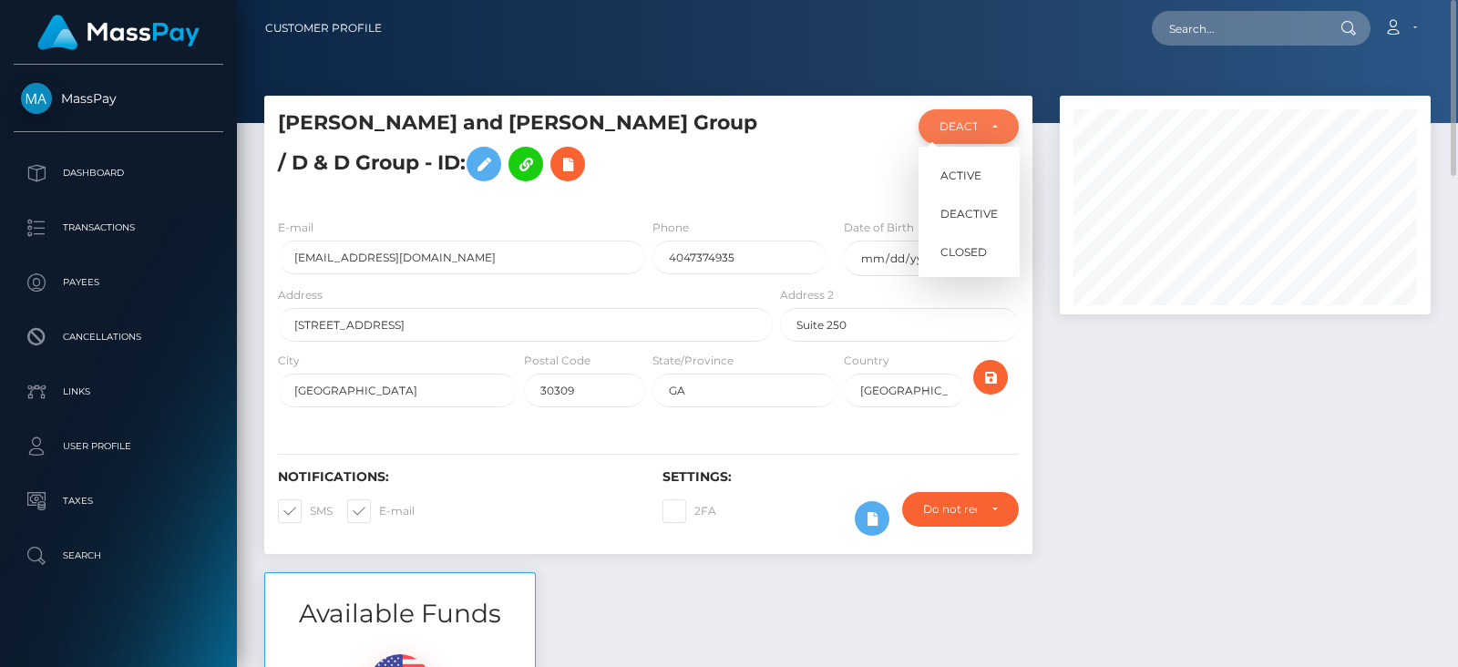
click at [960, 119] on div "DEACTIVE" at bounding box center [958, 126] width 38 height 15
click at [996, 128] on div "DEACTIVE" at bounding box center [968, 126] width 59 height 15
click at [729, 190] on h5 "David and Donni Group / D & D Group - ID:" at bounding box center [520, 149] width 485 height 81
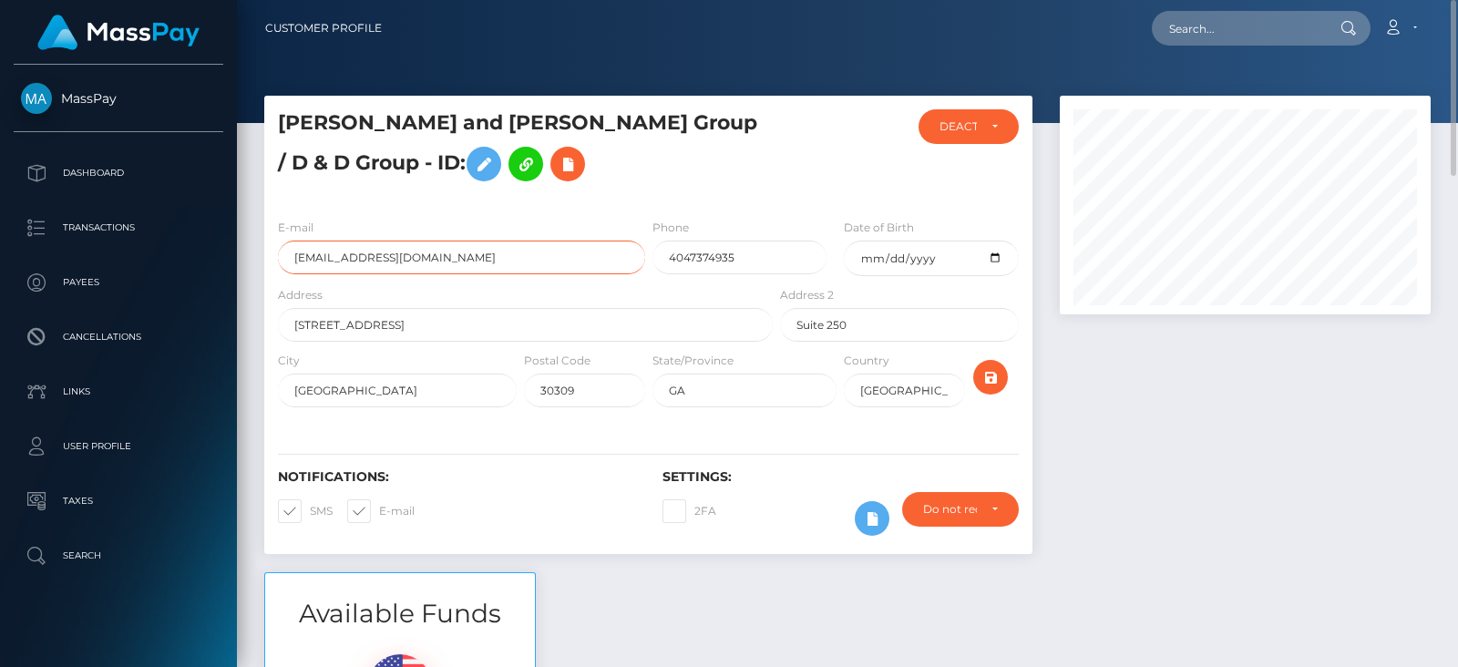
drag, startPoint x: 443, startPoint y: 284, endPoint x: 291, endPoint y: 273, distance: 152.6
click at [291, 273] on input "info@davidanddonni.com" at bounding box center [461, 258] width 367 height 34
click at [495, 153] on icon at bounding box center [484, 164] width 22 height 23
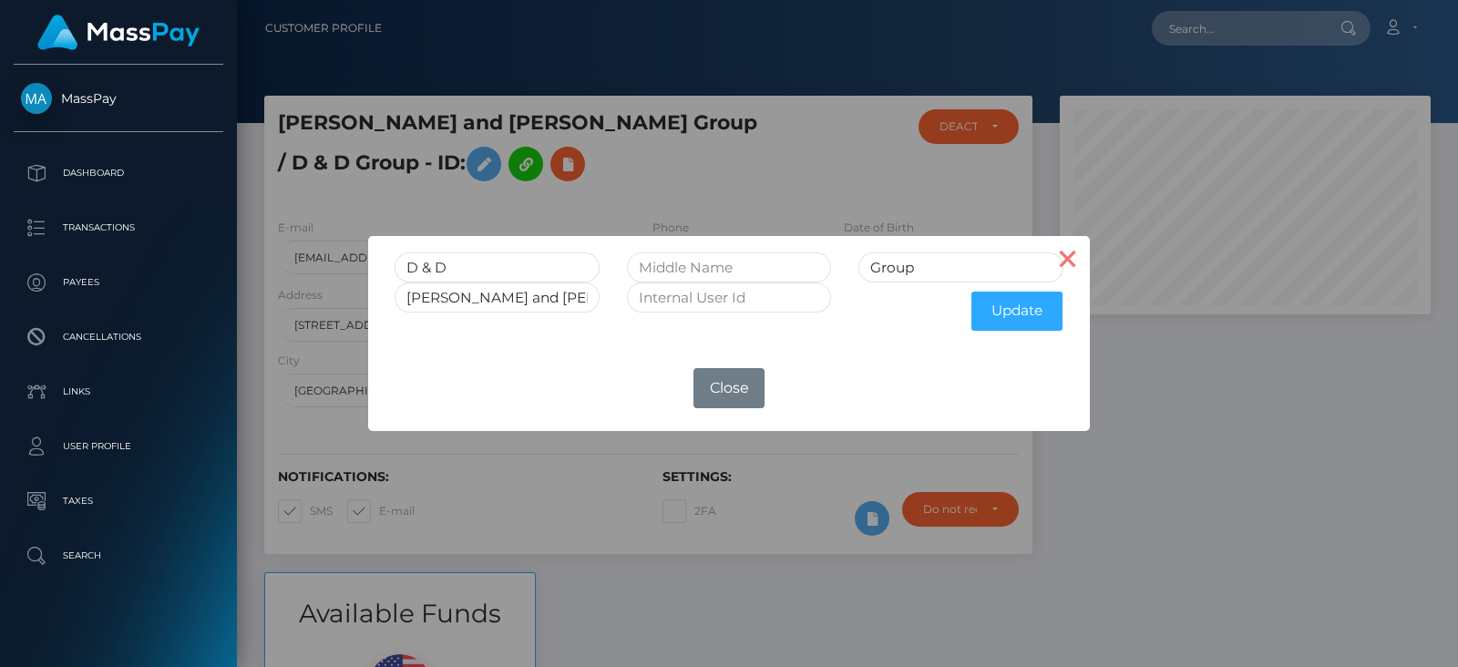
click at [1066, 268] on button "×" at bounding box center [1068, 258] width 44 height 44
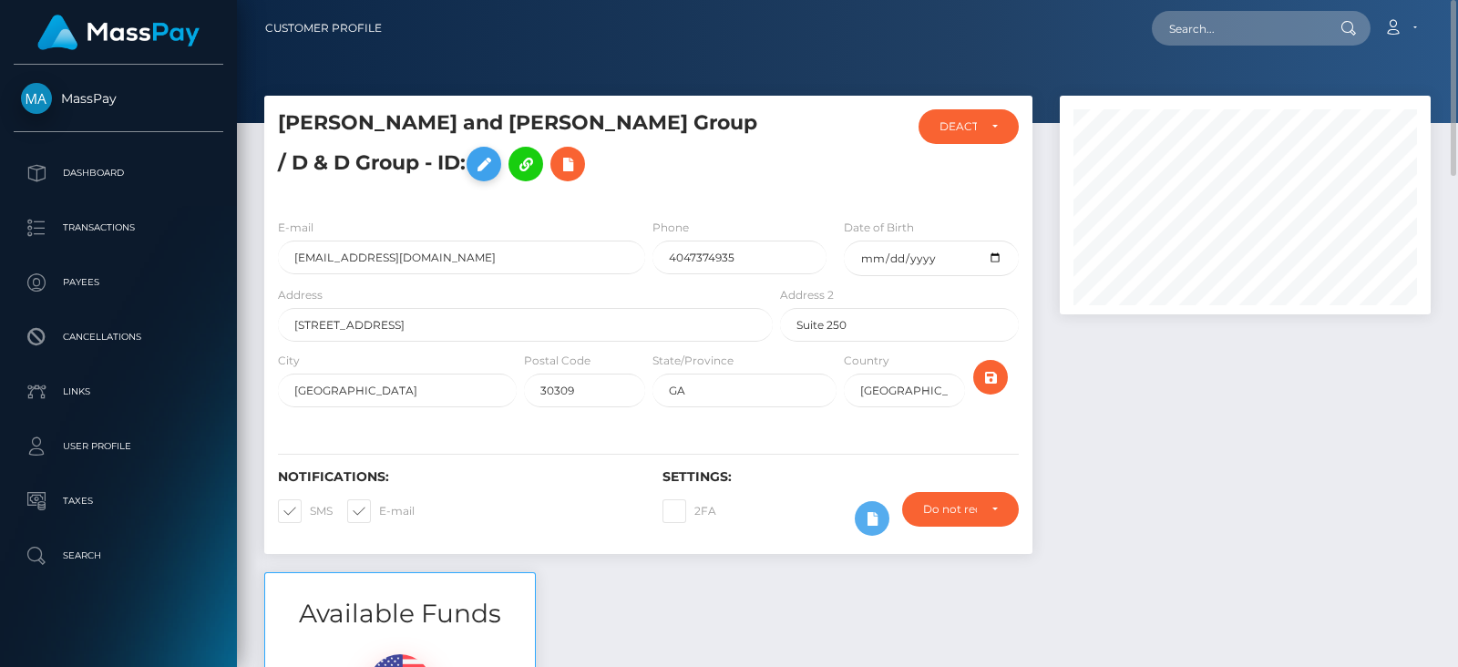
click at [495, 153] on icon at bounding box center [484, 164] width 22 height 23
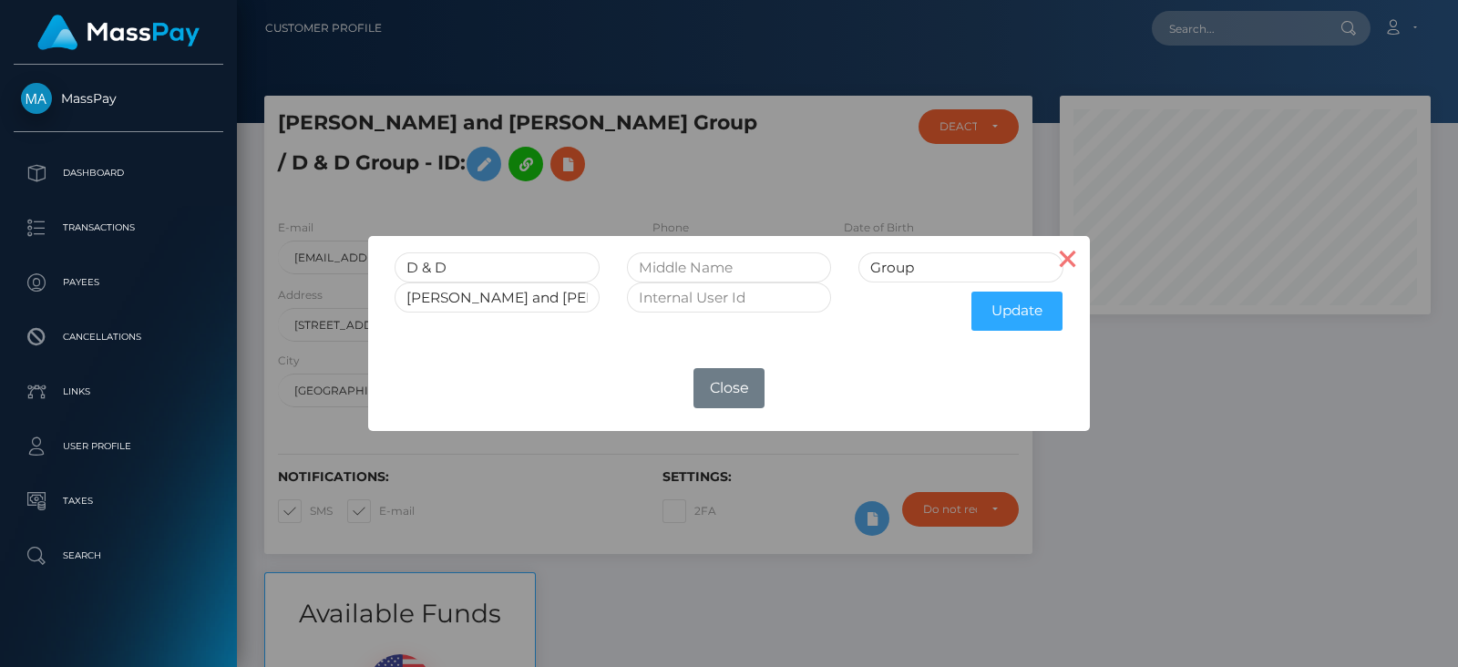
click at [1062, 239] on button "×" at bounding box center [1068, 258] width 44 height 44
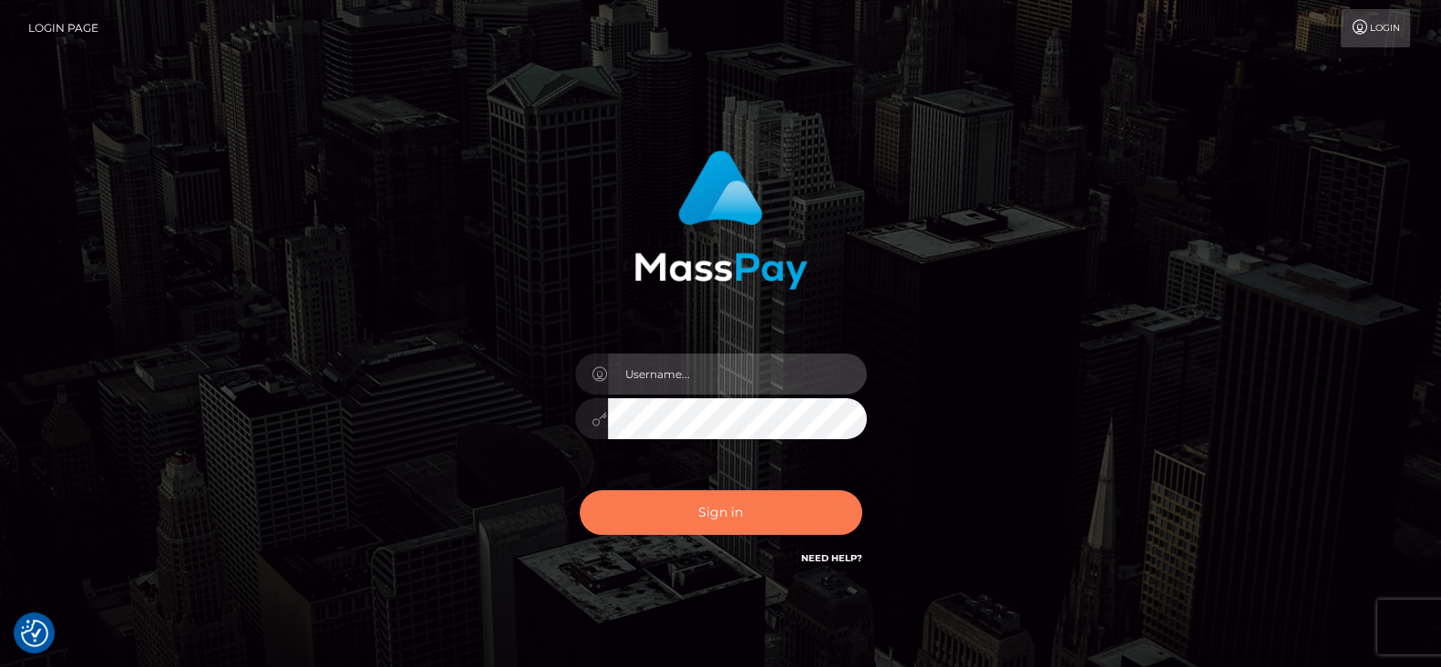
type input "fr.es"
click at [727, 510] on button "Sign in" at bounding box center [721, 512] width 282 height 45
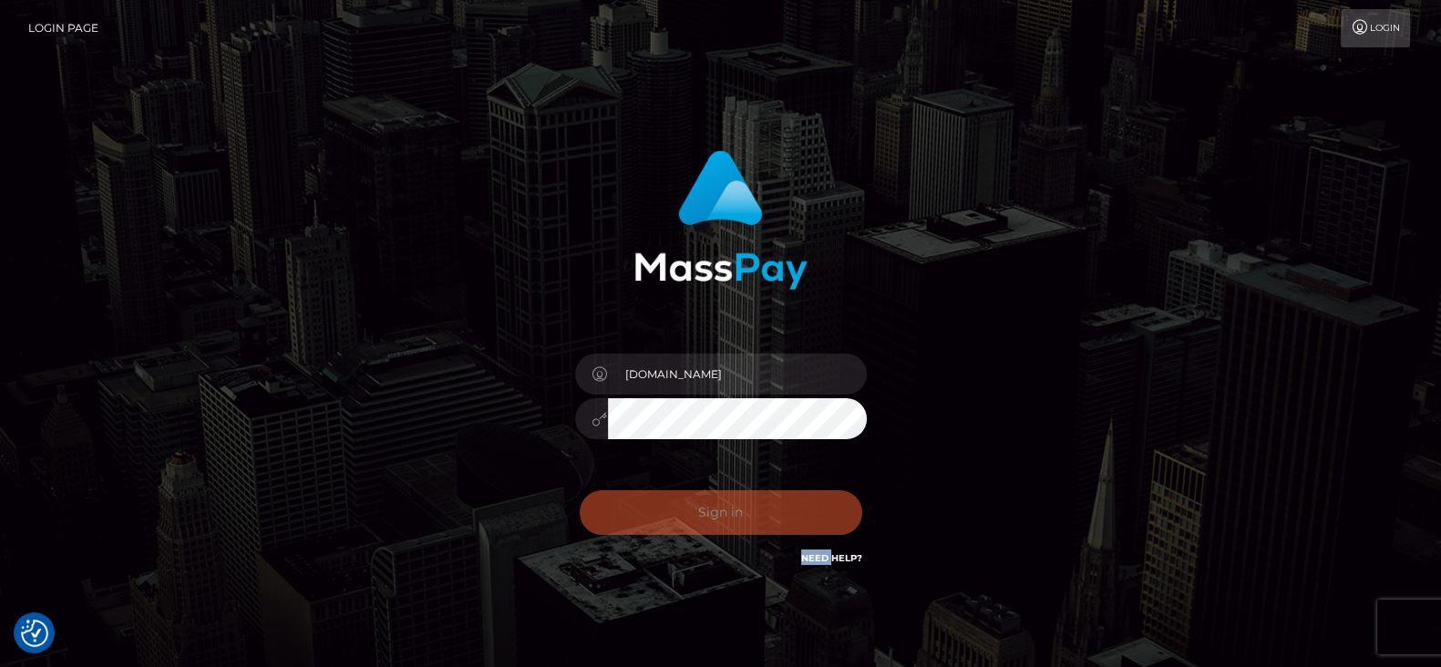
click at [727, 510] on div "Sign in Need Help?" at bounding box center [720, 519] width 319 height 81
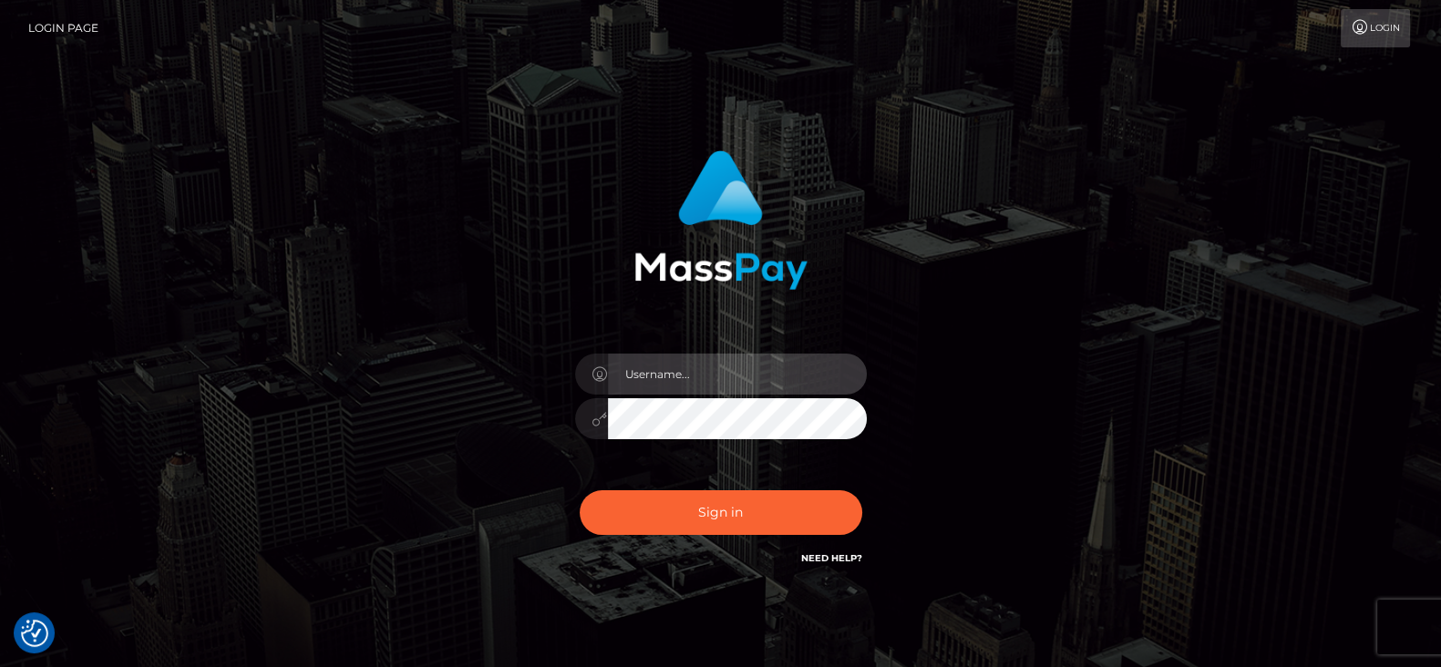
type input "[DOMAIN_NAME]"
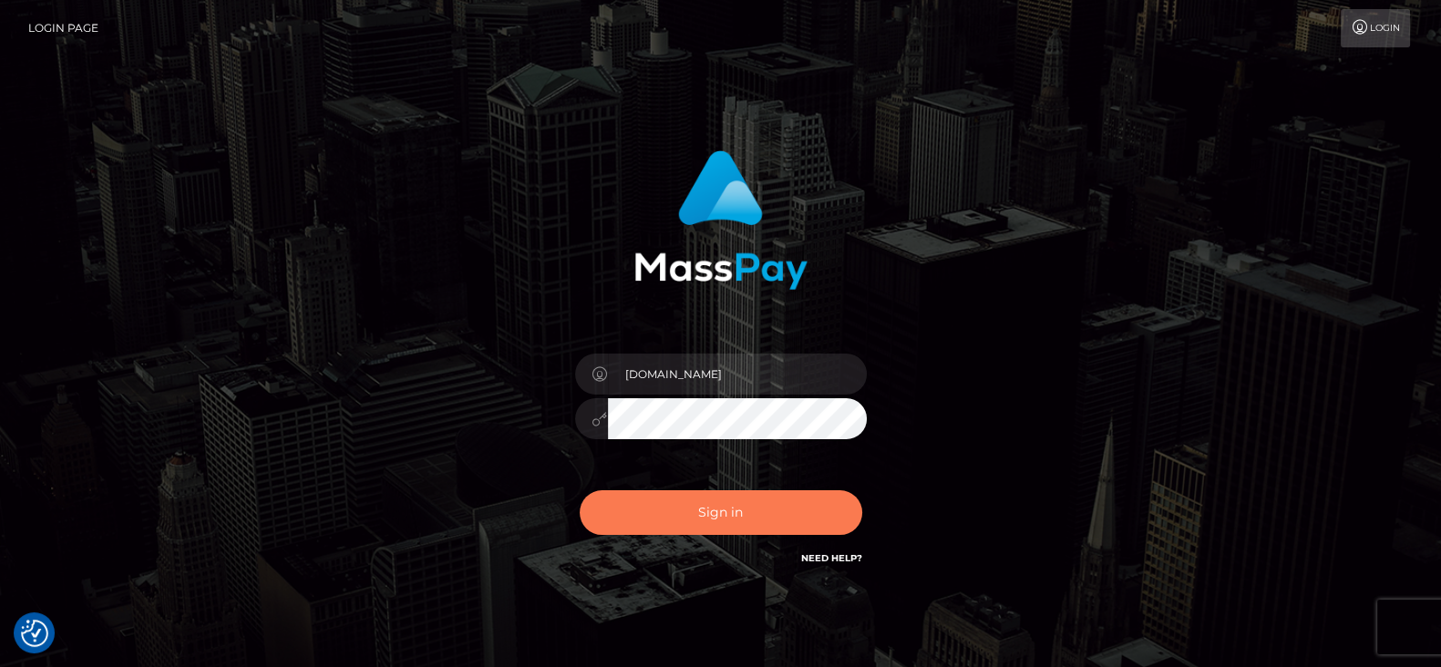
click at [727, 510] on button "Sign in" at bounding box center [721, 512] width 282 height 45
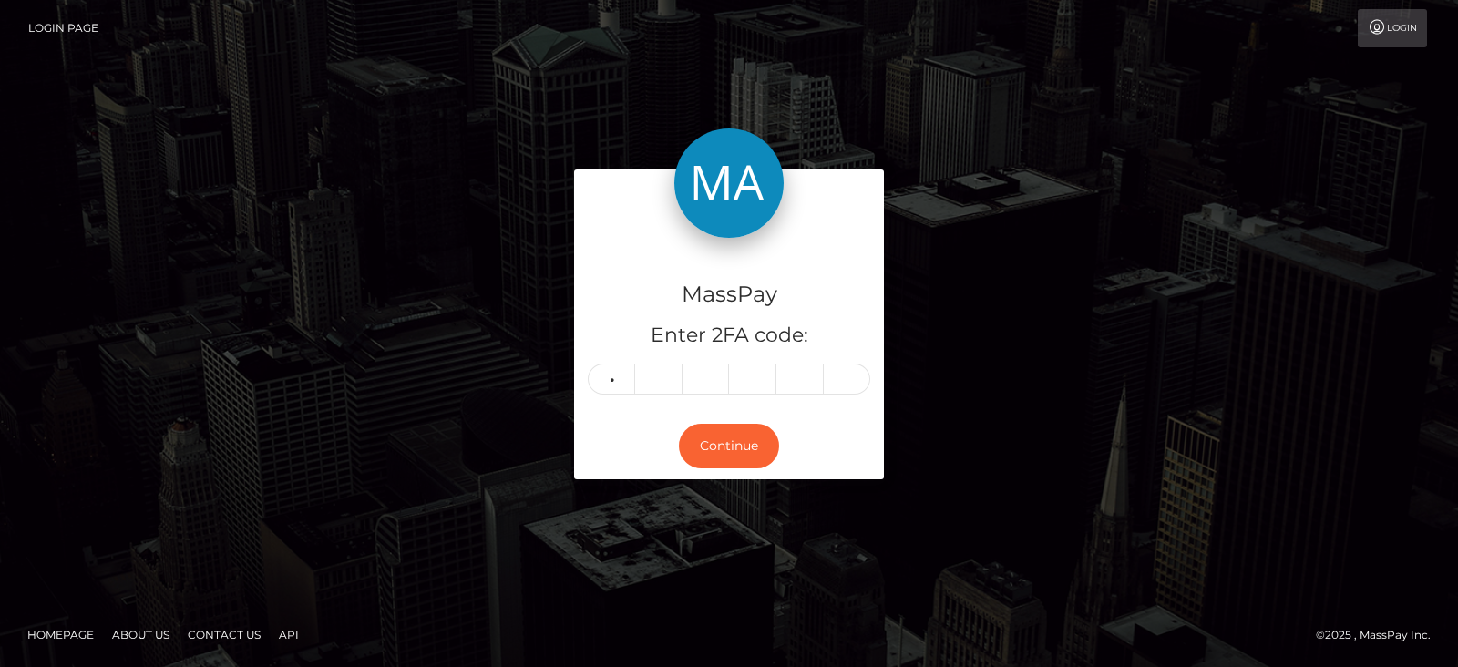
type input "4"
type input "6"
type input "9"
type input "8"
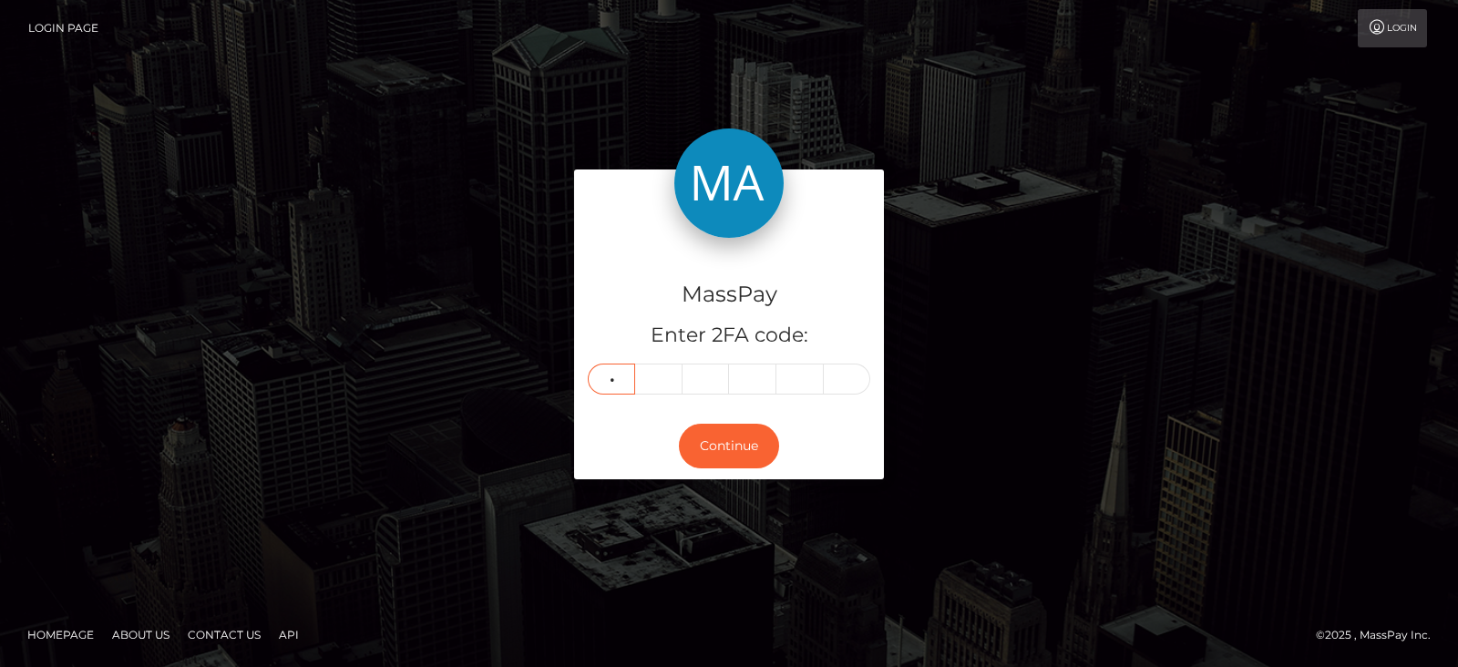
type input "0"
type input "2"
type input "5"
type input "7"
type input "1"
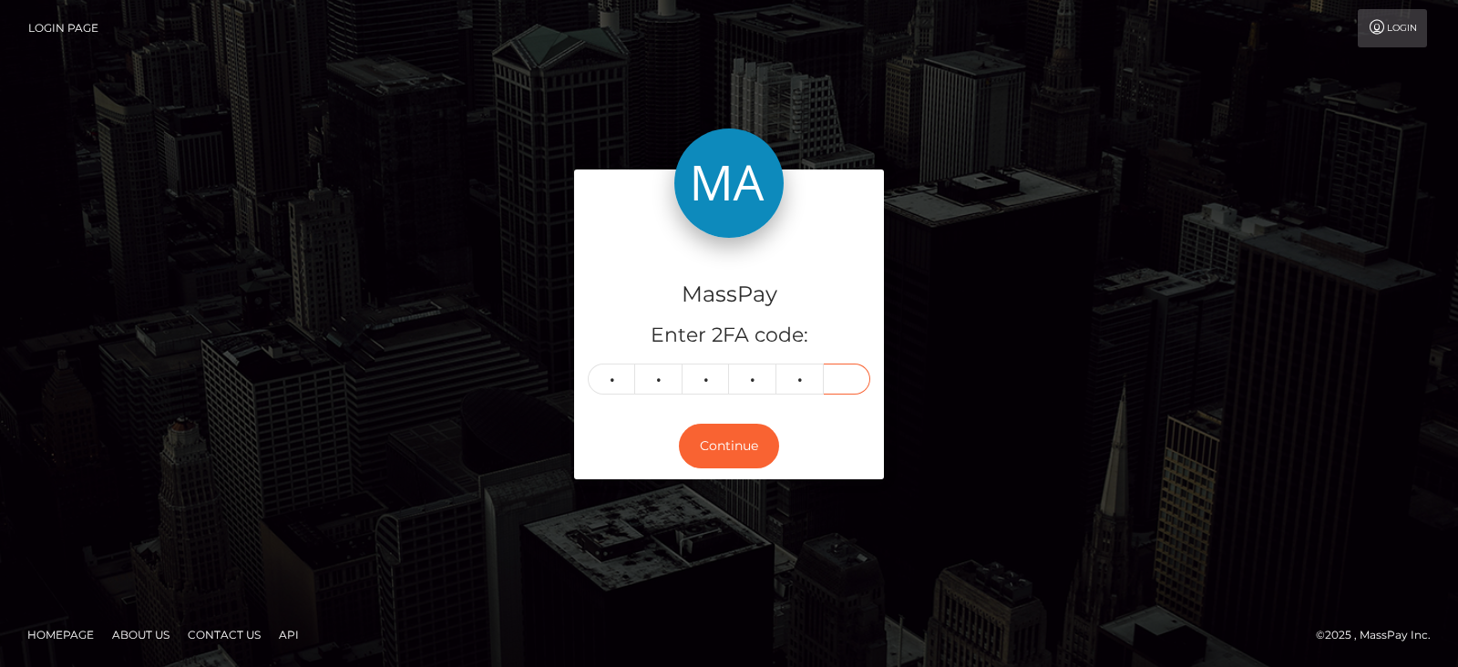
type input "5"
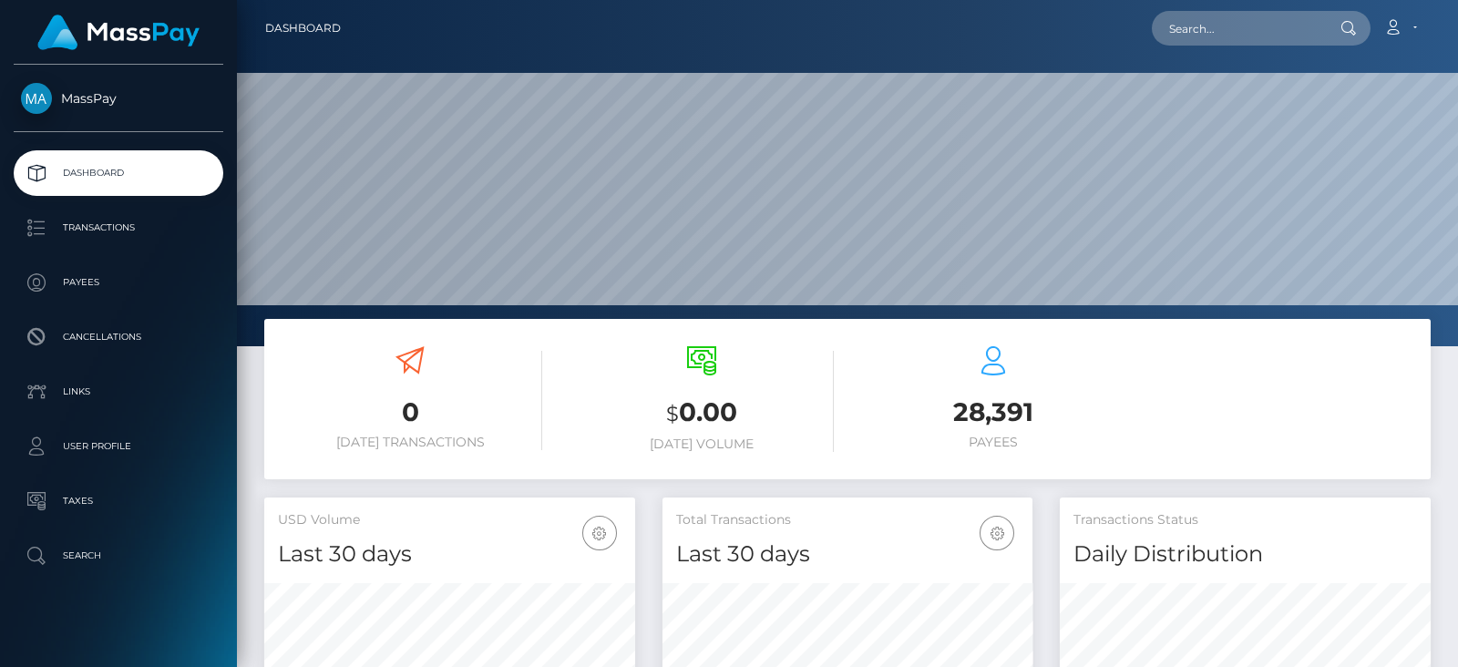
scroll to position [323, 370]
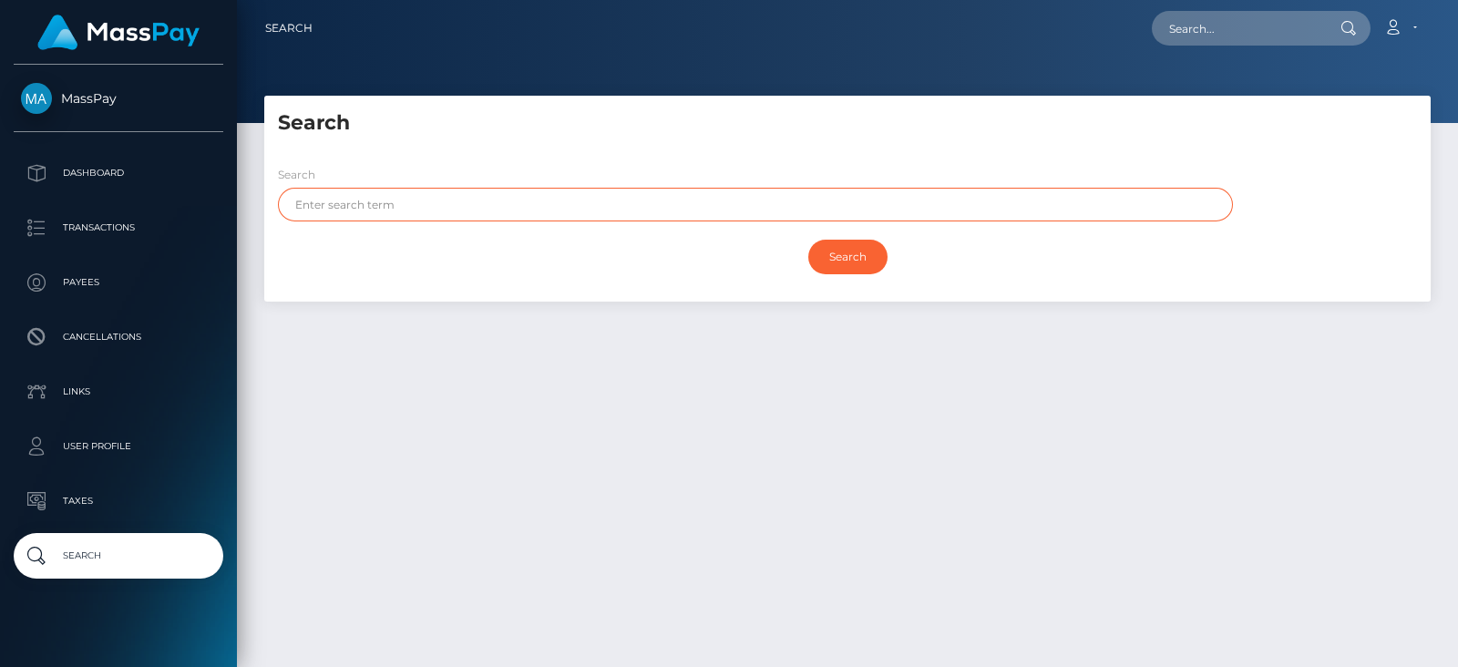
click at [467, 198] on input "text" at bounding box center [755, 205] width 955 height 34
type input "[PERSON_NAME]"
click at [808, 240] on input "Search" at bounding box center [847, 257] width 79 height 35
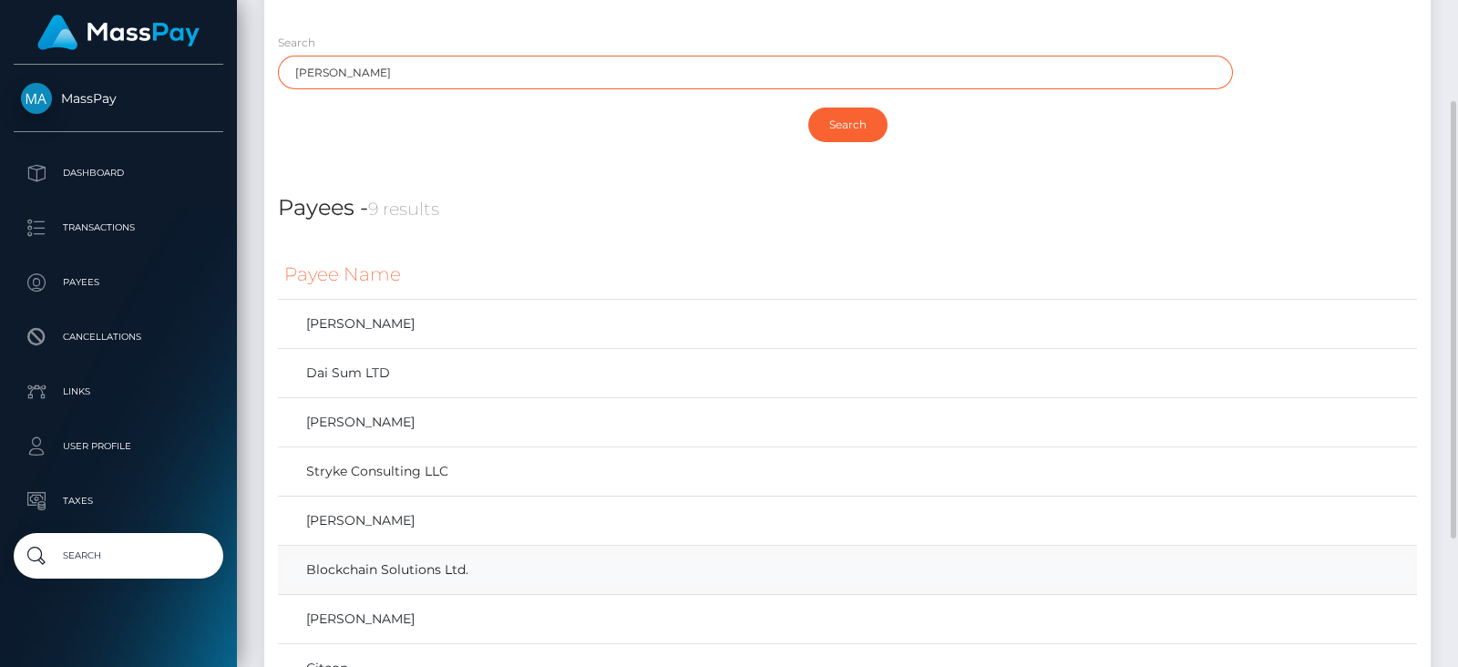
scroll to position [349, 0]
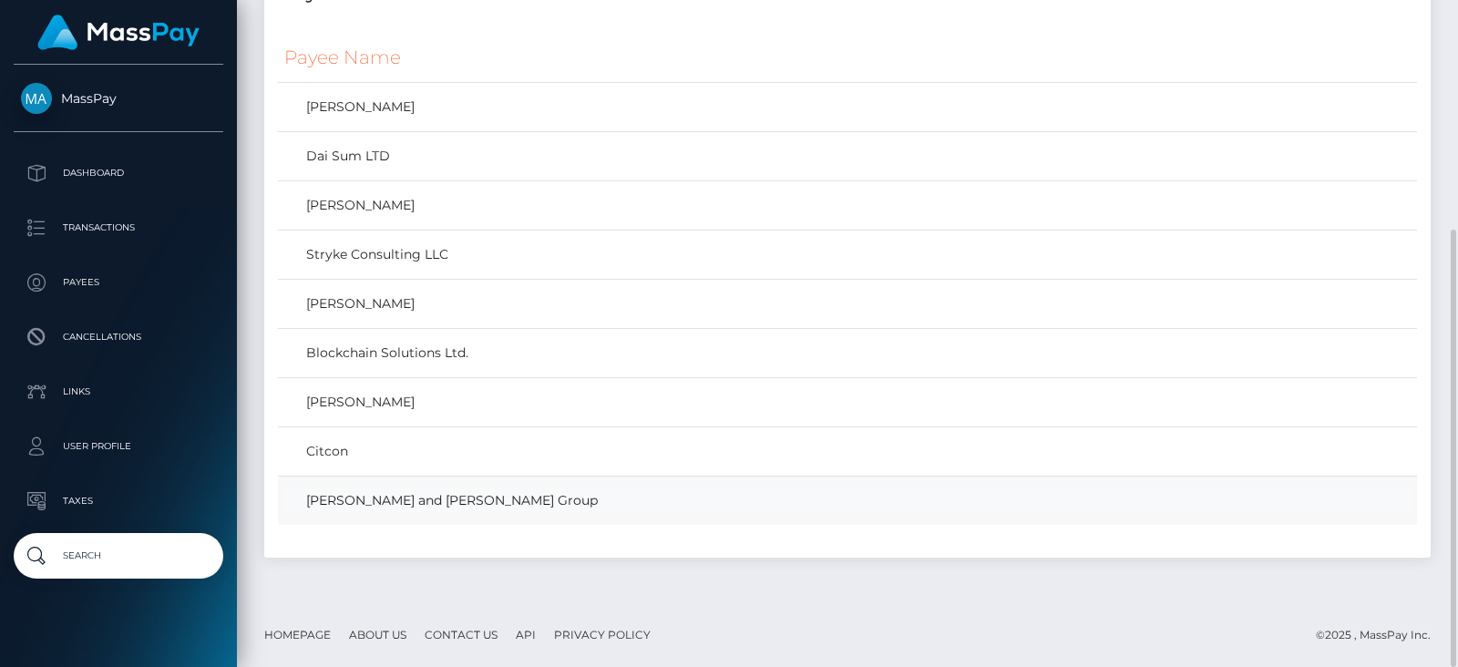
click at [466, 505] on link "[PERSON_NAME] and [PERSON_NAME] Group" at bounding box center [847, 500] width 1126 height 26
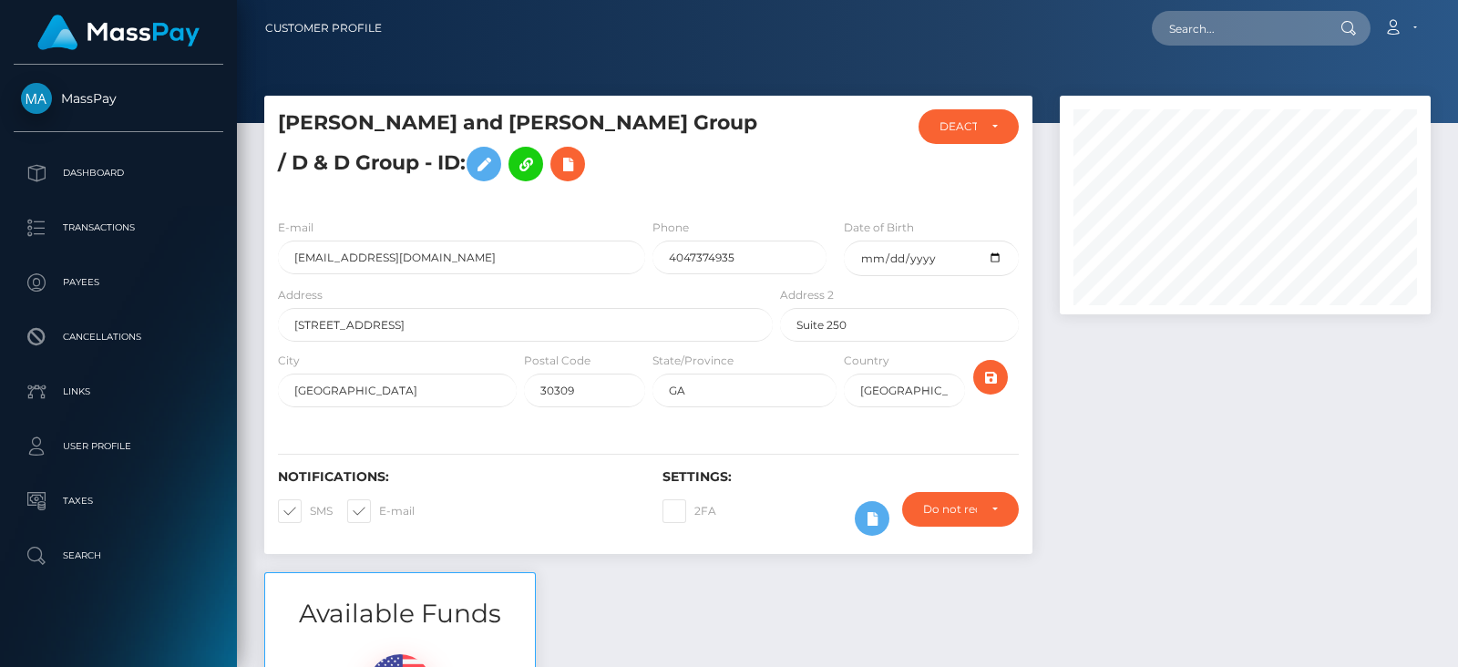
scroll to position [910970, 910819]
click at [959, 135] on div "DEACTIVE" at bounding box center [968, 126] width 101 height 35
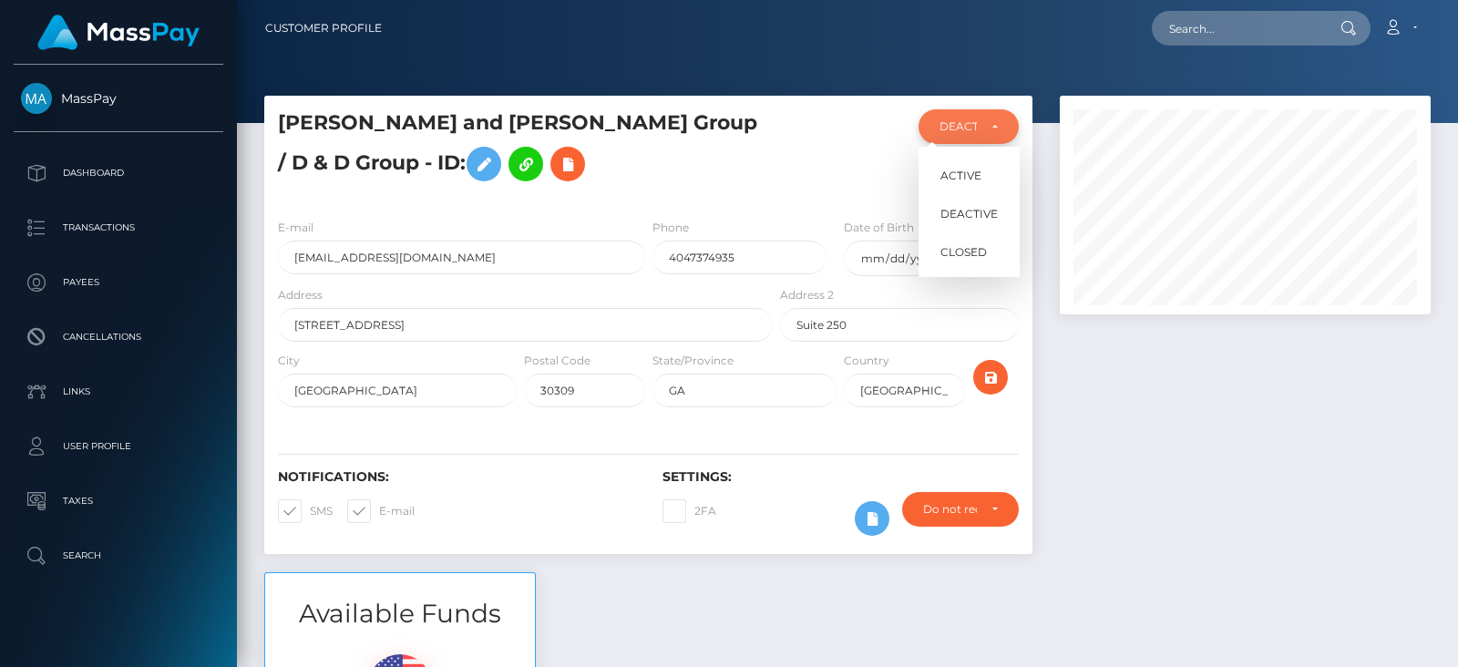
scroll to position [218, 370]
click at [959, 122] on div "DEACTIVE" at bounding box center [958, 126] width 38 height 15
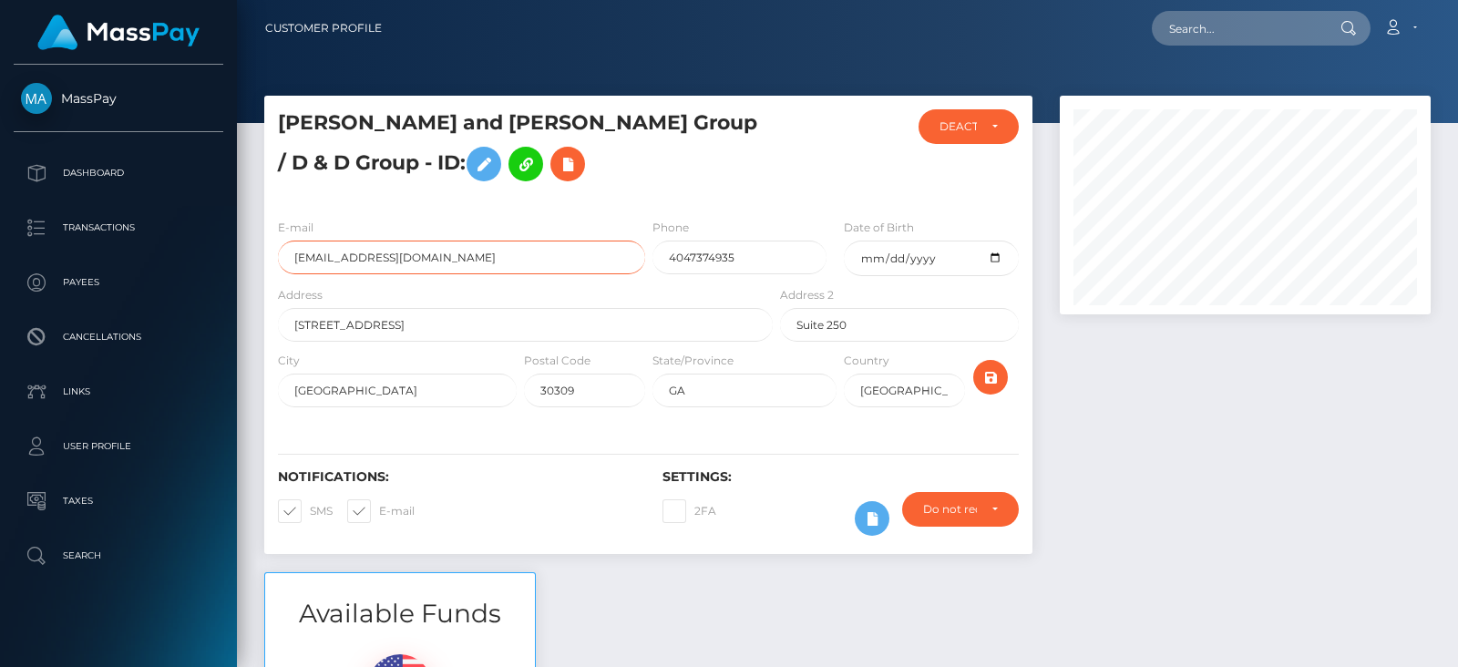
drag, startPoint x: 442, startPoint y: 292, endPoint x: 272, endPoint y: 284, distance: 170.5
click at [272, 284] on div "E-mail info@davidanddonni.com" at bounding box center [456, 251] width 385 height 67
click at [1213, 27] on input "text" at bounding box center [1237, 28] width 171 height 35
paste input "info@davidanddonni.com"
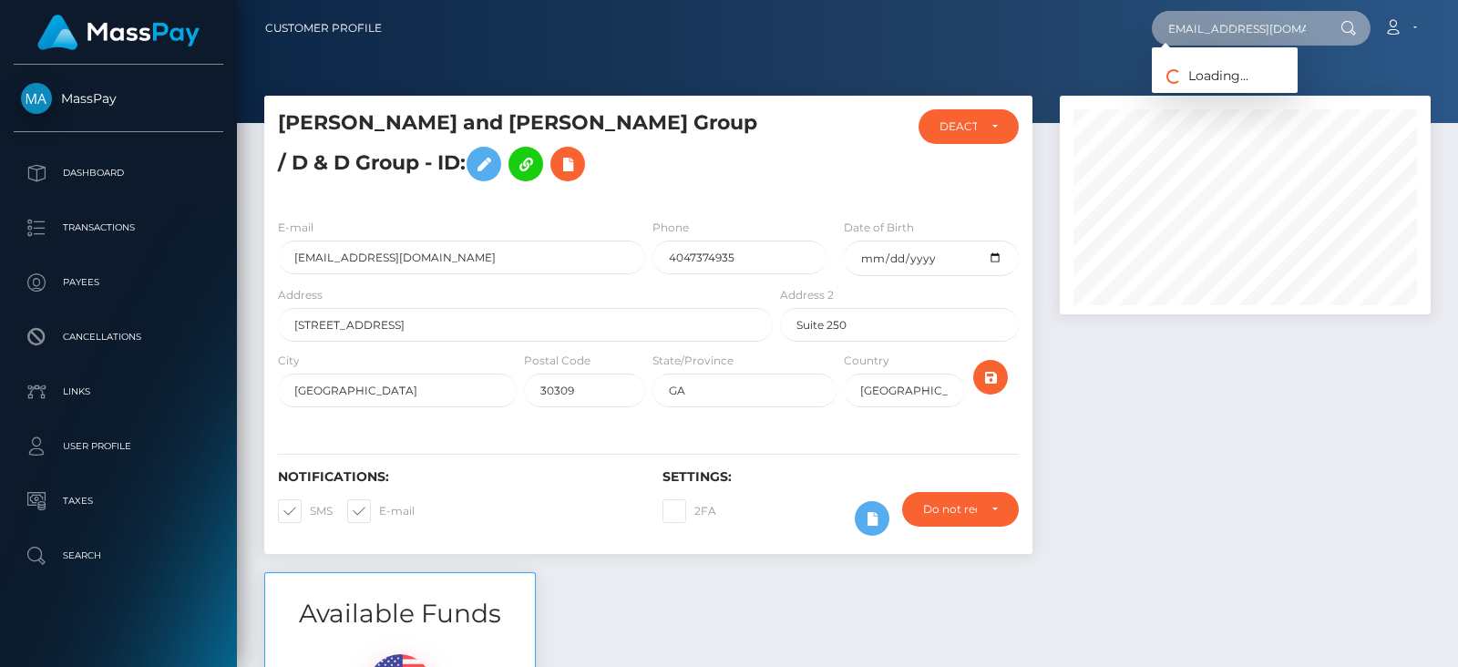
type input "info@davidanddonni.com"
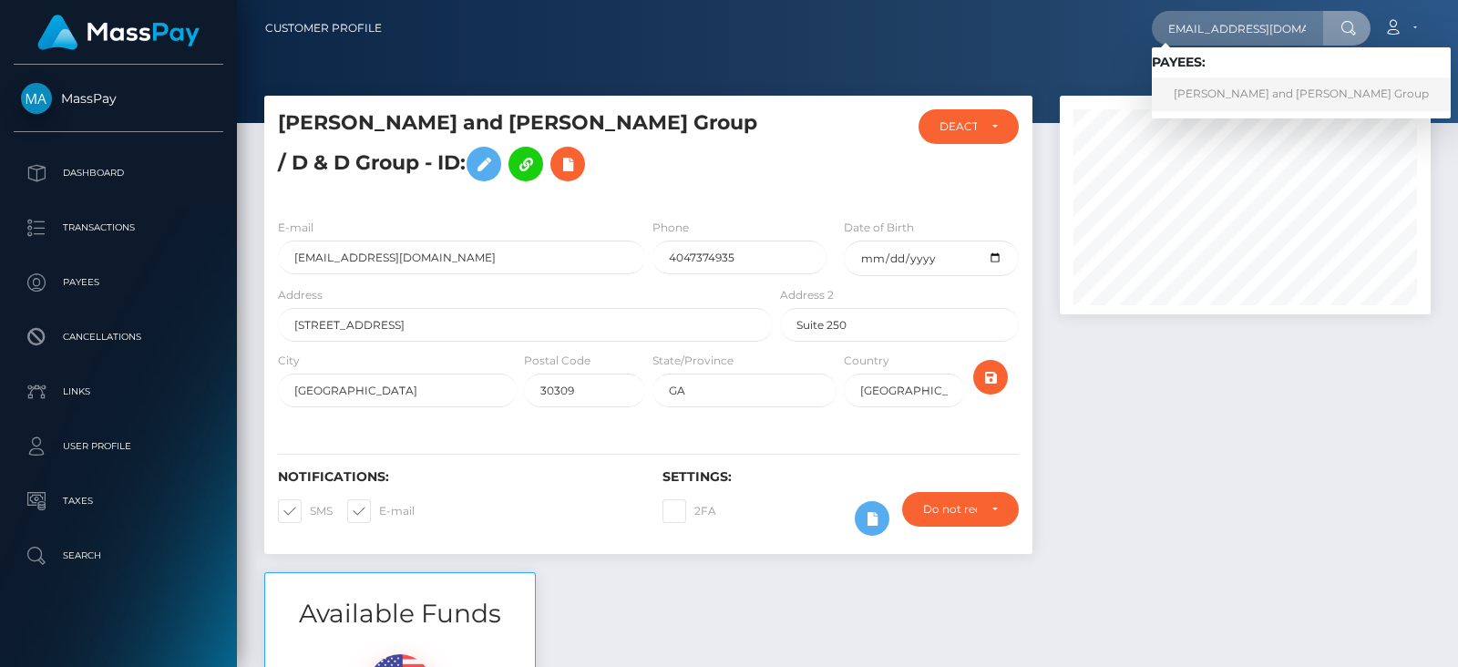
scroll to position [0, 0]
click at [1236, 94] on link "David and Donni Group" at bounding box center [1301, 94] width 299 height 34
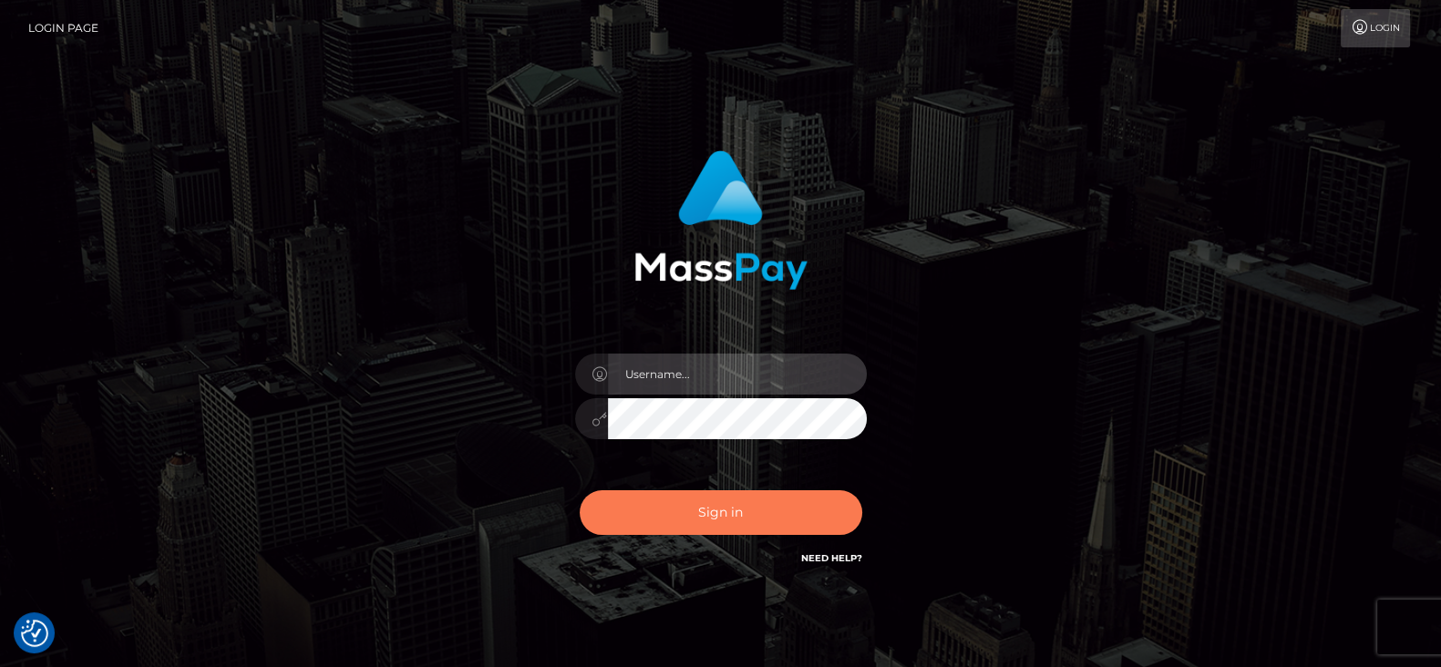
type input "fr.es"
click at [665, 492] on button "Sign in" at bounding box center [721, 512] width 282 height 45
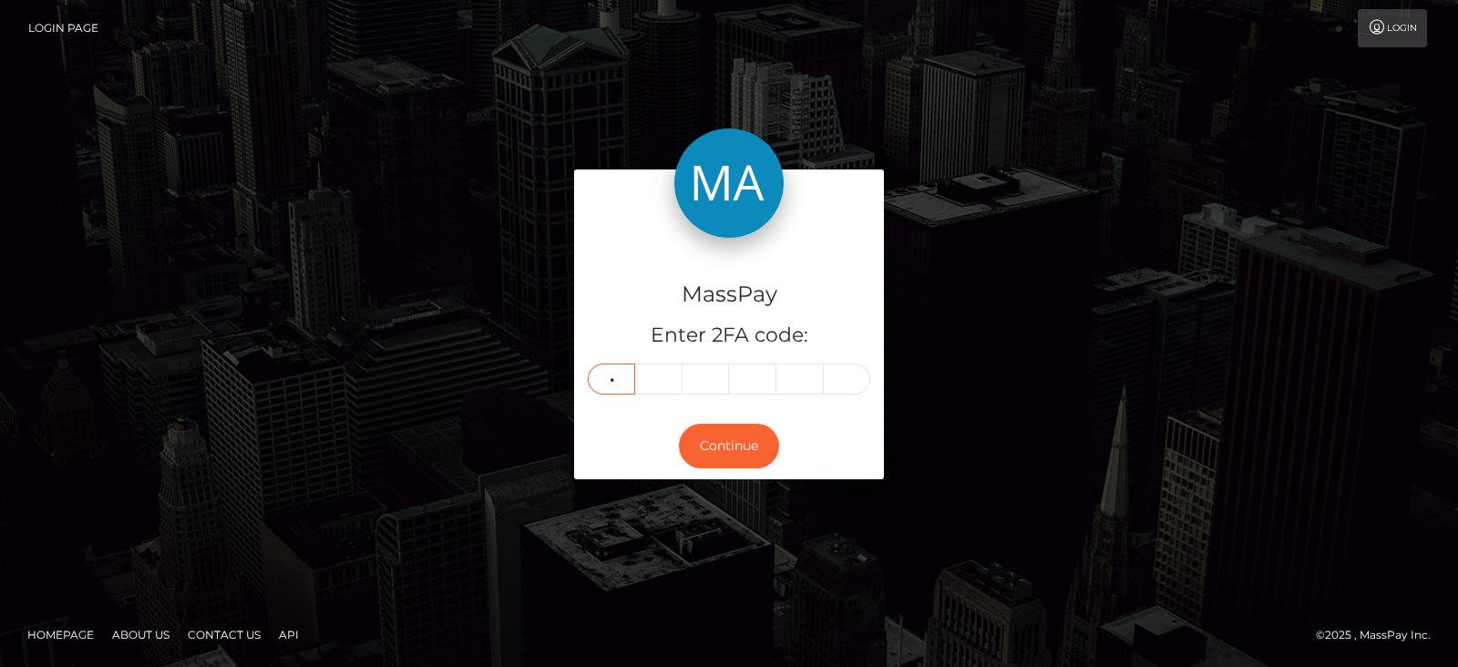
type input "3"
type input "4"
type input "3"
type input "1"
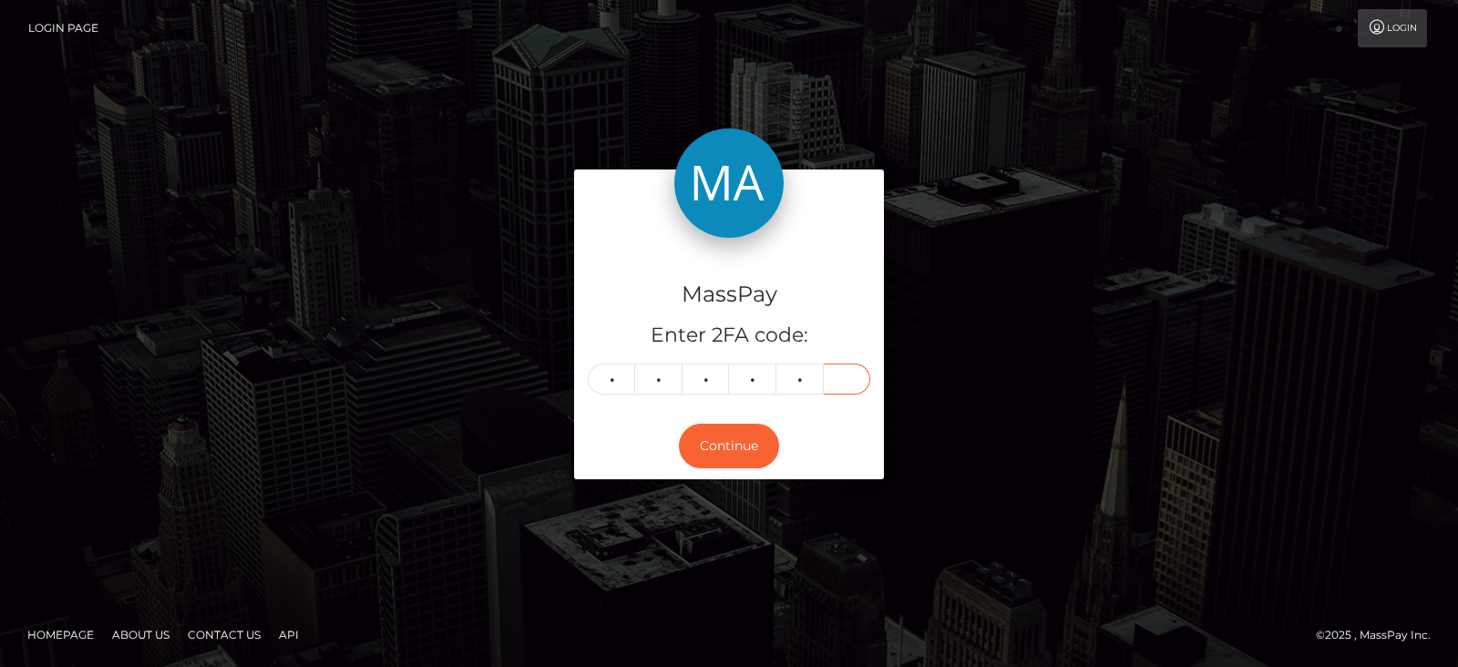
type input "3"
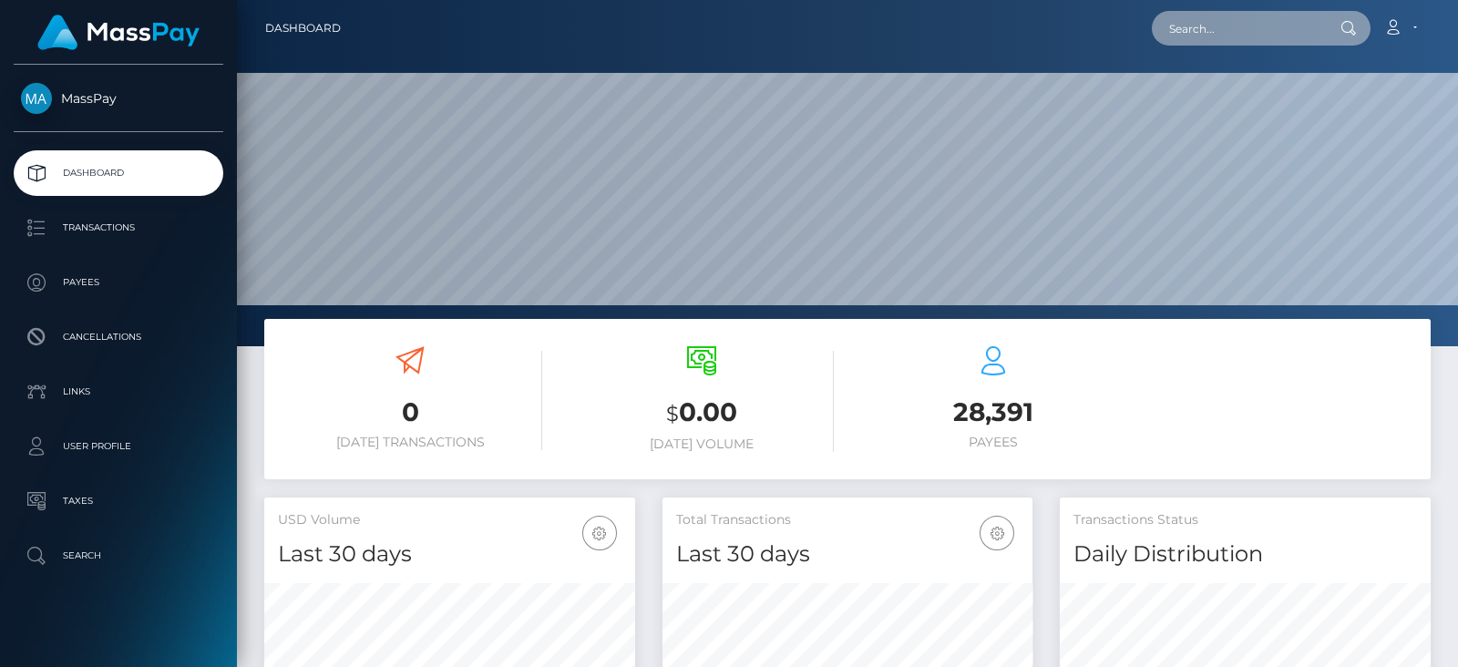
click at [1215, 26] on input "text" at bounding box center [1237, 28] width 171 height 35
paste input "[EMAIL_ADDRESS][DOMAIN_NAME]"
type input "[EMAIL_ADDRESS][DOMAIN_NAME]"
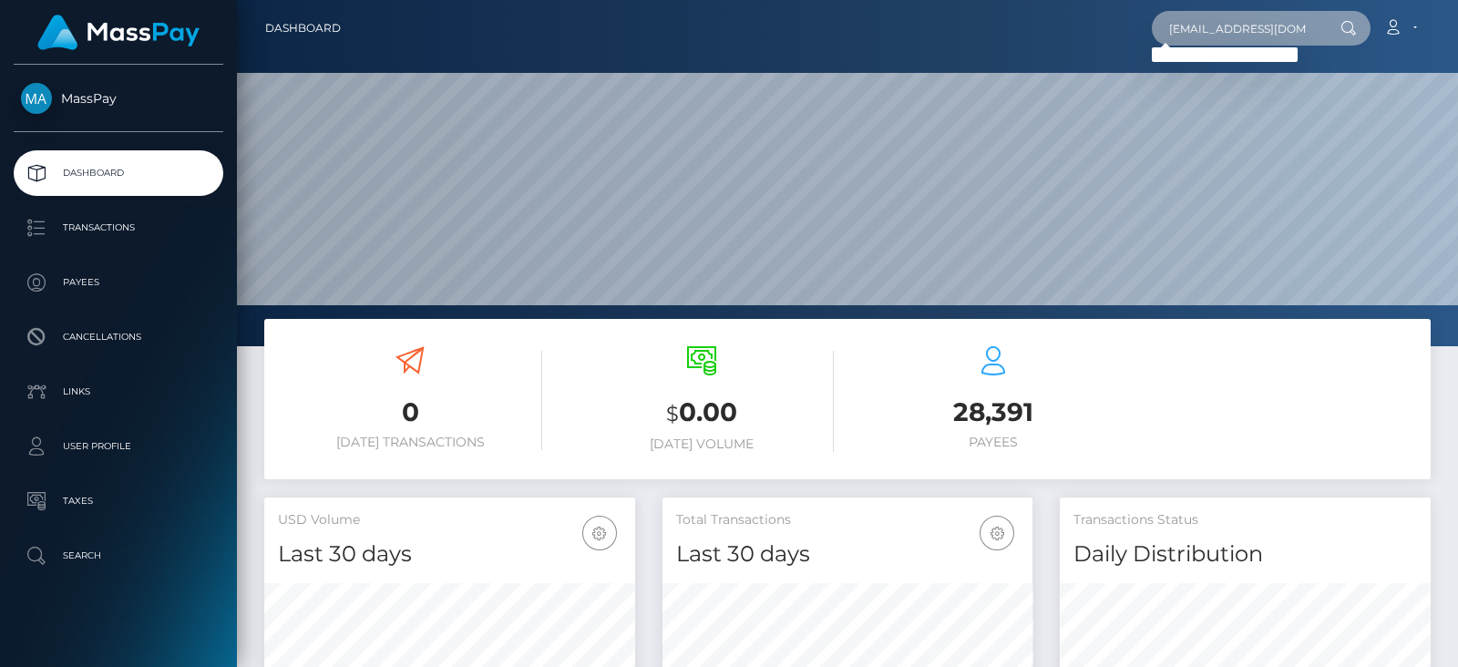
click at [1307, 27] on input "[EMAIL_ADDRESS][DOMAIN_NAME]" at bounding box center [1237, 28] width 171 height 35
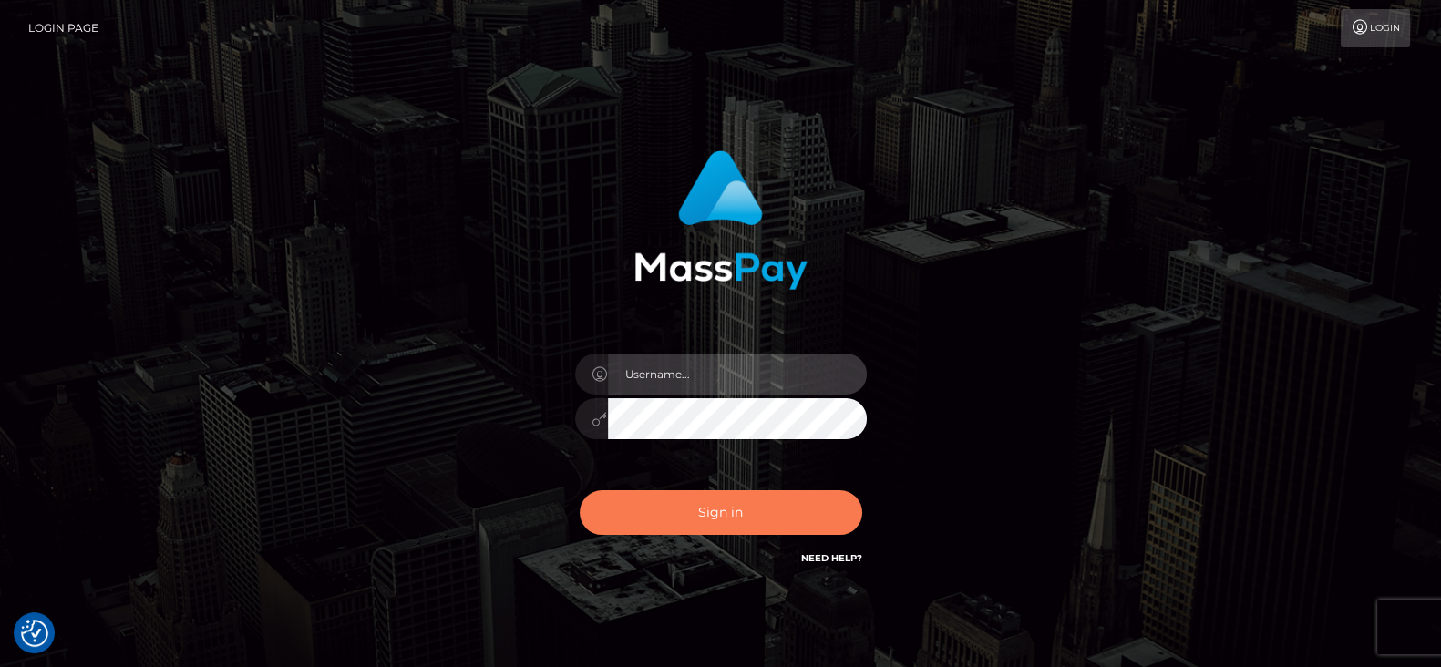
type input "[DOMAIN_NAME]"
click at [759, 509] on button "Sign in" at bounding box center [721, 512] width 282 height 45
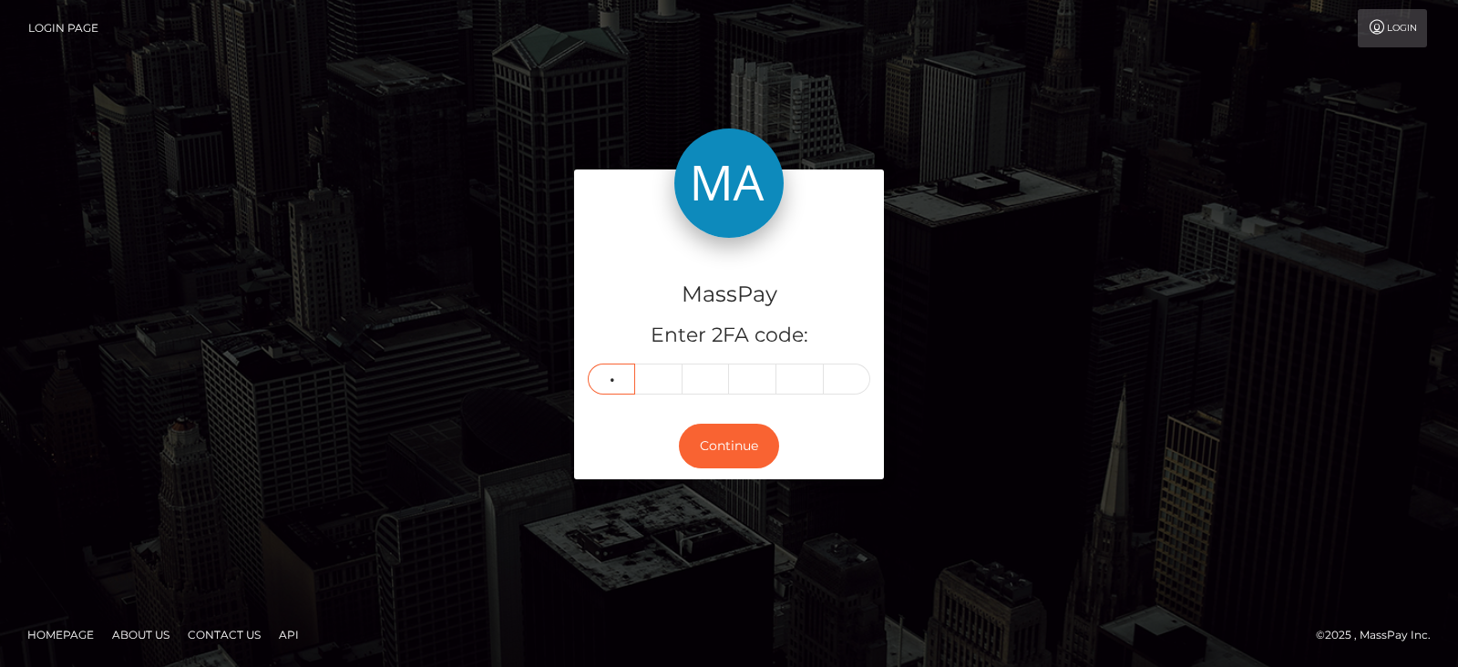
type input "4"
type input "1"
click at [712, 384] on input "1" at bounding box center [705, 379] width 47 height 31
type input "5"
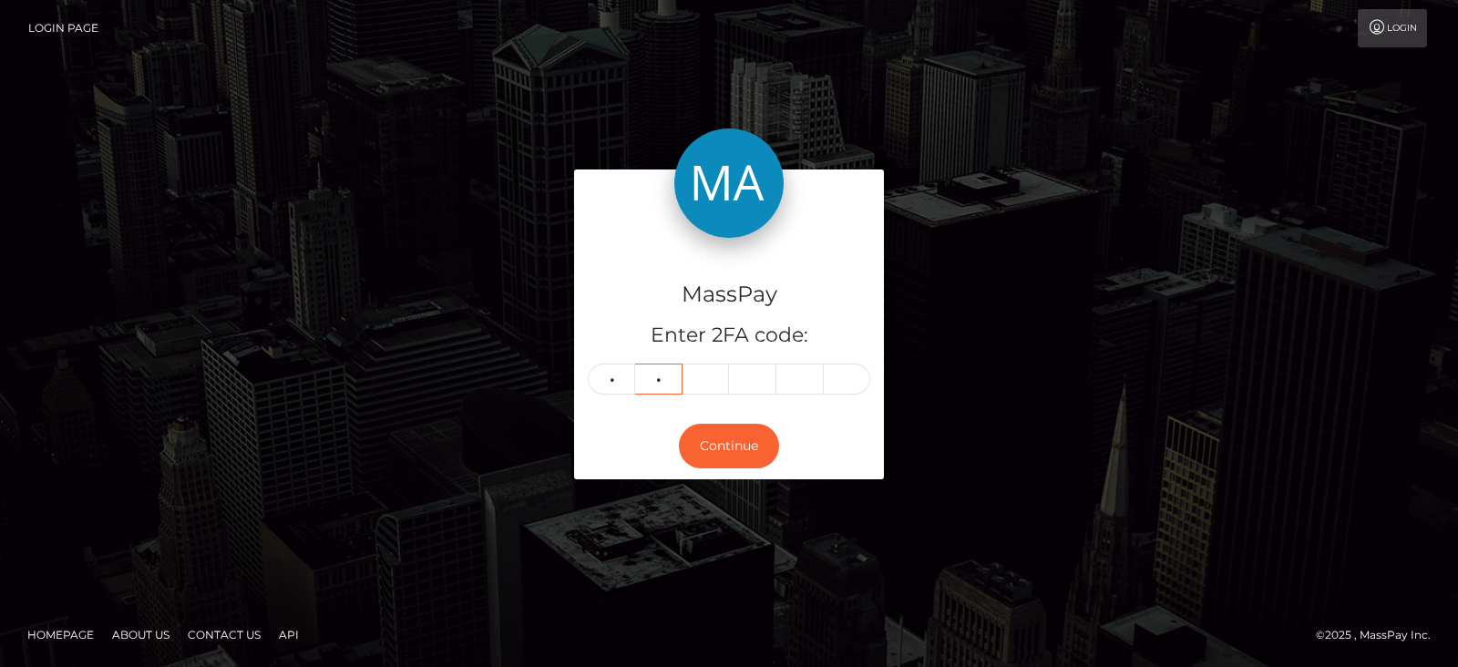
type input "1"
type input "5"
type input "2"
type input "7"
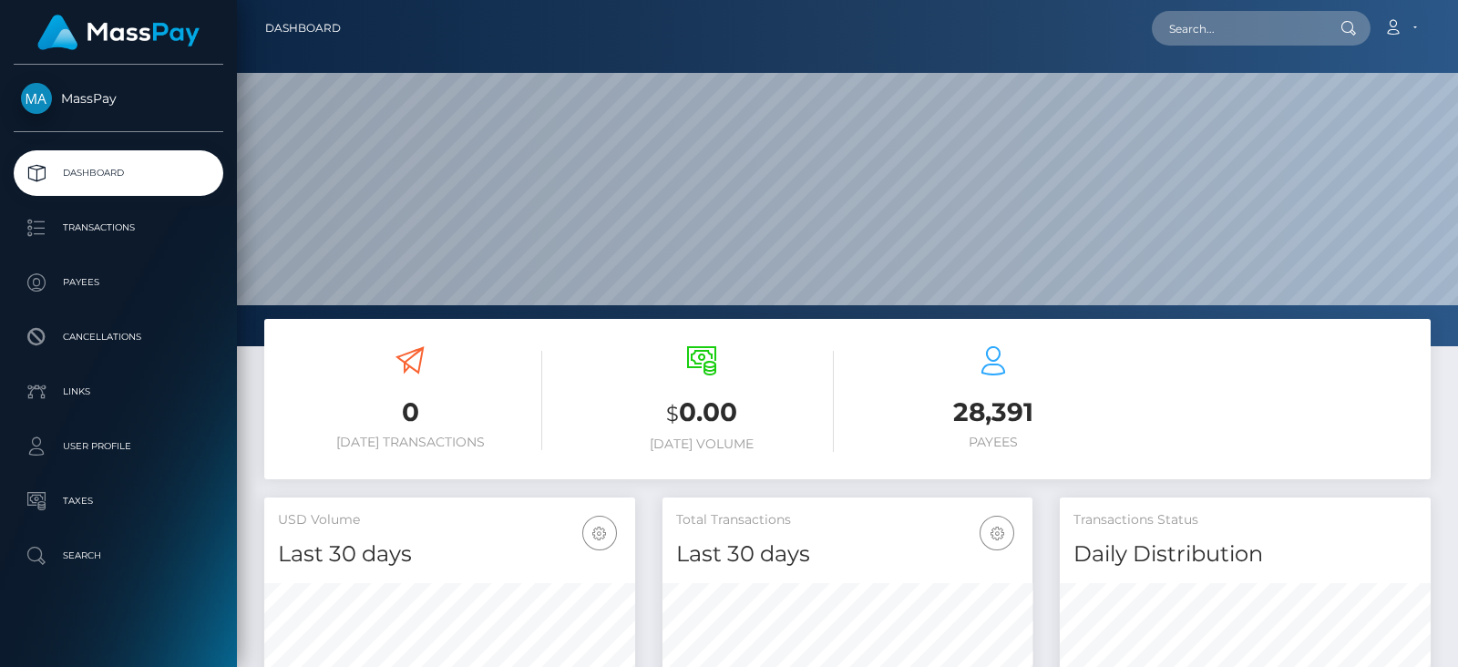
scroll to position [540, 370]
click at [1238, 34] on input "text" at bounding box center [1237, 28] width 171 height 35
paste input "MSP1b590244f818e37"
click at [1238, 34] on input "MSP1b590244f818e37" at bounding box center [1237, 28] width 171 height 35
click at [1295, 26] on input "MSP1b590244f818e37" at bounding box center [1237, 28] width 171 height 35
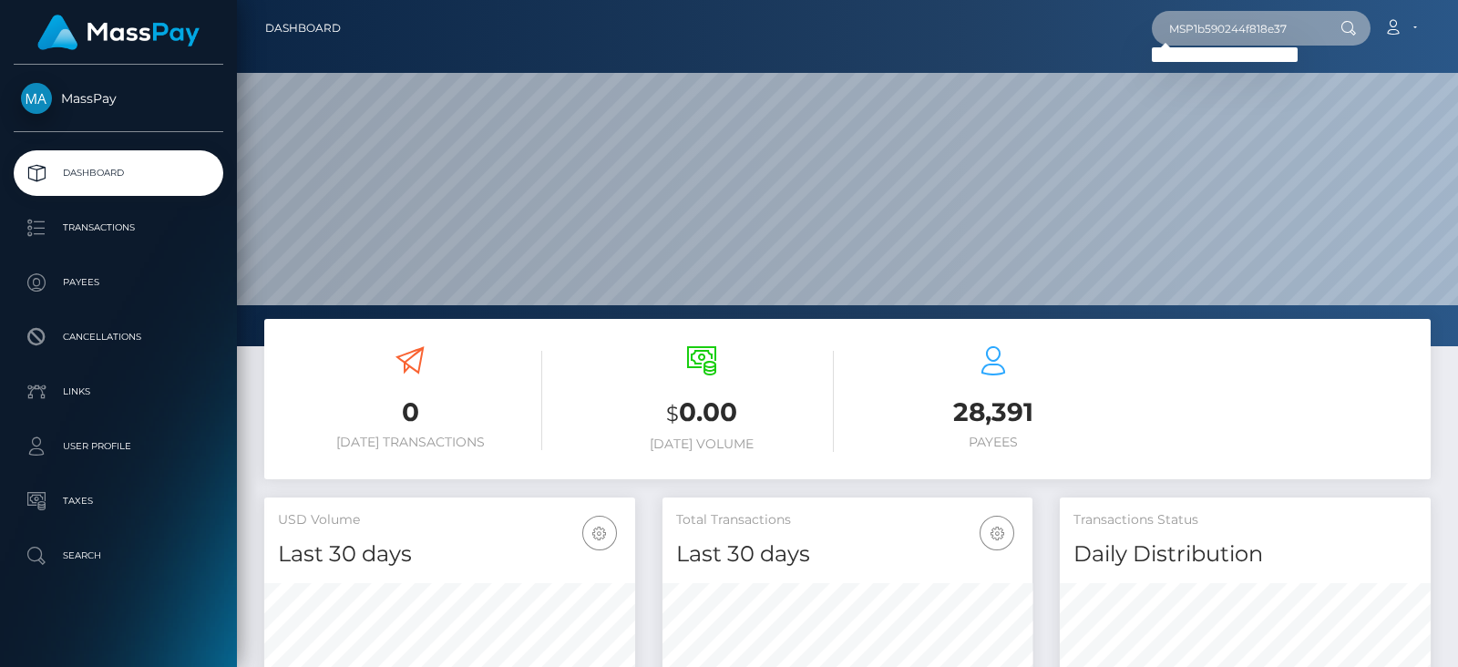
type input "MSP1b590244f818e37"
